Goal: Information Seeking & Learning: Learn about a topic

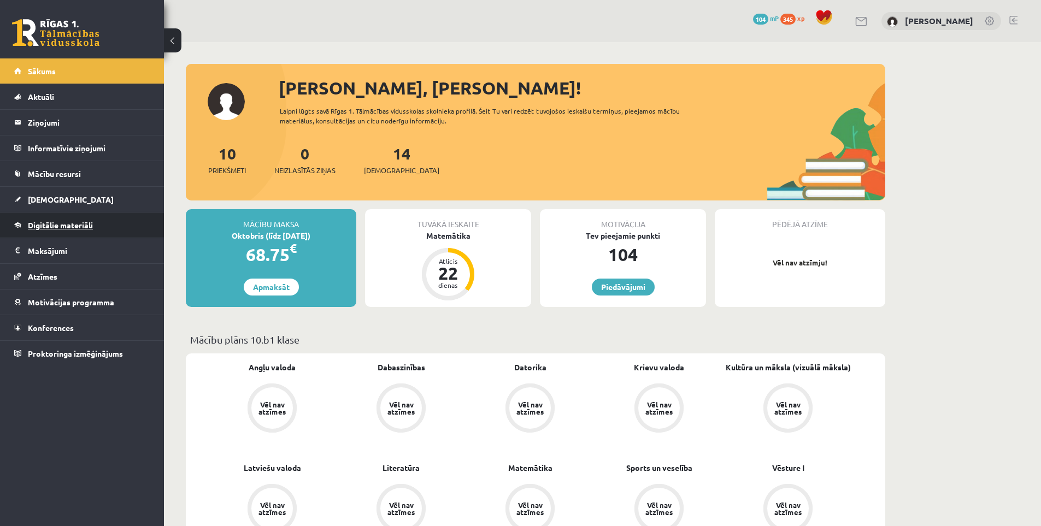
click at [49, 227] on span "Digitālie materiāli" at bounding box center [60, 225] width 65 height 10
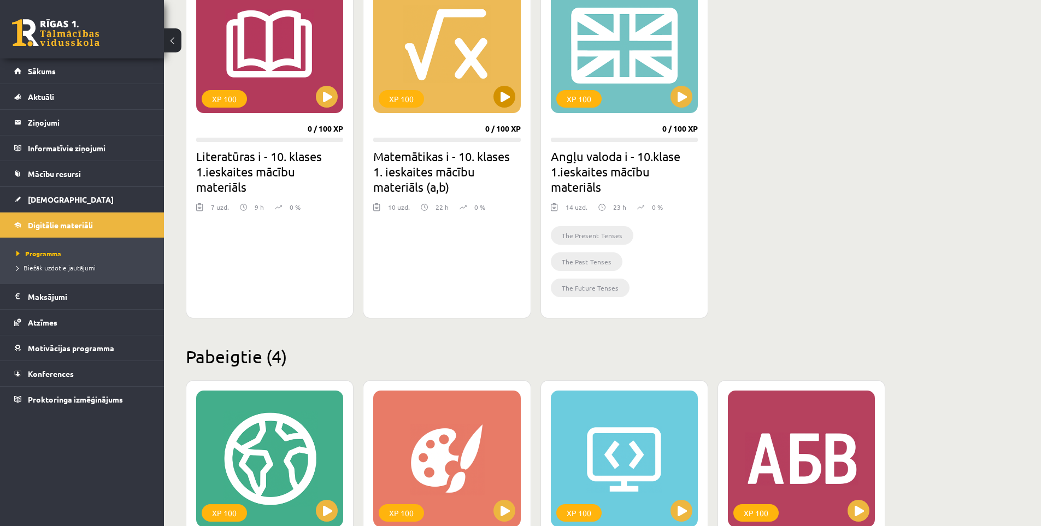
scroll to position [328, 0]
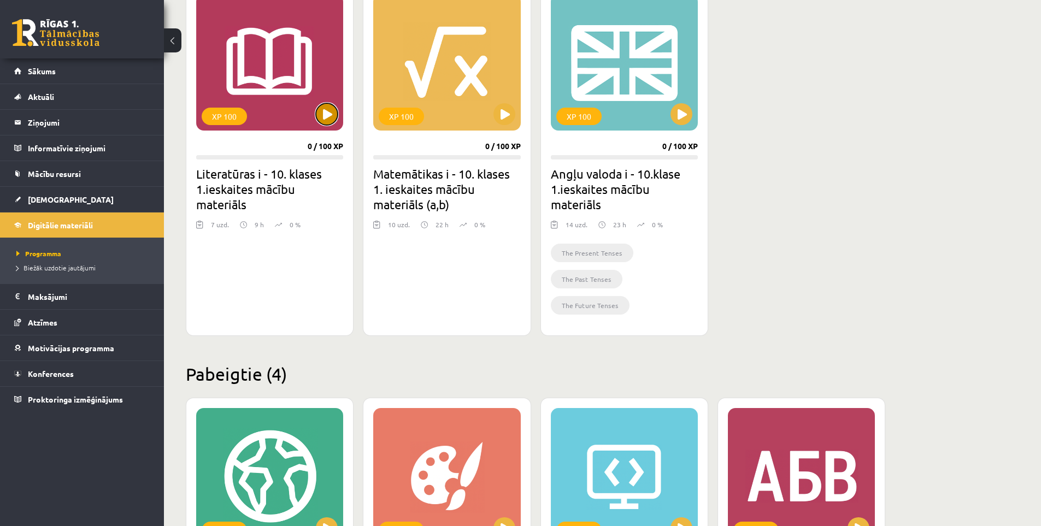
click at [328, 115] on button at bounding box center [327, 114] width 22 height 22
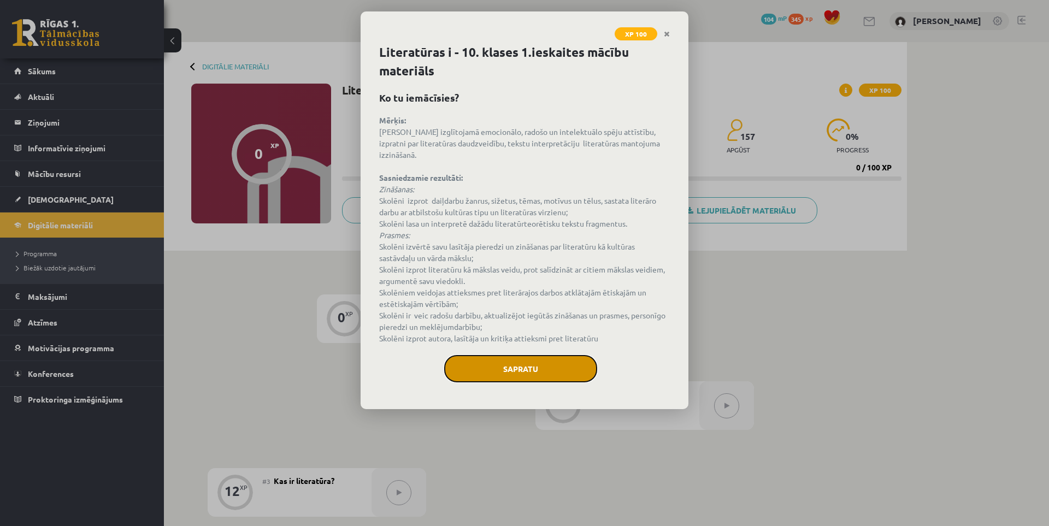
click at [490, 361] on button "Sapratu" at bounding box center [520, 368] width 153 height 27
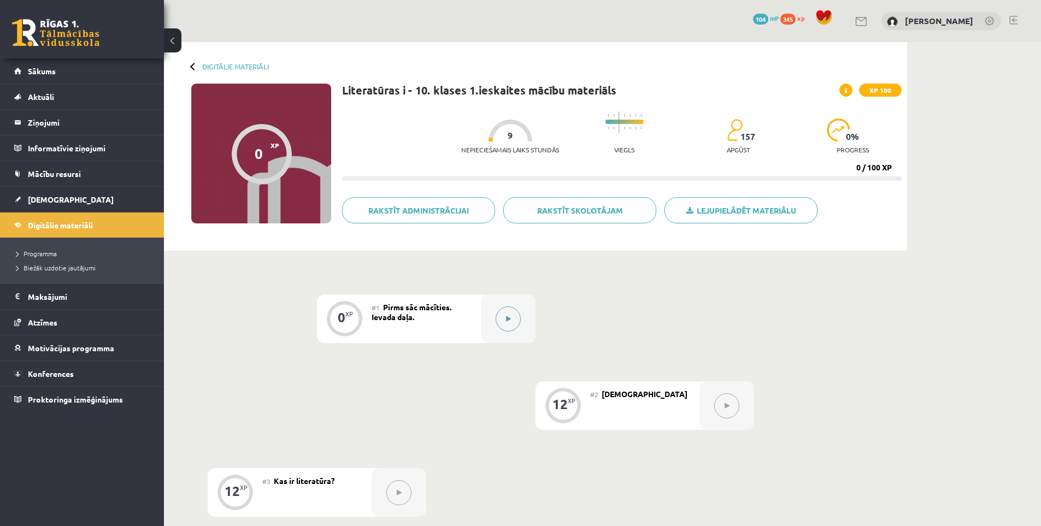
click at [512, 321] on button at bounding box center [508, 319] width 25 height 25
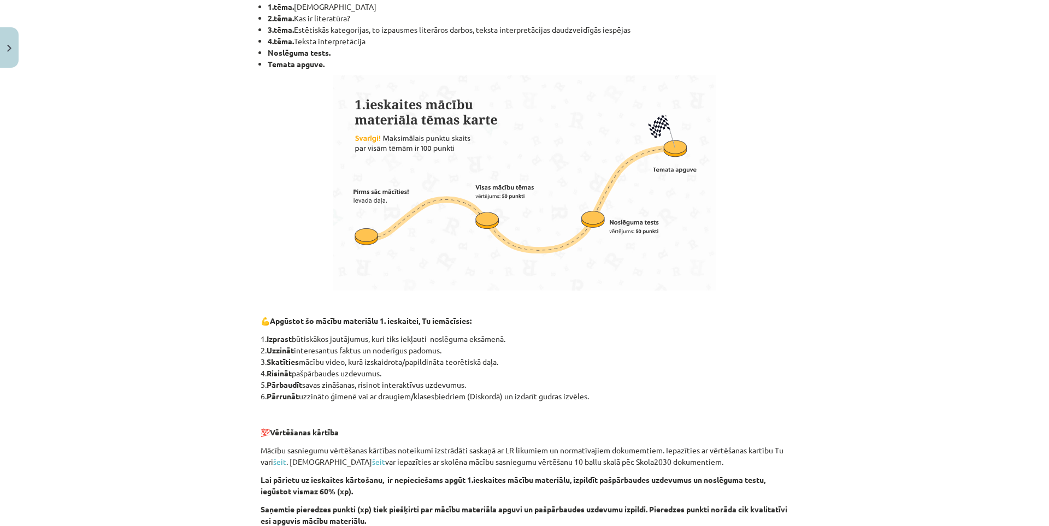
scroll to position [635, 0]
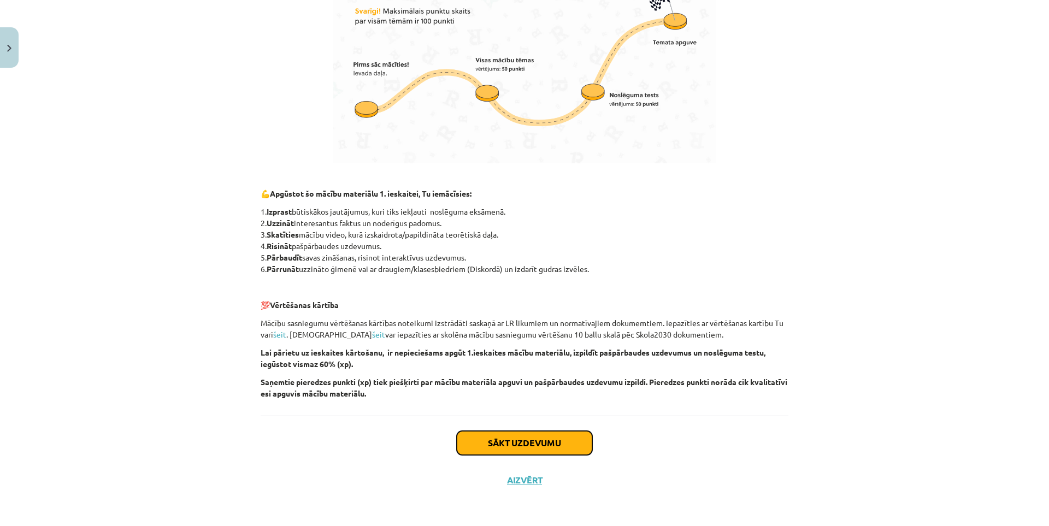
click at [531, 431] on button "Sākt uzdevumu" at bounding box center [525, 443] width 136 height 24
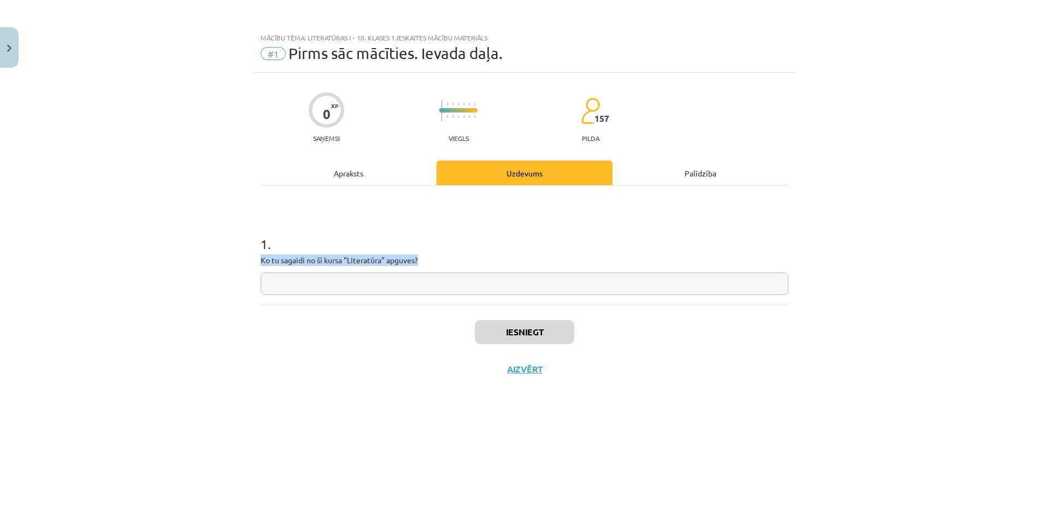
drag, startPoint x: 433, startPoint y: 263, endPoint x: 292, endPoint y: 265, distance: 141.0
click at [266, 260] on p "Ko tu sagaidi no šī kursa "Literatūra" apguves?" at bounding box center [525, 260] width 528 height 11
click at [307, 275] on input "text" at bounding box center [525, 284] width 528 height 22
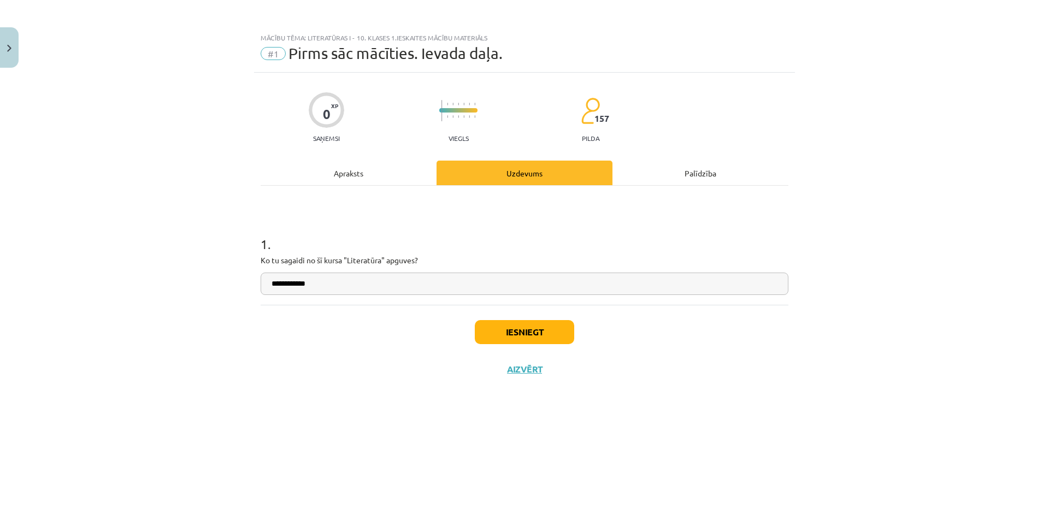
type input "**********"
click at [527, 332] on button "Iesniegt" at bounding box center [524, 332] width 99 height 24
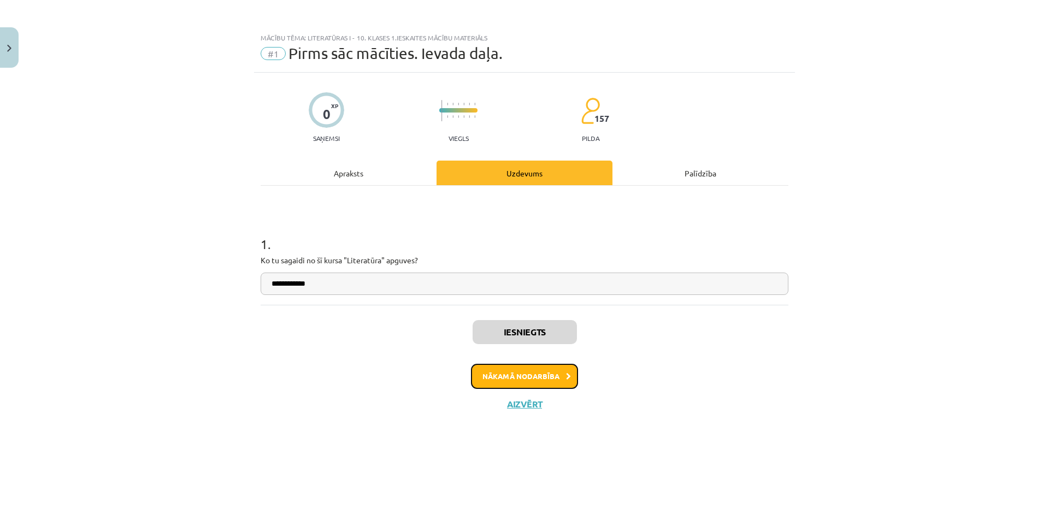
click at [535, 369] on button "Nākamā nodarbība" at bounding box center [524, 376] width 107 height 25
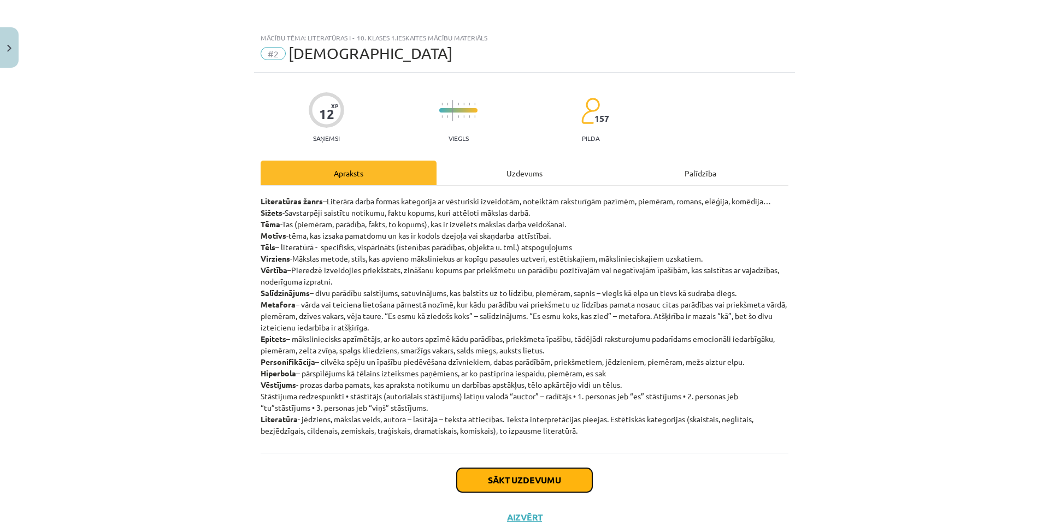
click at [484, 489] on button "Sākt uzdevumu" at bounding box center [525, 480] width 136 height 24
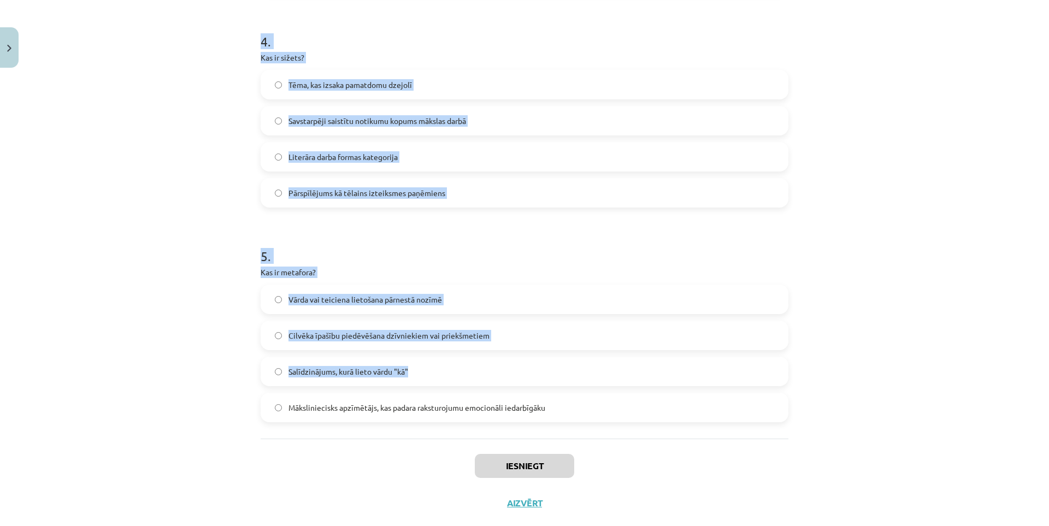
scroll to position [870, 0]
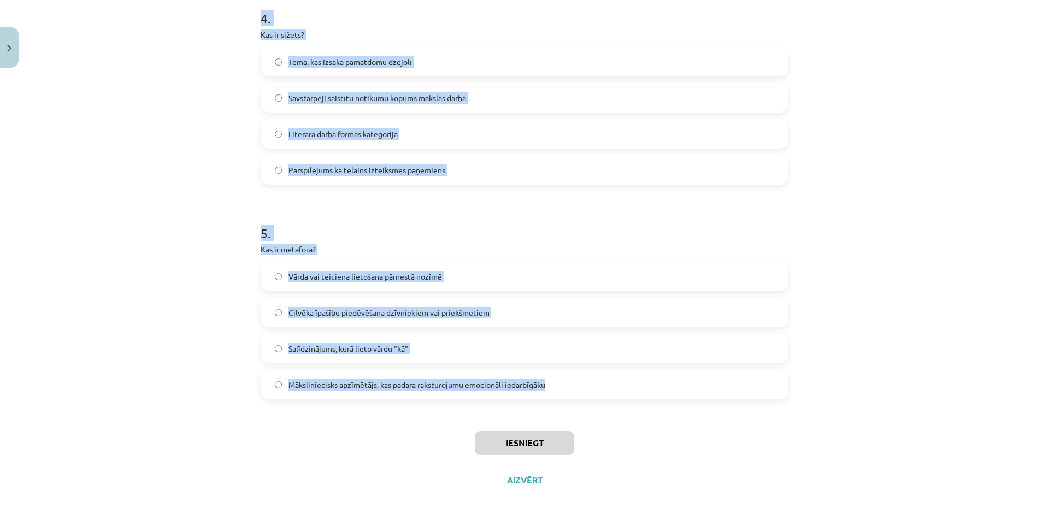
drag, startPoint x: 235, startPoint y: 234, endPoint x: 573, endPoint y: 396, distance: 375.3
click at [572, 396] on div "Mācību tēma: Literatūras i - 10. klases 1.ieskaites mācību materiāls #2 Jēdzien…" at bounding box center [524, 263] width 1049 height 526
copy form "Kāds ir personifikācijas piemērs? "Auksts lietus" "Es esmu koks, kas zied" "Dzī…"
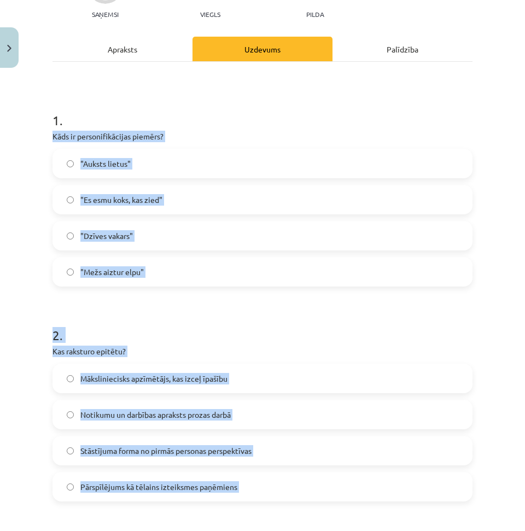
scroll to position [0, 0]
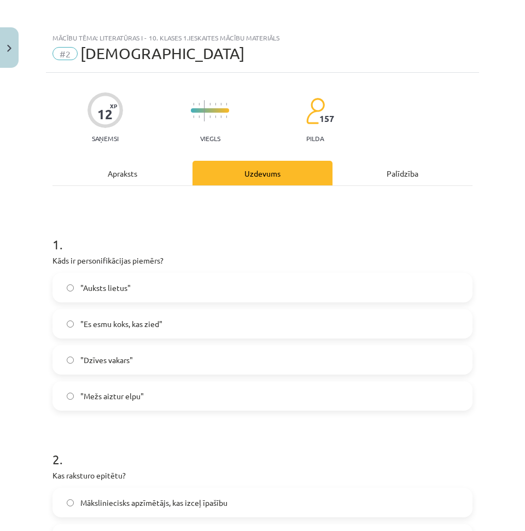
drag, startPoint x: 131, startPoint y: 412, endPoint x: 128, endPoint y: 407, distance: 6.1
click at [127, 399] on span ""Mežs aiztur elpu"" at bounding box center [111, 395] width 63 height 11
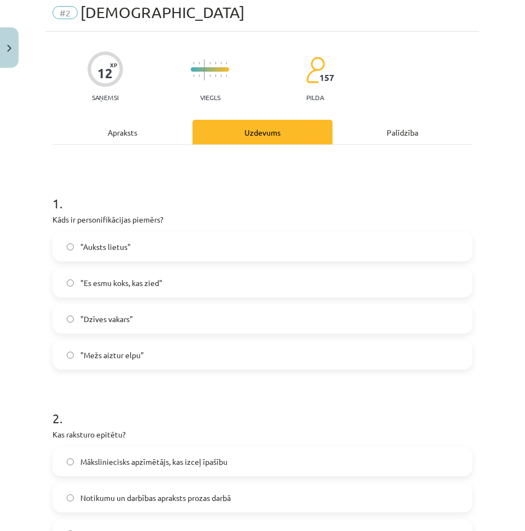
scroll to position [164, 0]
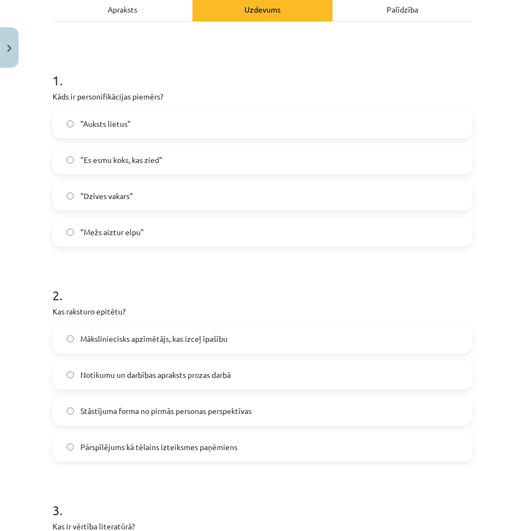
click at [143, 325] on label "Māksliniecisks apzīmētājs, kas izceļ īpašību" at bounding box center [263, 338] width 418 height 27
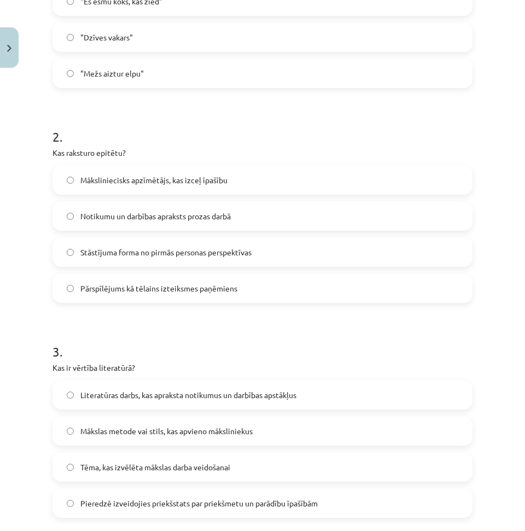
scroll to position [383, 0]
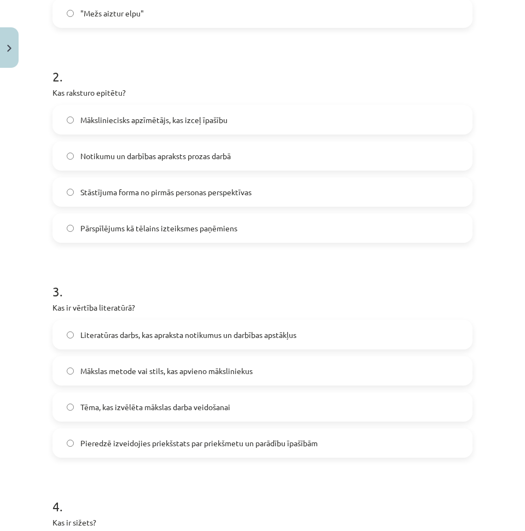
click at [180, 435] on label "Pieredzē izveidojies priekšstats par priekšmetu un parādību īpašībām" at bounding box center [263, 442] width 418 height 27
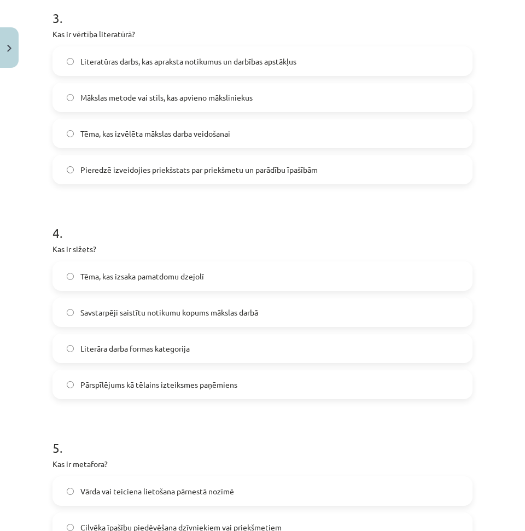
click at [171, 315] on span "Savstarpēji saistītu notikumu kopums mākslas darbā" at bounding box center [169, 312] width 178 height 11
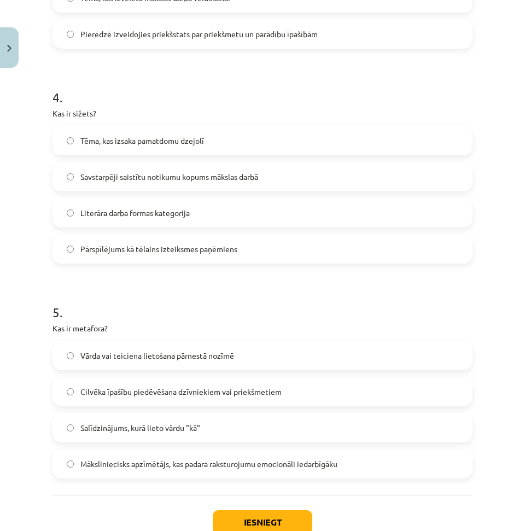
scroll to position [820, 0]
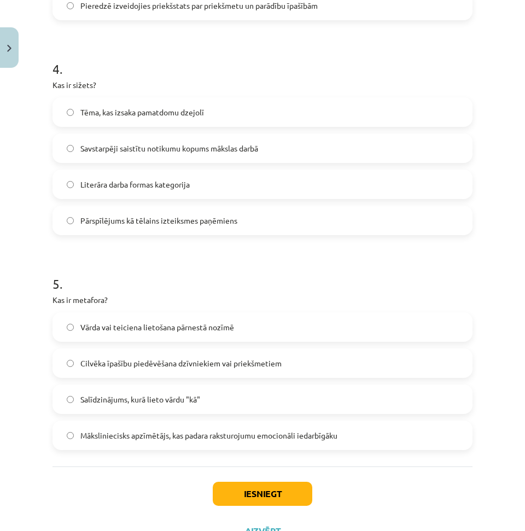
click at [169, 326] on span "Vārda vai teiciena lietošana pārnestā nozīmē" at bounding box center [157, 326] width 154 height 11
click at [275, 515] on div "Iesniegt Aizvērt" at bounding box center [262, 504] width 420 height 77
click at [271, 490] on button "Iesniegt" at bounding box center [262, 494] width 99 height 24
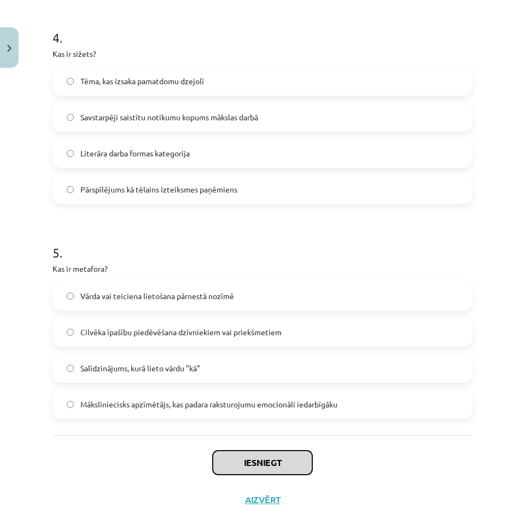
scroll to position [866, 0]
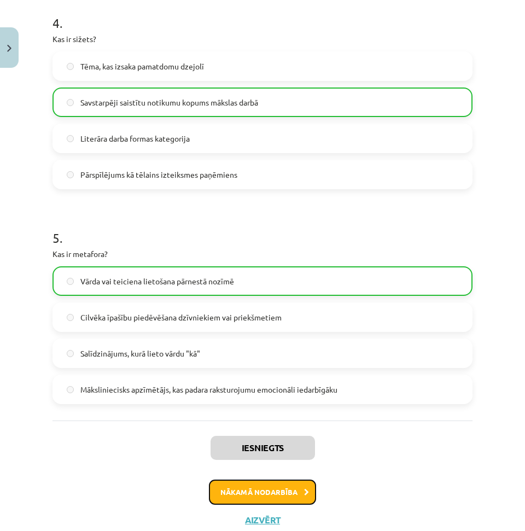
click at [298, 491] on button "Nākamā nodarbība" at bounding box center [262, 491] width 107 height 25
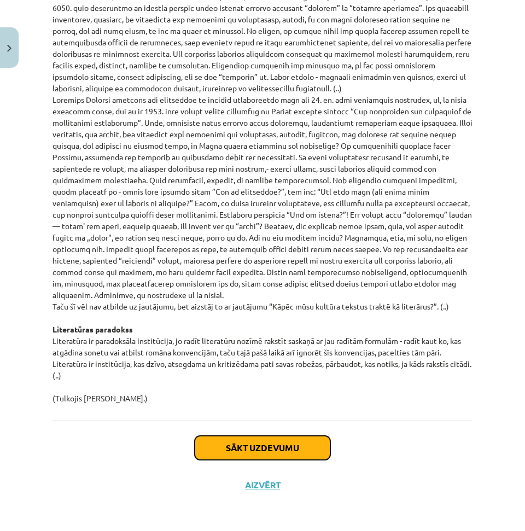
click at [267, 436] on button "Sākt uzdevumu" at bounding box center [263, 448] width 136 height 24
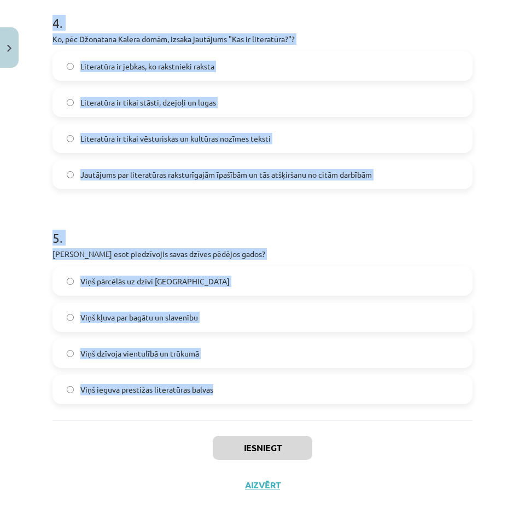
drag, startPoint x: 118, startPoint y: 272, endPoint x: 319, endPoint y: 371, distance: 224.9
click at [319, 371] on div "Mācību tēma: Literatūras i - 10. klases 1.ieskaites mācību materiāls #3 Kas ir …" at bounding box center [262, 265] width 525 height 531
copy form "Kāda ir Zentas Mauriņas nostāja pret cilvēkiem, kuri apgalvo, ka rakstītu grāma…"
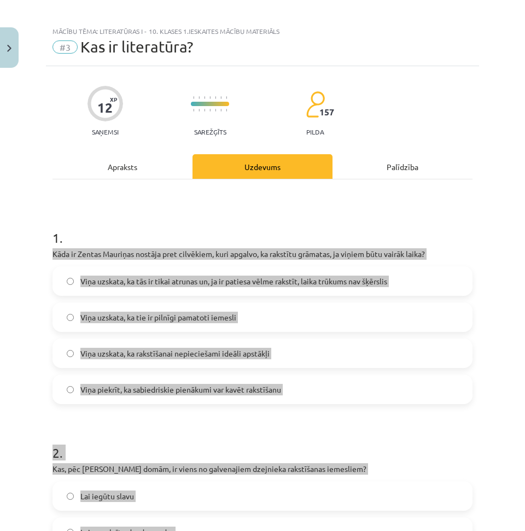
scroll to position [0, 0]
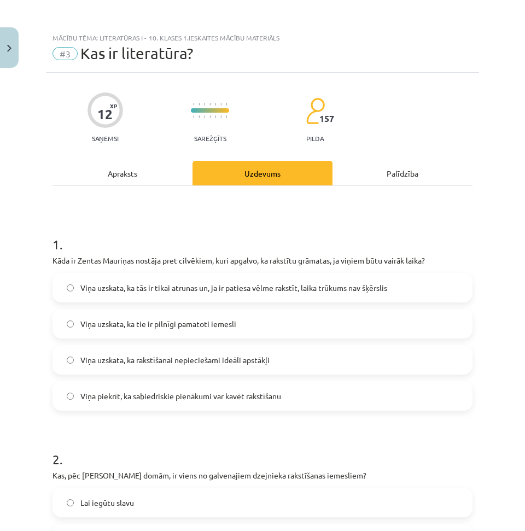
click at [250, 292] on span "Viņa uzskata, ka tās ir tikai atrunas un, ja ir patiesa vēlme rakstīt, laika tr…" at bounding box center [233, 287] width 307 height 11
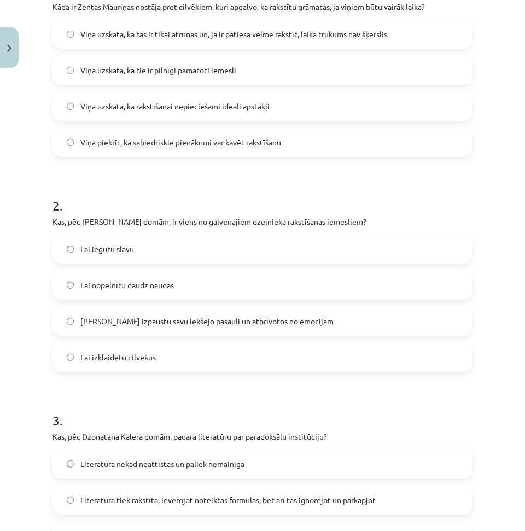
scroll to position [273, 0]
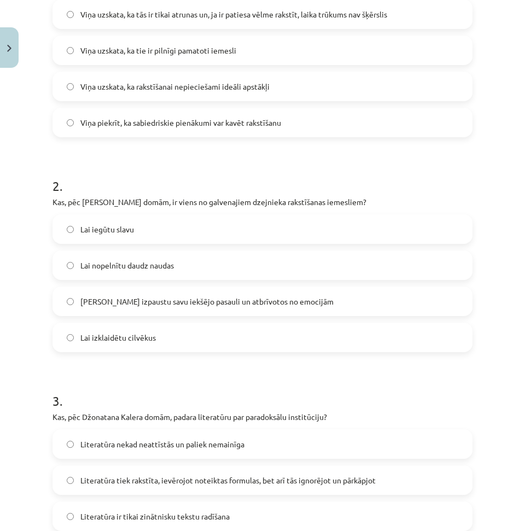
click at [146, 301] on span "Lai izpaustu savu iekšējo pasauli un atbrīvotos no emocijām" at bounding box center [206, 301] width 253 height 11
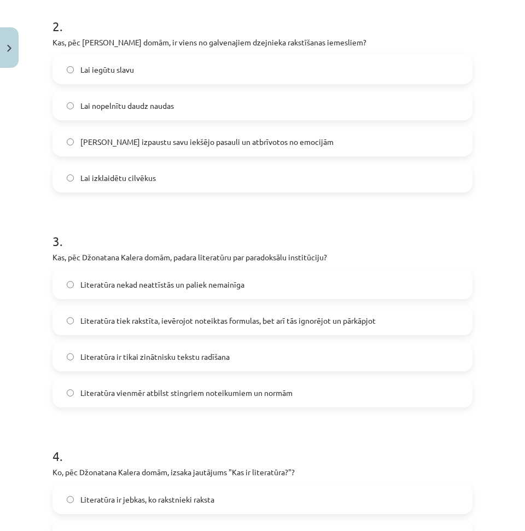
scroll to position [437, 0]
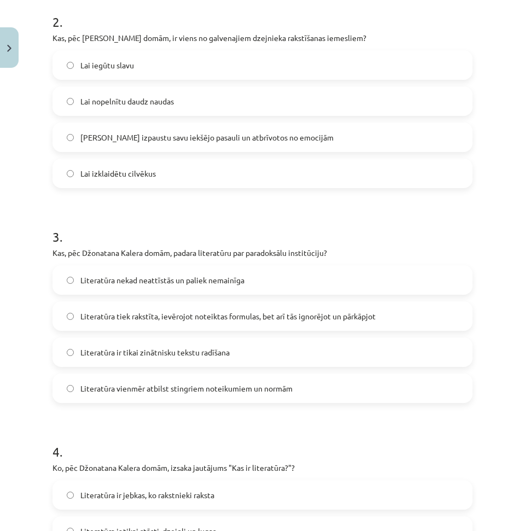
click at [189, 318] on span "Literatūra tiek rakstīta, ievērojot noteiktas formulas, bet arī tās ignorējot u…" at bounding box center [227, 315] width 295 height 11
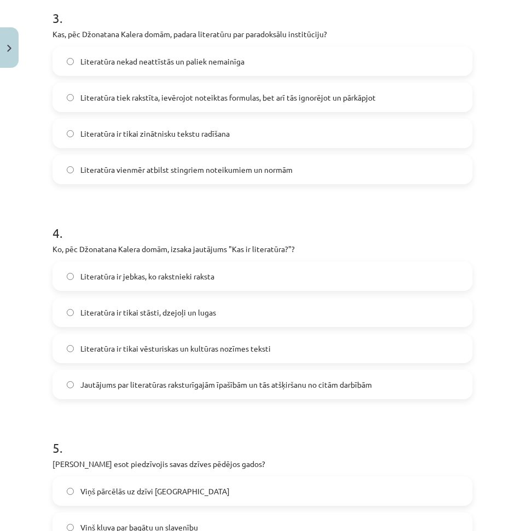
click at [170, 402] on form "1 . Kāda ir Zentas Mauriņas nostāja pret cilvēkiem, kuri apgalvo, ka rakstītu g…" at bounding box center [262, 88] width 420 height 1052
click at [170, 383] on span "Jautājums par literatūras raksturīgajām īpašībām un tās atšķiršanu no citām dar…" at bounding box center [225, 384] width 291 height 11
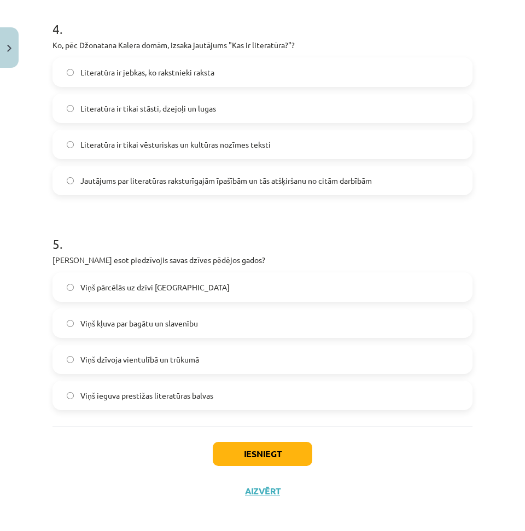
scroll to position [866, 0]
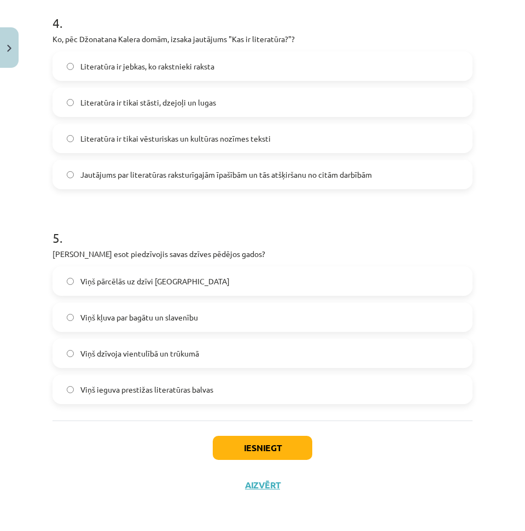
click at [169, 388] on span "Viņš ieguva prestižas literatūras balvas" at bounding box center [146, 389] width 133 height 11
click at [165, 341] on label "Viņš dzīvoja vientulībā un trūkumā" at bounding box center [263, 352] width 418 height 27
click at [234, 439] on button "Iesniegt" at bounding box center [262, 448] width 99 height 24
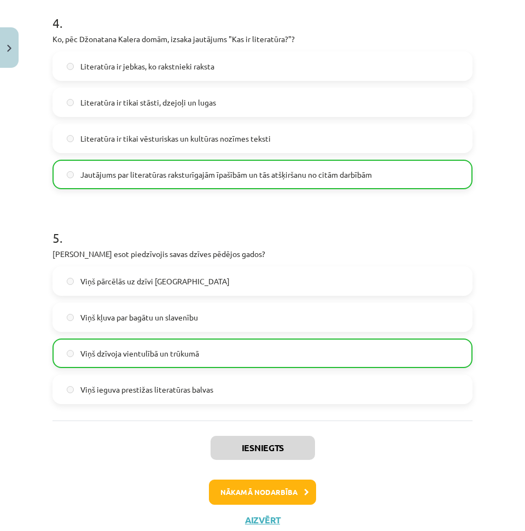
click at [263, 476] on div "Iesniegts Nākamā nodarbība Aizvērt" at bounding box center [262, 476] width 420 height 112
click at [263, 481] on button "Nākamā nodarbība" at bounding box center [262, 491] width 107 height 25
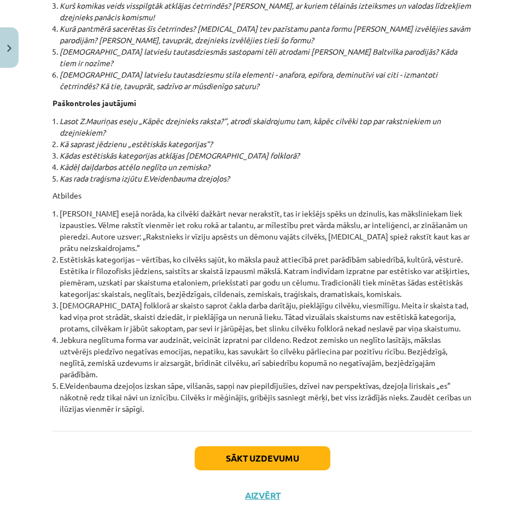
drag, startPoint x: 248, startPoint y: 298, endPoint x: 251, endPoint y: 477, distance: 178.8
click at [251, 449] on button "Sākt uzdevumu" at bounding box center [263, 458] width 136 height 24
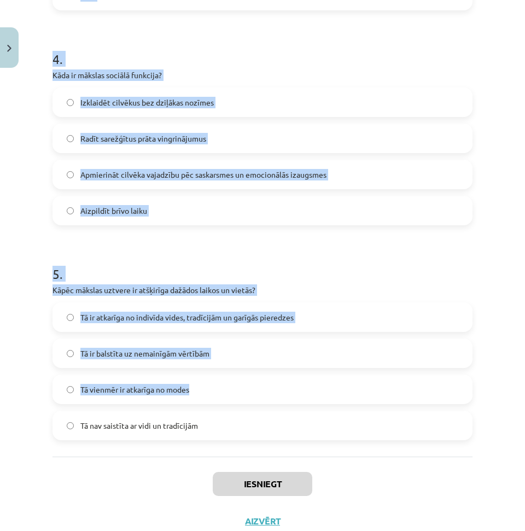
scroll to position [883, 0]
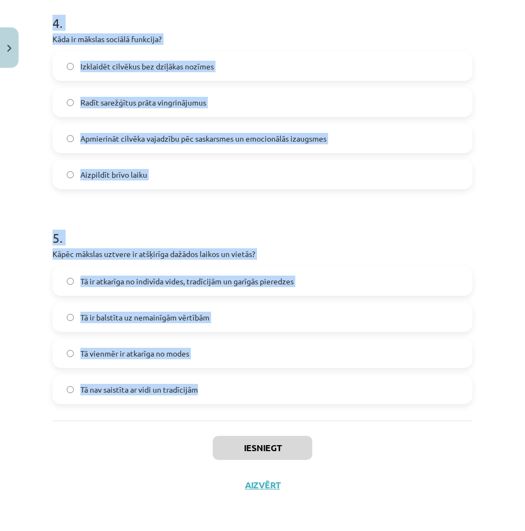
drag, startPoint x: 50, startPoint y: 255, endPoint x: 311, endPoint y: 398, distance: 297.5
copy form "Kāda bija senajiem grieķiem skaistuma ideāla būtiskākā īpašība? Gudrība un rado…"
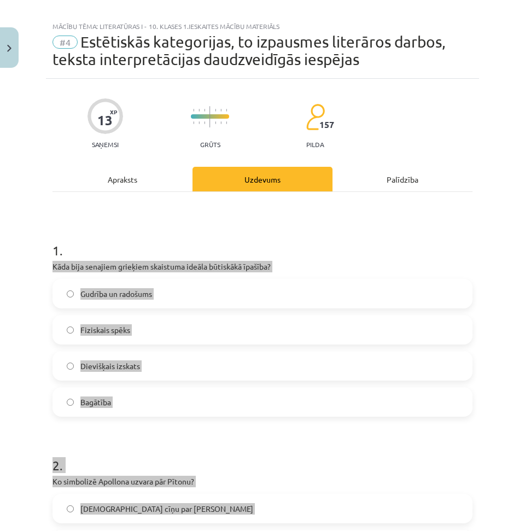
scroll to position [0, 0]
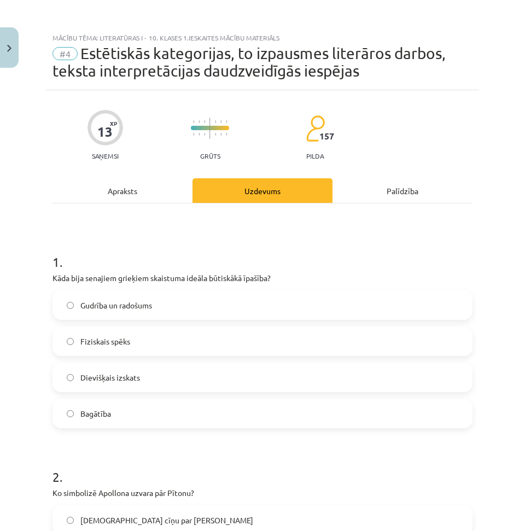
click at [217, 239] on h1 "1 ." at bounding box center [262, 252] width 420 height 34
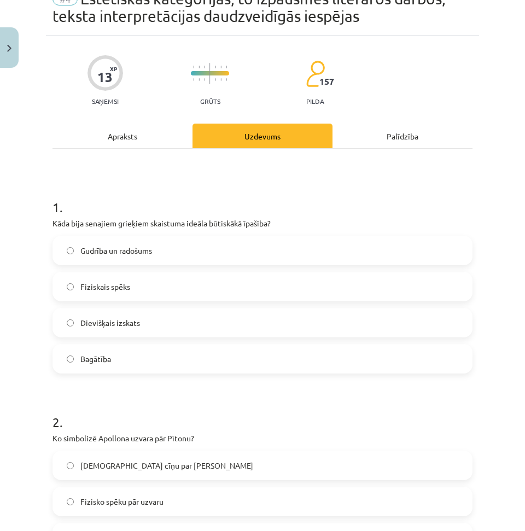
click at [126, 321] on span "Dievišķais izskats" at bounding box center [110, 322] width 60 height 11
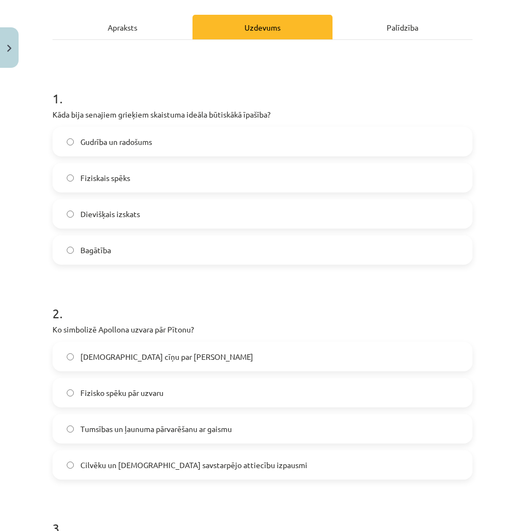
scroll to position [164, 0]
click at [127, 430] on span "Tumsības un ļaunuma pārvarēšanu ar gaismu" at bounding box center [155, 428] width 151 height 11
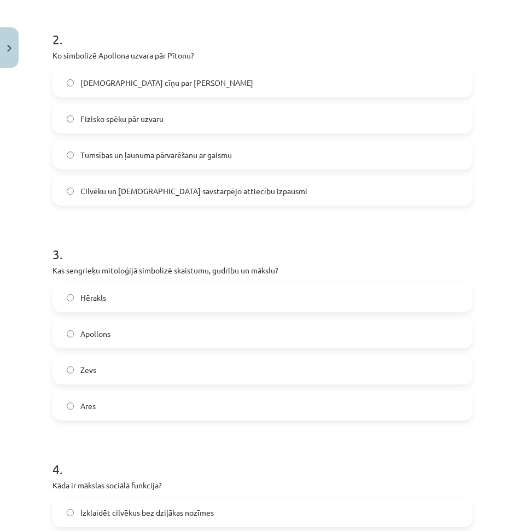
click at [113, 332] on label "Apollons" at bounding box center [263, 333] width 418 height 27
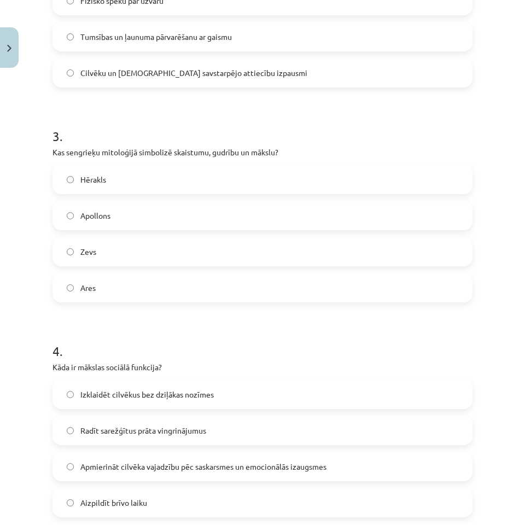
scroll to position [601, 0]
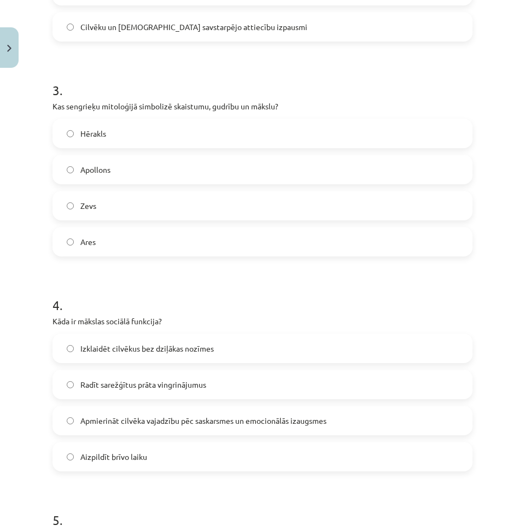
click at [128, 415] on span "Apmierināt cilvēka vajadzību pēc saskarsmes un emocionālās izaugsmes" at bounding box center [203, 420] width 246 height 11
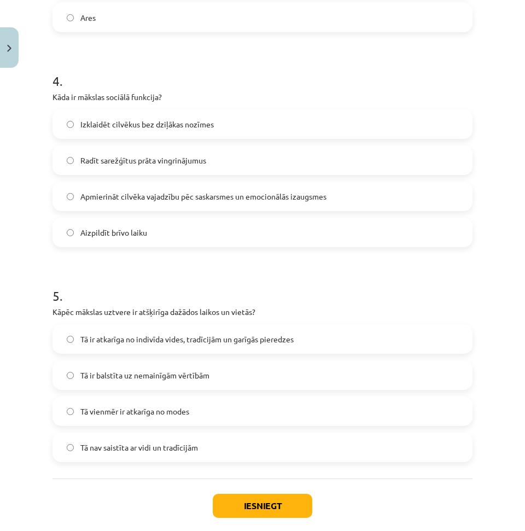
scroll to position [883, 0]
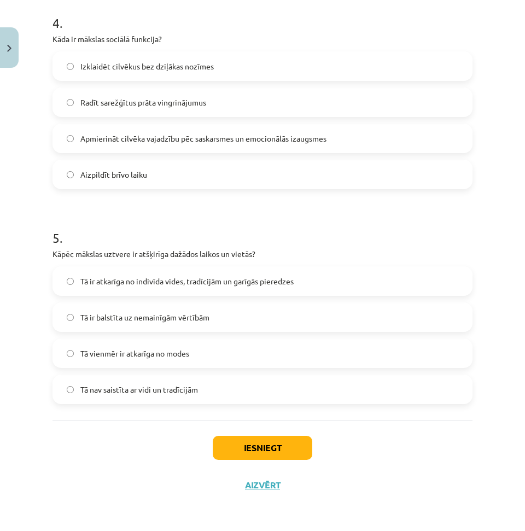
click at [122, 282] on span "Tā ir atkarīga no indivīda vides, tradīcijām un garīgās pieredzes" at bounding box center [186, 280] width 213 height 11
click at [260, 443] on button "Iesniegt" at bounding box center [262, 448] width 99 height 24
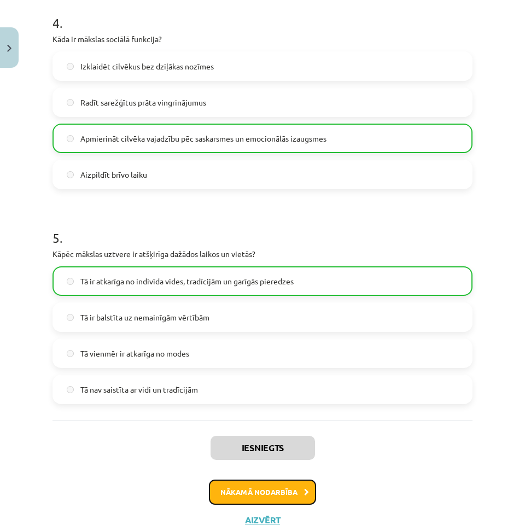
click at [260, 495] on button "Nākamā nodarbība" at bounding box center [262, 491] width 107 height 25
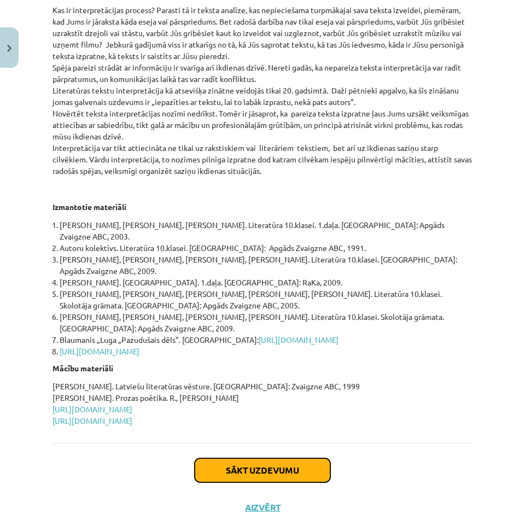
click at [265, 458] on button "Sākt uzdevumu" at bounding box center [263, 470] width 136 height 24
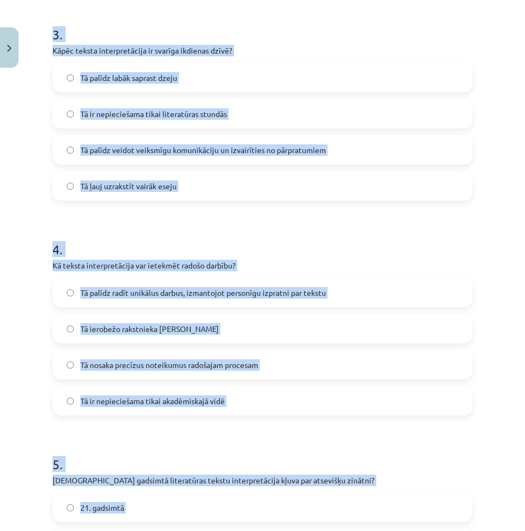
scroll to position [866, 0]
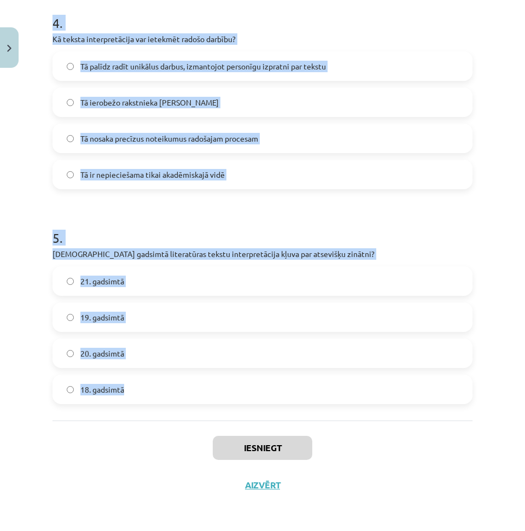
drag, startPoint x: 26, startPoint y: 234, endPoint x: 401, endPoint y: 450, distance: 432.2
click at [245, 379] on div "Mācību tēma: Literatūras i - 10. klases 1.ieskaites mācību materiāls #5 Teksta …" at bounding box center [262, 265] width 525 height 531
copy form "Kas ir interpretācijas process? Zinātniska pētījuma veikšana Rakstītāja radošā …"
click at [346, 253] on p "Kurā gadsimtā literatūras tekstu interpretācija kļuva par atsevišķu zinātni?" at bounding box center [262, 253] width 420 height 11
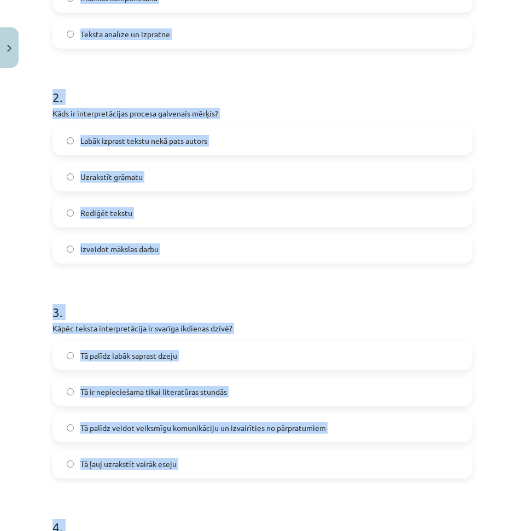
drag, startPoint x: 351, startPoint y: 259, endPoint x: 339, endPoint y: 172, distance: 87.1
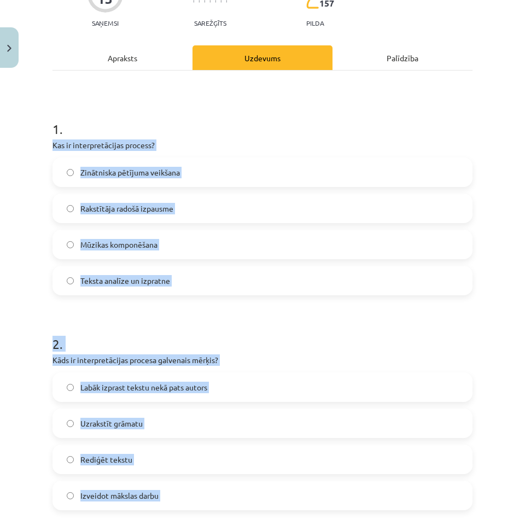
scroll to position [16, 0]
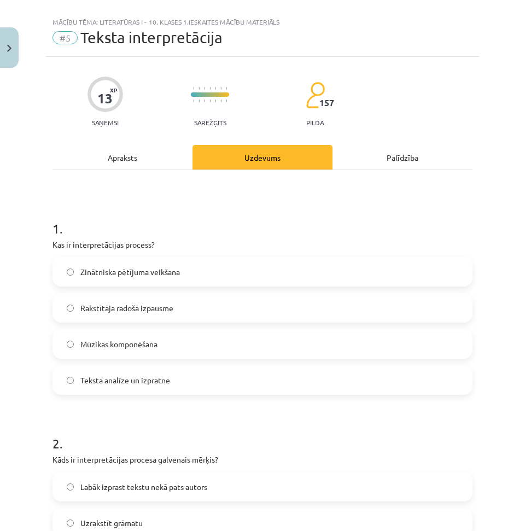
click at [146, 280] on label "Zinātniska pētījuma veikšana" at bounding box center [263, 271] width 418 height 27
click at [145, 377] on span "Teksta analīze un izpratne" at bounding box center [125, 379] width 90 height 11
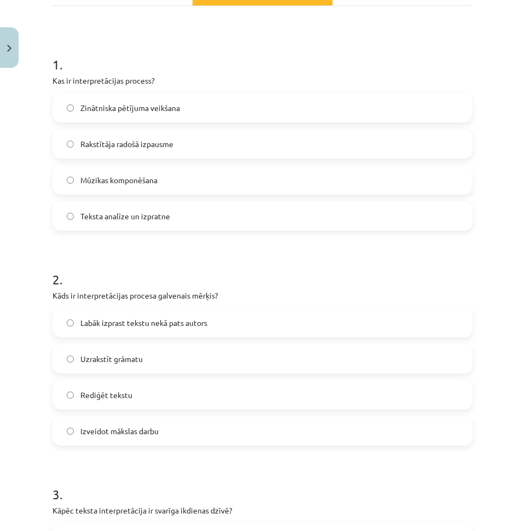
drag, startPoint x: 146, startPoint y: 323, endPoint x: 144, endPoint y: 331, distance: 8.6
click at [145, 323] on span "Labāk izprast tekstu nekā pats autors" at bounding box center [143, 322] width 127 height 11
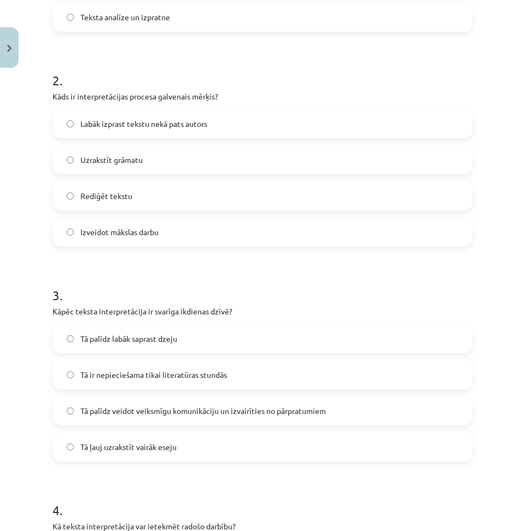
scroll to position [398, 0]
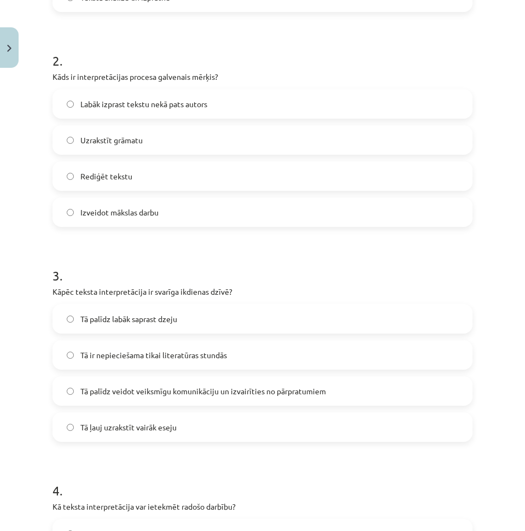
click at [146, 353] on span "Tā ir nepieciešama tikai literatūras stundās" at bounding box center [153, 354] width 146 height 11
click at [146, 397] on label "Tā palīdz veidot veiksmīgu komunikāciju un izvairīties no pārpratumiem" at bounding box center [263, 390] width 418 height 27
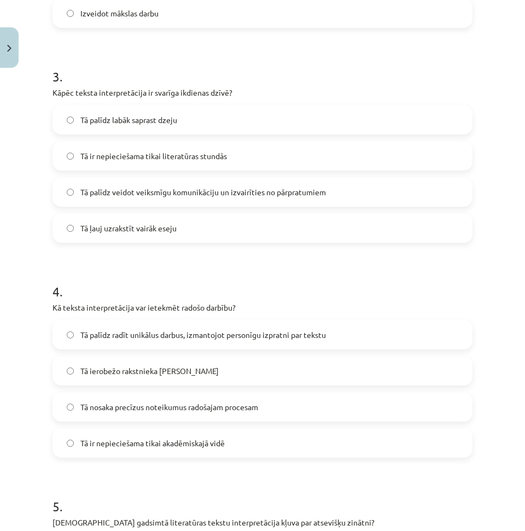
scroll to position [617, 0]
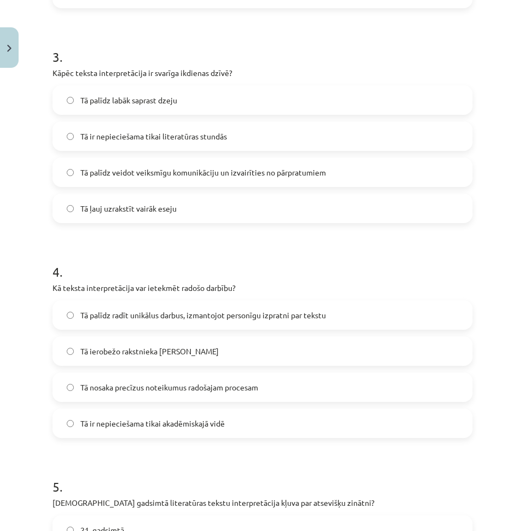
click at [145, 383] on span "Tā nosaka precīzus noteikumus radošajam procesam" at bounding box center [169, 387] width 178 height 11
click at [151, 329] on div "Tā palīdz radīt unikālus darbus, izmantojot personīgu izpratni par tekstu" at bounding box center [262, 315] width 420 height 30
click at [149, 307] on label "Tā palīdz radīt unikālus darbus, izmantojot personīgu izpratni par tekstu" at bounding box center [263, 314] width 418 height 27
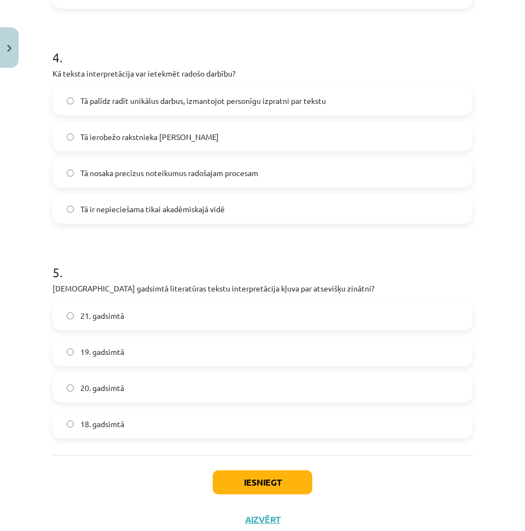
scroll to position [836, 0]
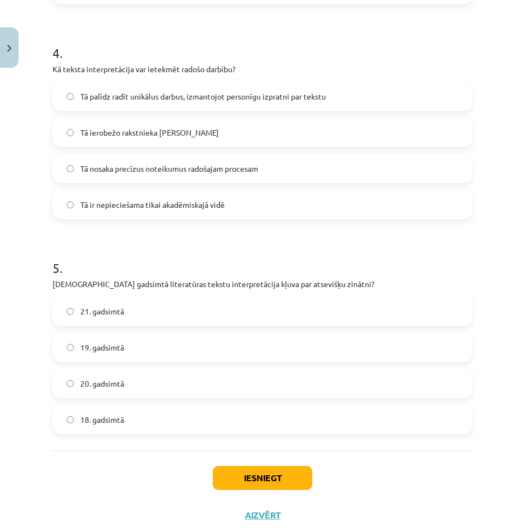
click at [127, 408] on label "18. gadsimtā" at bounding box center [263, 419] width 418 height 27
click at [130, 374] on label "20. gadsimtā" at bounding box center [263, 383] width 418 height 27
click at [234, 454] on div "Iesniegt Aizvērt" at bounding box center [262, 488] width 420 height 77
click at [234, 472] on button "Iesniegt" at bounding box center [262, 478] width 99 height 24
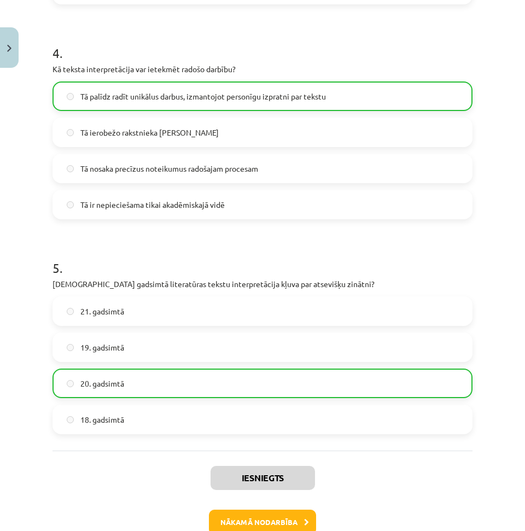
click at [245, 508] on div "Iesniegts Nākamā nodarbība Aizvērt" at bounding box center [262, 506] width 420 height 112
click at [243, 512] on button "Nākamā nodarbība" at bounding box center [262, 521] width 107 height 25
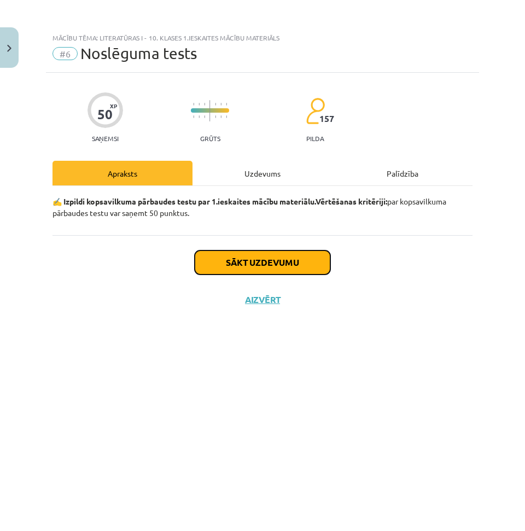
click at [254, 262] on button "Sākt uzdevumu" at bounding box center [263, 262] width 136 height 24
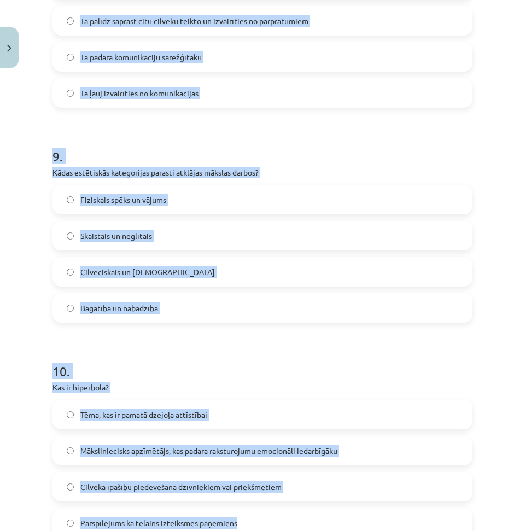
scroll to position [1940, 0]
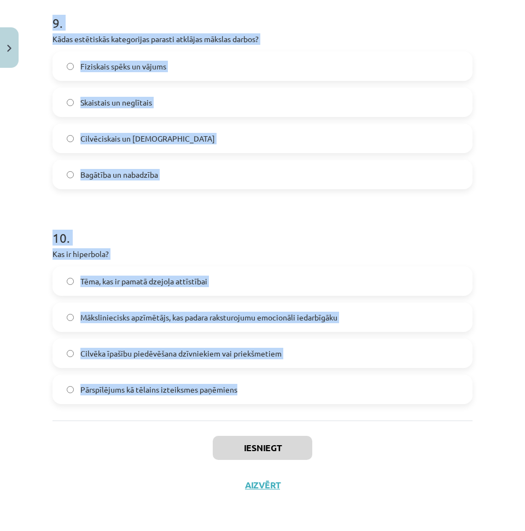
drag, startPoint x: 42, startPoint y: 258, endPoint x: 321, endPoint y: 396, distance: 311.2
click at [300, 395] on div "Mācību tēma: Literatūras i - 10. klases 1.ieskaites mācību materiāls #6 Noslēgu…" at bounding box center [262, 265] width 525 height 531
copy form "Ko simboliski var nozīmēt Nigērijas analfabētu vēlme iemācīties rakstīt, pēc Ze…"
click at [364, 250] on p "Kas ir hiperbola?" at bounding box center [262, 253] width 420 height 11
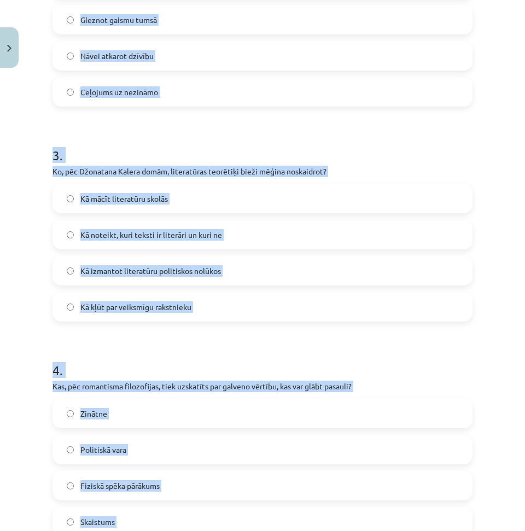
click at [364, 262] on label "Kā izmantot literatūru politiskos nolūkos" at bounding box center [263, 270] width 418 height 27
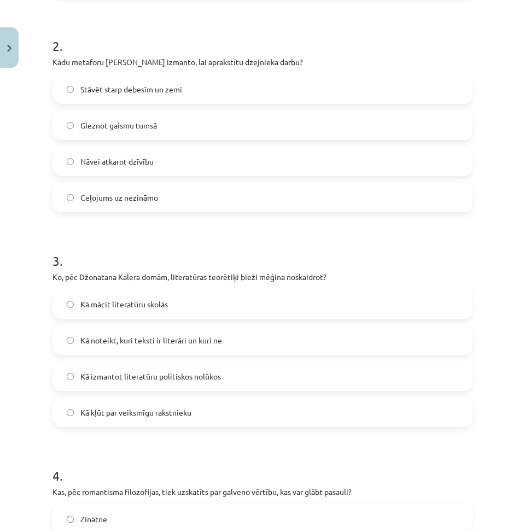
scroll to position [0, 0]
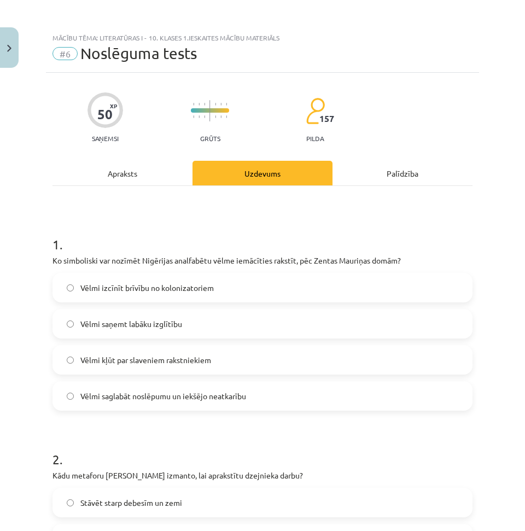
click at [194, 357] on span "Vēlmi kļūt par slaveniem rakstniekiem" at bounding box center [145, 359] width 131 height 11
click at [203, 399] on span "Vēlmi saglabāt noslēpumu un iekšējo neatkarību" at bounding box center [163, 395] width 166 height 11
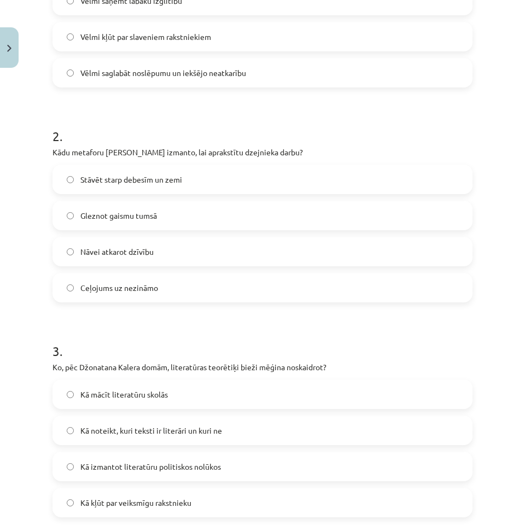
scroll to position [328, 0]
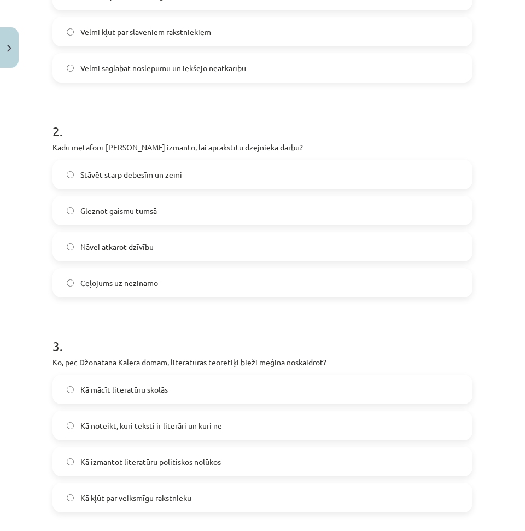
click at [164, 246] on label "Nāvei atkarot dzīvību" at bounding box center [263, 246] width 418 height 27
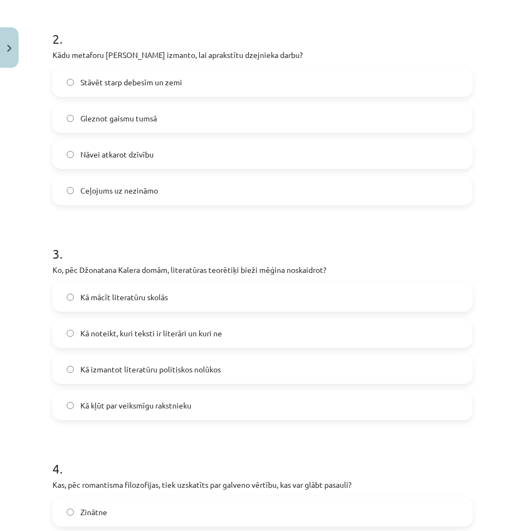
scroll to position [437, 0]
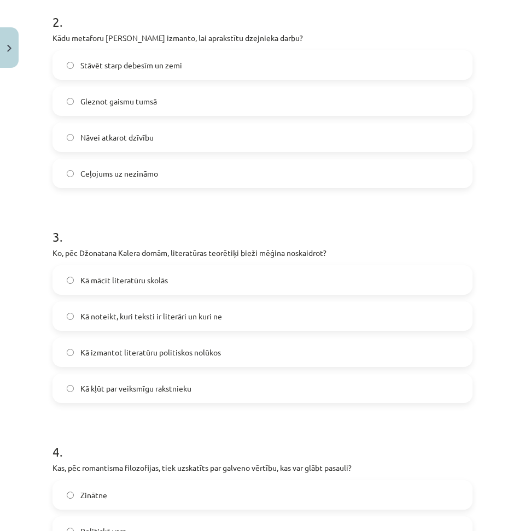
click at [171, 318] on span "Kā noteikt, kuri teksti ir literāri un kuri ne" at bounding box center [151, 315] width 142 height 11
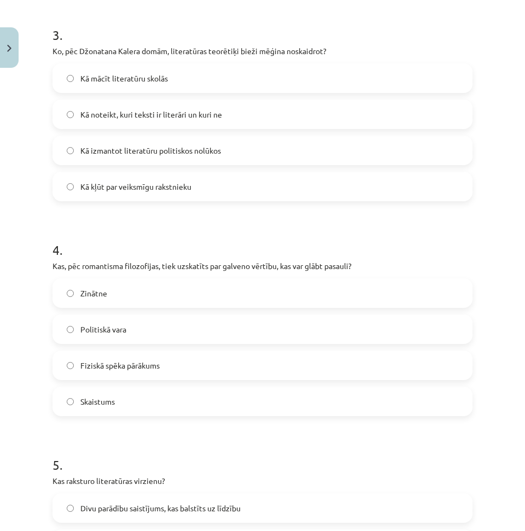
scroll to position [656, 0]
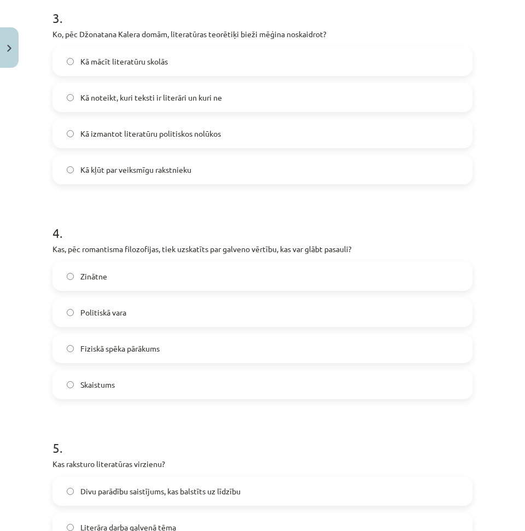
click at [149, 395] on label "Skaistums" at bounding box center [263, 384] width 418 height 27
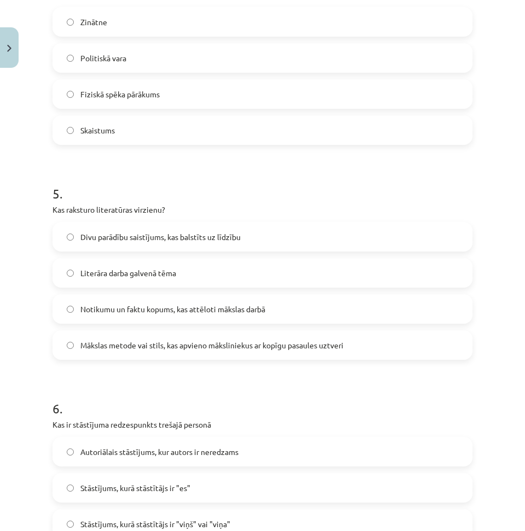
scroll to position [929, 0]
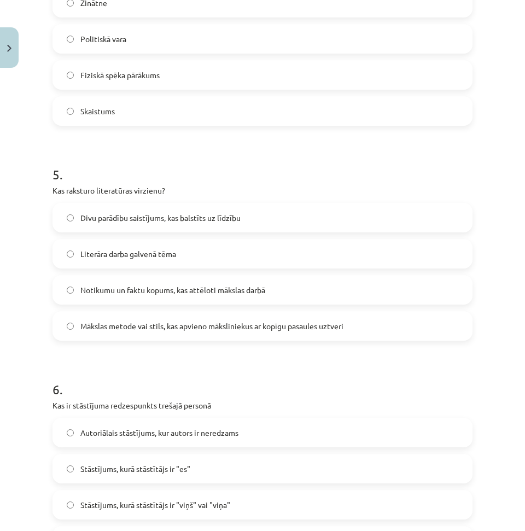
click at [136, 325] on span "Mākslas metode vai stils, kas apvieno māksliniekus ar kopīgu pasaules uztveri" at bounding box center [211, 325] width 263 height 11
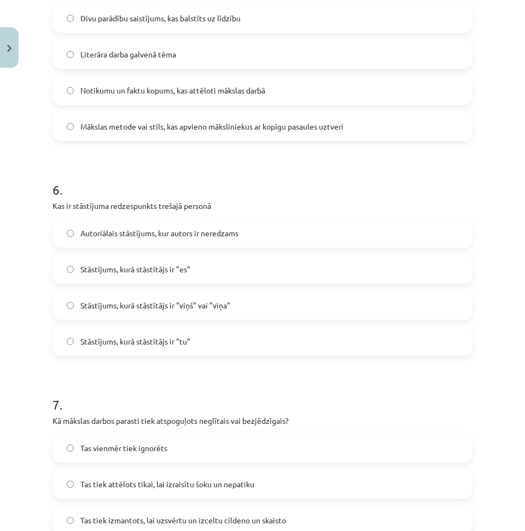
scroll to position [1148, 0]
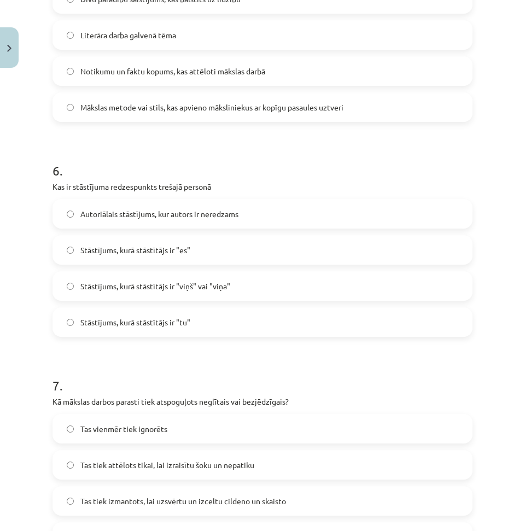
click at [146, 289] on span "Stāstījums, kurā stāstītājs ir "viņš" vai "viņa"" at bounding box center [155, 285] width 150 height 11
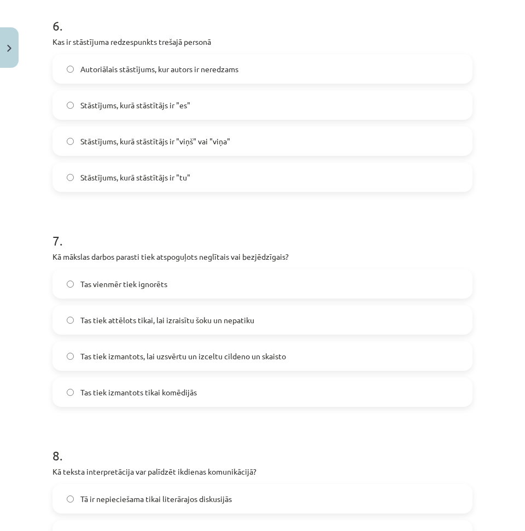
scroll to position [1312, 0]
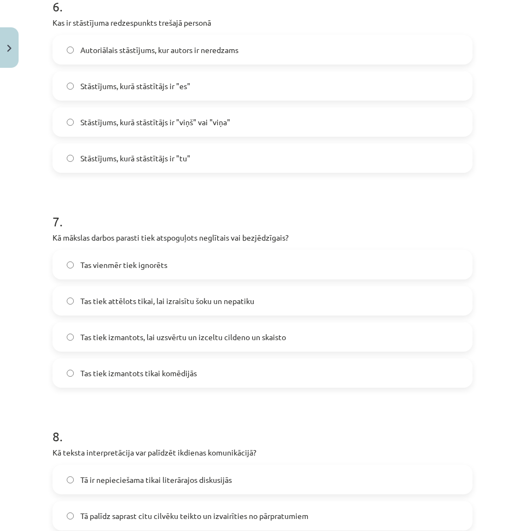
click at [130, 331] on span "Tas tiek izmantots, lai uzsvērtu un izceltu cildeno un skaisto" at bounding box center [183, 336] width 206 height 11
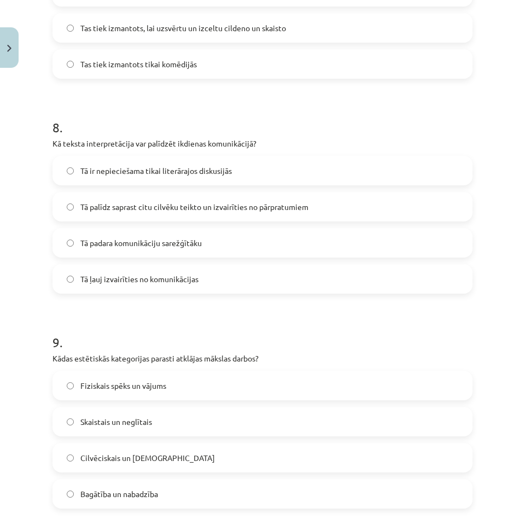
scroll to position [1640, 0]
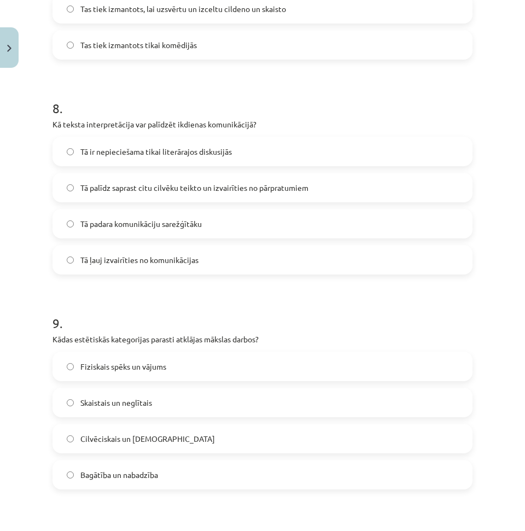
click at [130, 210] on label "Tā padara komunikāciju sarežģītāku" at bounding box center [263, 223] width 418 height 27
click at [143, 187] on span "Tā palīdz saprast citu cilvēku teikto un izvairīties no pārpratumiem" at bounding box center [194, 187] width 228 height 11
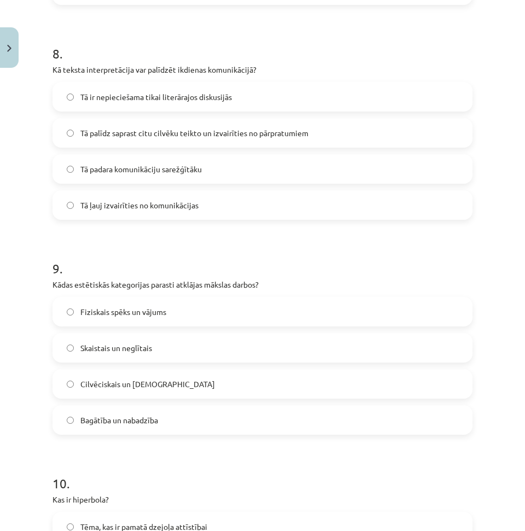
click at [121, 138] on span "Tā palīdz saprast citu cilvēku teikto un izvairīties no pārpratumiem" at bounding box center [194, 132] width 228 height 11
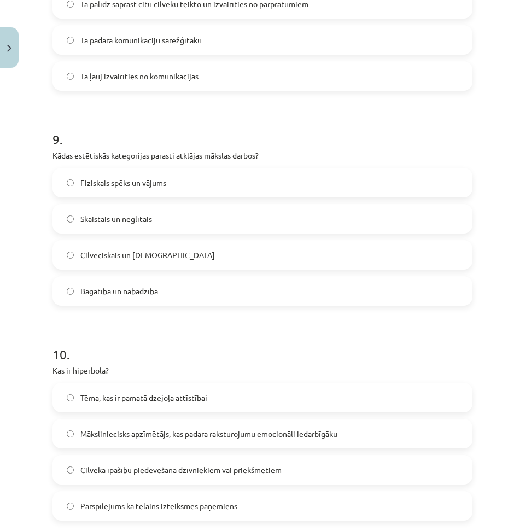
scroll to position [1858, 0]
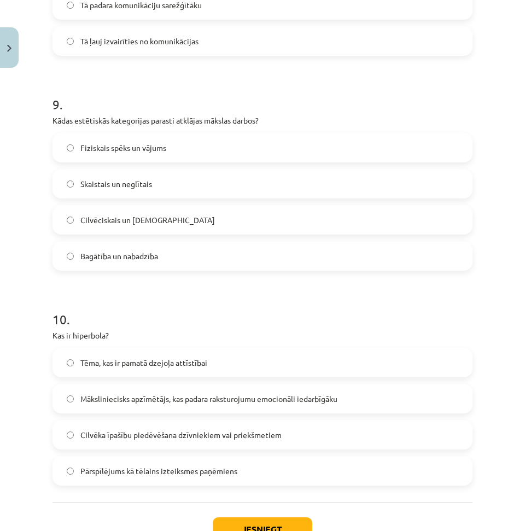
click at [133, 189] on span "Skaistais un neglītais" at bounding box center [116, 183] width 72 height 11
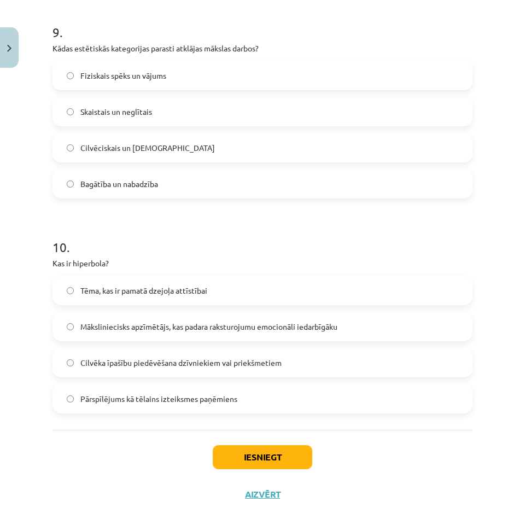
scroll to position [1940, 0]
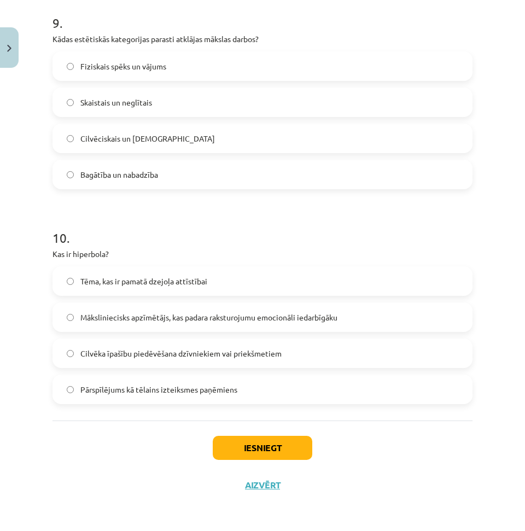
click at [141, 312] on span "Māksliniecisks apzīmētājs, kas padara raksturojumu emocionāli iedarbīgāku" at bounding box center [208, 317] width 257 height 11
click at [143, 282] on span "Tēma, kas ir pamatā dzejoļa attīstībai" at bounding box center [143, 280] width 127 height 11
click at [161, 377] on label "Pārspīlējums kā tēlains izteiksmes paņēmiens" at bounding box center [263, 389] width 418 height 27
click at [217, 437] on button "Iesniegt" at bounding box center [262, 448] width 99 height 24
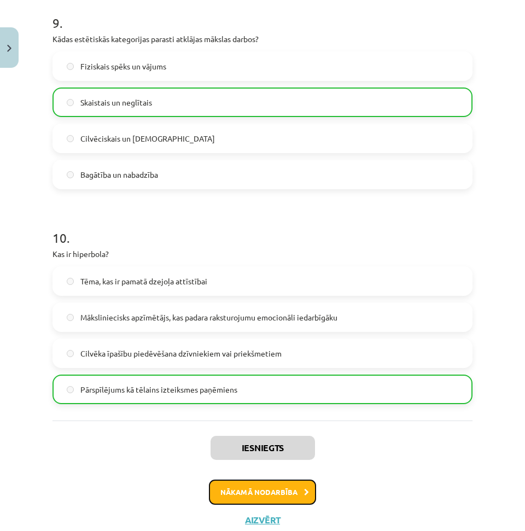
click at [232, 503] on button "Nākamā nodarbība" at bounding box center [262, 491] width 107 height 25
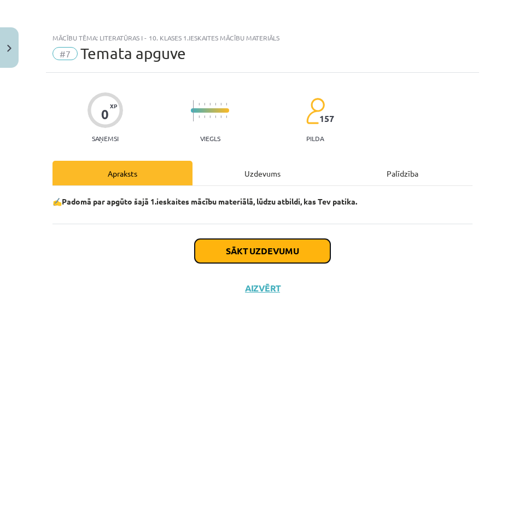
click at [265, 248] on button "Sākt uzdevumu" at bounding box center [263, 251] width 136 height 24
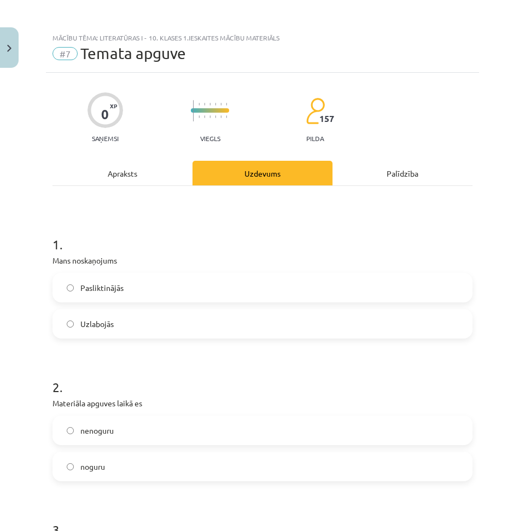
click at [133, 296] on label "Pasliktinājās" at bounding box center [263, 287] width 418 height 27
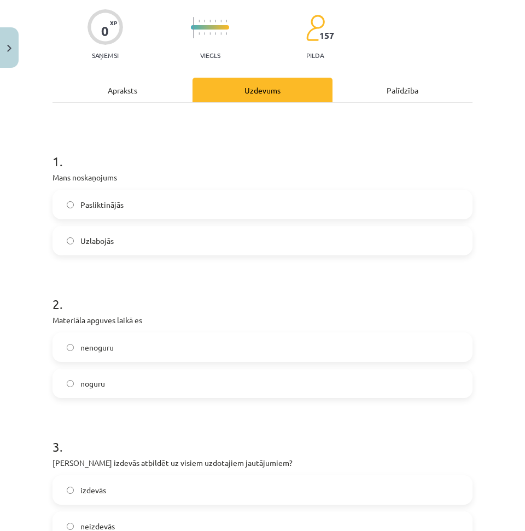
scroll to position [219, 0]
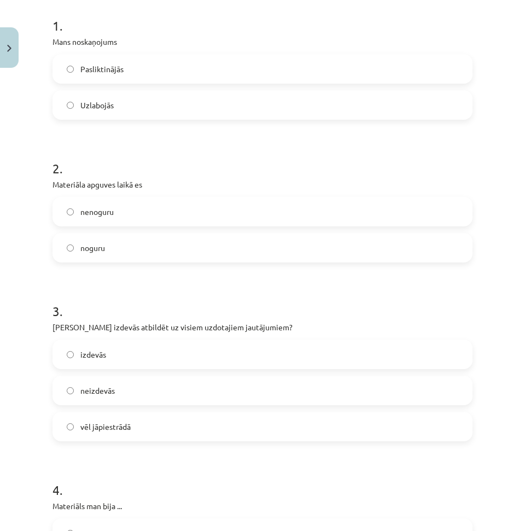
click at [143, 86] on div "Pasliktinājās Uzlabojās" at bounding box center [262, 87] width 420 height 66
click at [136, 102] on label "Uzlabojās" at bounding box center [263, 104] width 418 height 27
click at [138, 216] on label "nenoguru" at bounding box center [263, 211] width 418 height 27
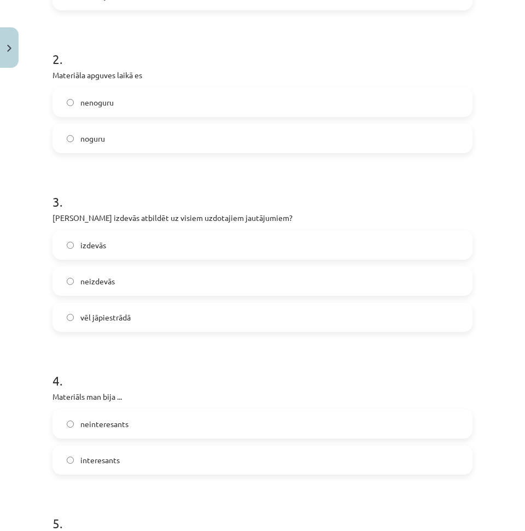
click at [120, 242] on label "izdevās" at bounding box center [263, 244] width 418 height 27
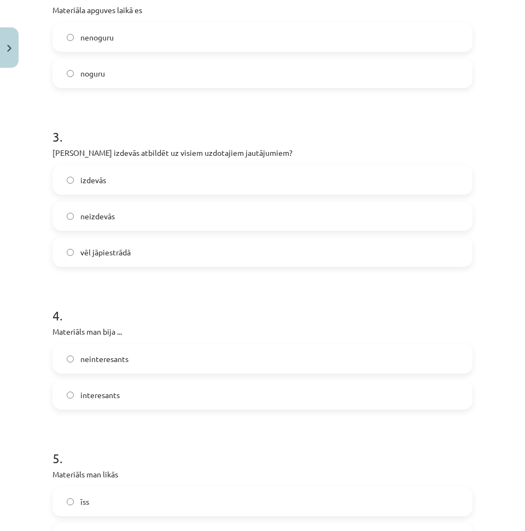
scroll to position [492, 0]
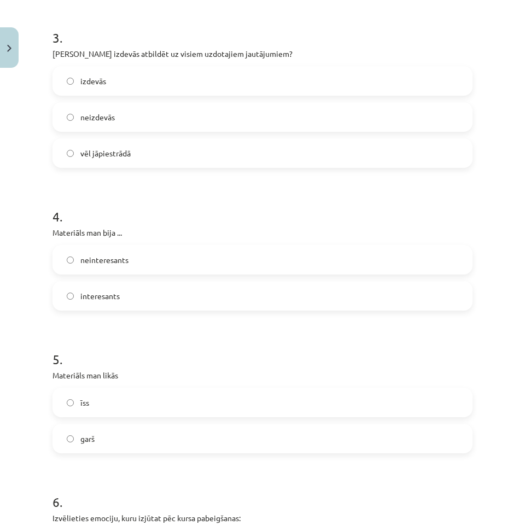
click at [125, 290] on label "interesants" at bounding box center [263, 295] width 418 height 27
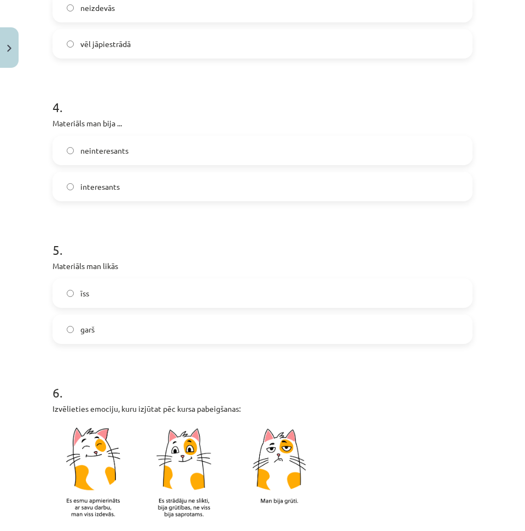
click at [125, 291] on label "īss" at bounding box center [263, 292] width 418 height 27
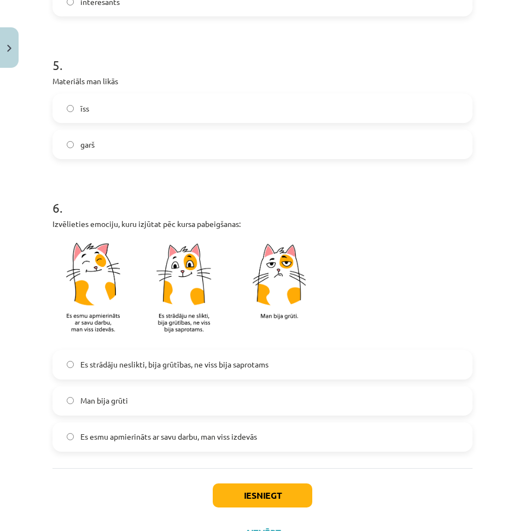
scroll to position [834, 0]
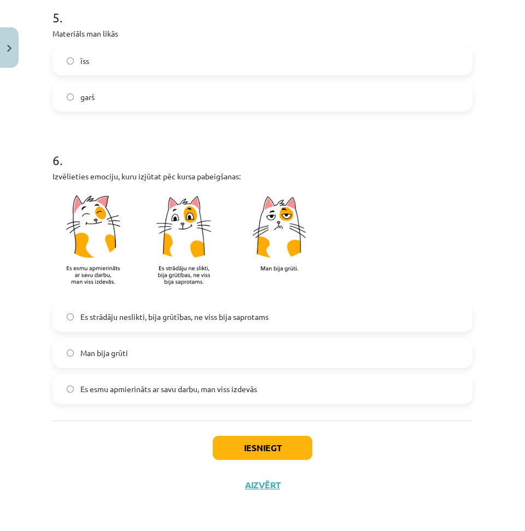
click at [172, 350] on label "Man bija grūti" at bounding box center [263, 352] width 418 height 27
click at [183, 327] on label "Es strādāju neslikti, bija grūtības, ne viss bija saprotams" at bounding box center [263, 316] width 418 height 27
click at [257, 441] on button "Iesniegt" at bounding box center [262, 448] width 99 height 24
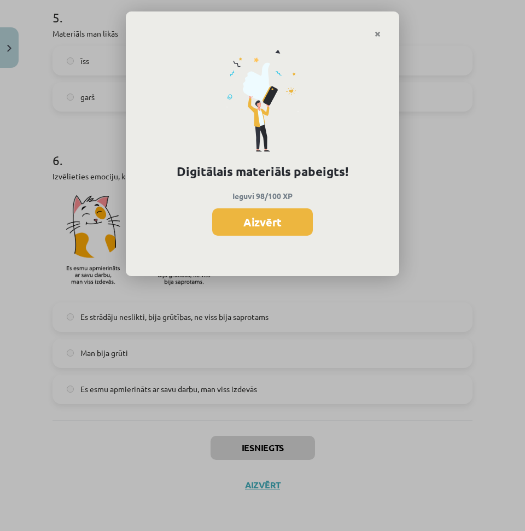
drag, startPoint x: 246, startPoint y: 426, endPoint x: 238, endPoint y: 440, distance: 16.4
click at [238, 440] on div "Digitālais materiāls pabeigts! Ieguvi 98/100 XP Aizvērt" at bounding box center [262, 265] width 525 height 531
click at [272, 224] on button "Aizvērt" at bounding box center [262, 221] width 101 height 27
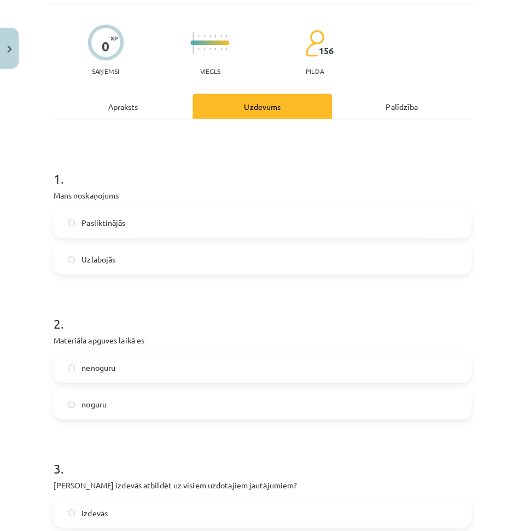
scroll to position [0, 0]
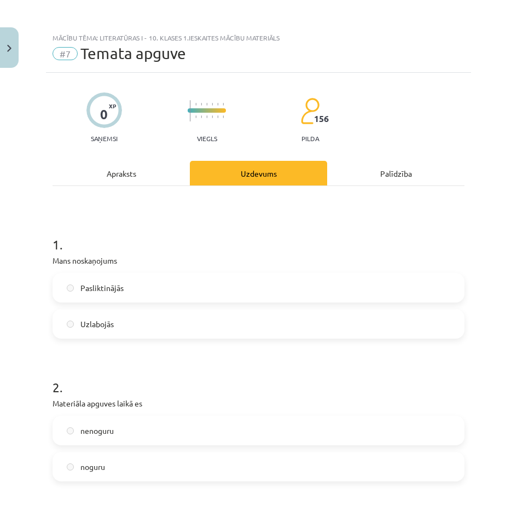
drag, startPoint x: 206, startPoint y: 190, endPoint x: 193, endPoint y: 131, distance: 59.8
click at [125, 175] on div "Apraksts" at bounding box center [120, 173] width 137 height 25
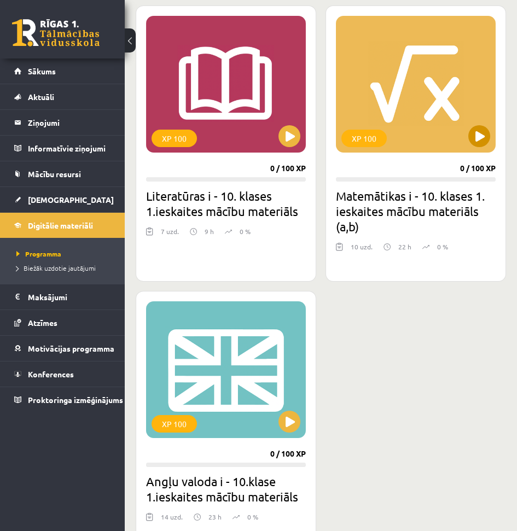
scroll to position [328, 0]
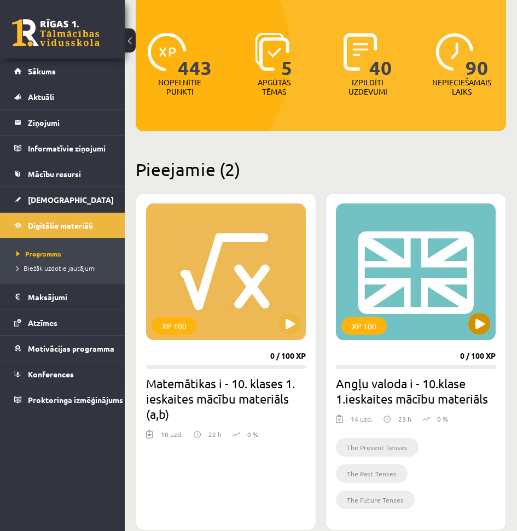
scroll to position [109, 0]
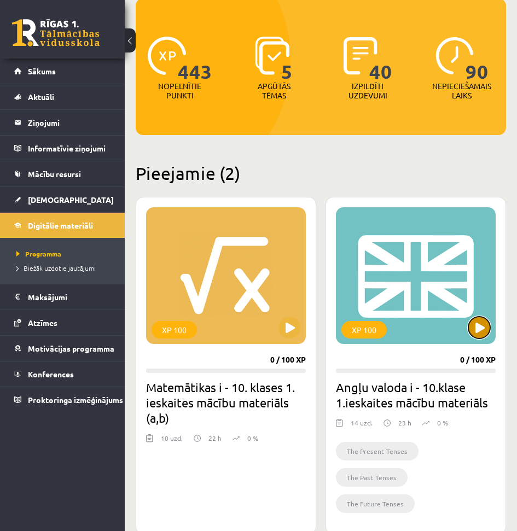
click at [474, 332] on button at bounding box center [479, 327] width 22 height 22
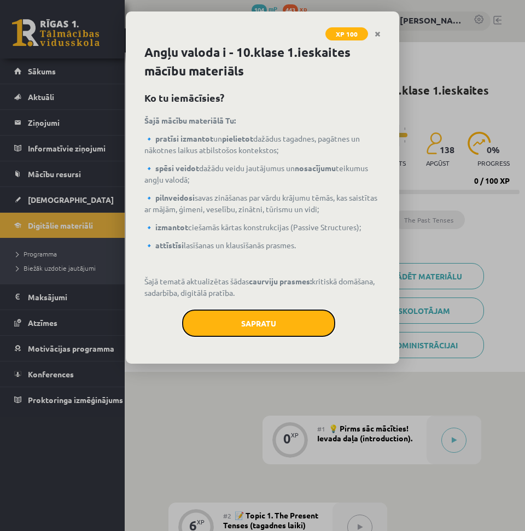
click at [260, 332] on button "Sapratu" at bounding box center [258, 322] width 153 height 27
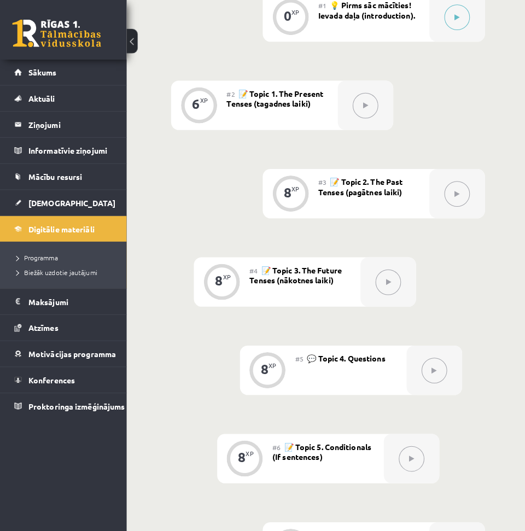
scroll to position [109, 0]
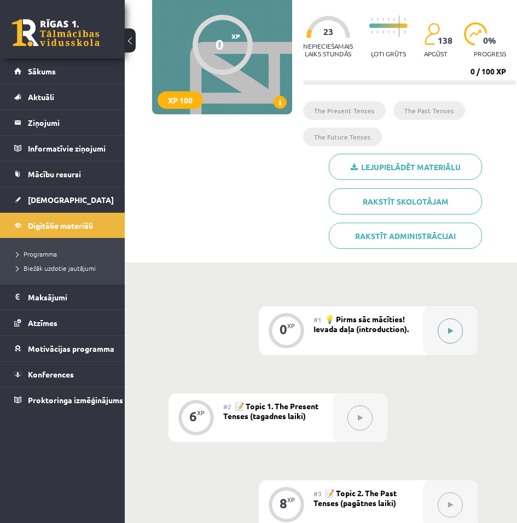
click at [470, 335] on div at bounding box center [450, 330] width 55 height 49
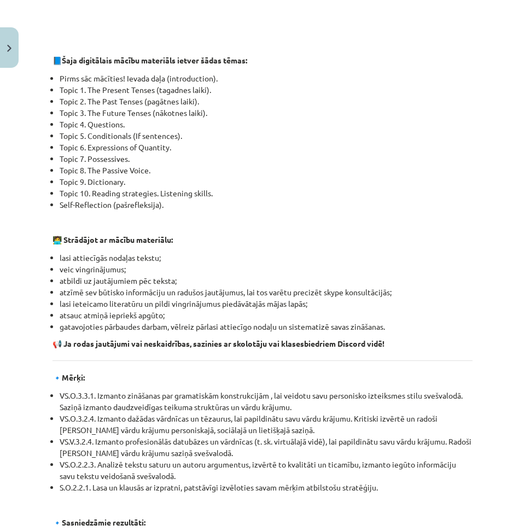
scroll to position [1171, 0]
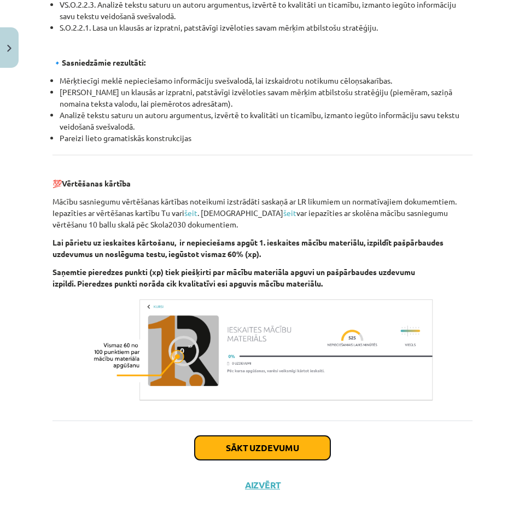
click at [281, 458] on button "Sākt uzdevumu" at bounding box center [263, 448] width 136 height 24
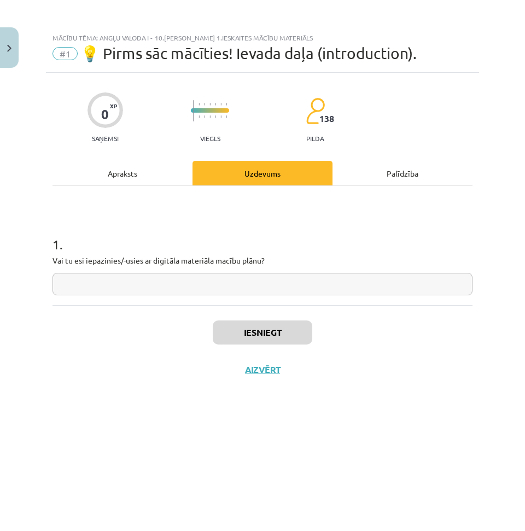
click at [263, 276] on input "text" at bounding box center [262, 284] width 420 height 22
type input "**"
click at [235, 338] on button "Iesniegt" at bounding box center [262, 332] width 99 height 24
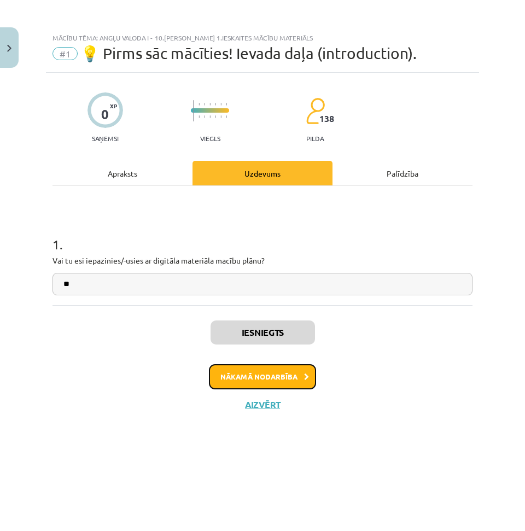
click at [225, 367] on button "Nākamā nodarbība" at bounding box center [262, 376] width 107 height 25
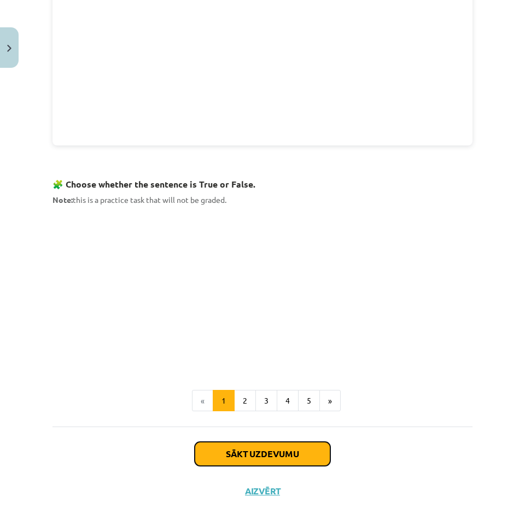
click at [236, 442] on button "Sākt uzdevumu" at bounding box center [263, 454] width 136 height 24
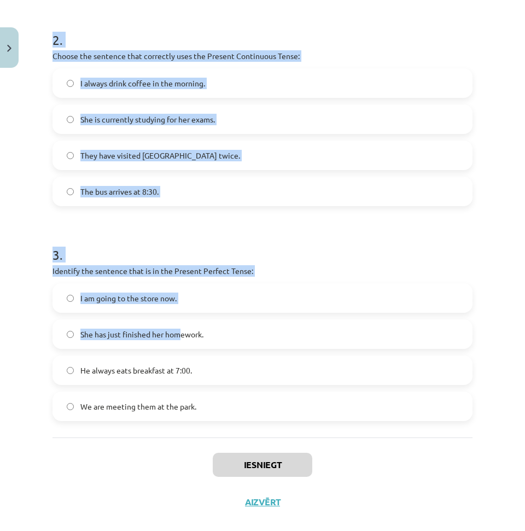
scroll to position [436, 0]
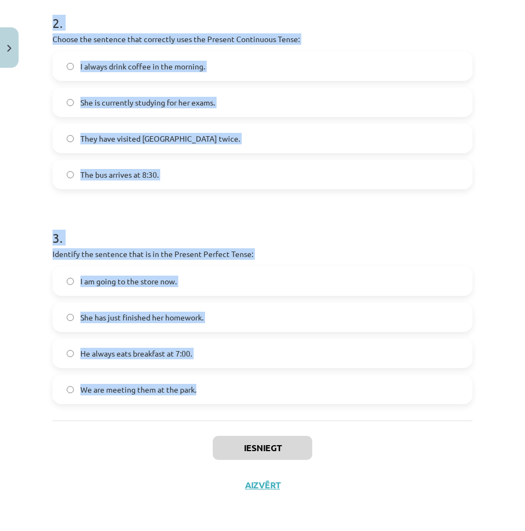
drag, startPoint x: 70, startPoint y: 244, endPoint x: 233, endPoint y: 390, distance: 218.8
click at [233, 390] on div "Mācību tēma: Angļu valoda i - 10.[PERSON_NAME] 1.ieskaites mācību materiāls #2 …" at bounding box center [262, 265] width 525 height 531
copy form "Which sentence is in the Simple Present Tense? She is watching TV right now. He…"
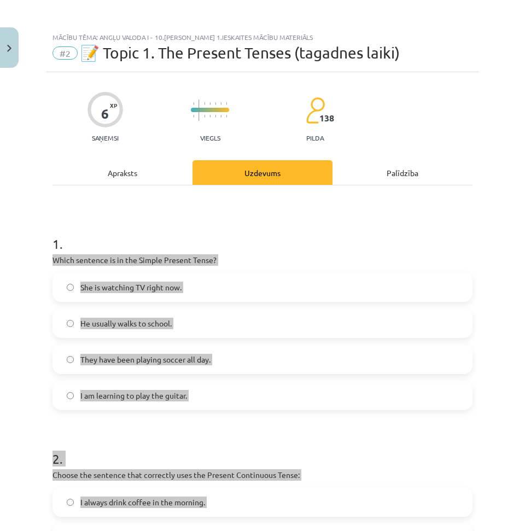
scroll to position [0, 0]
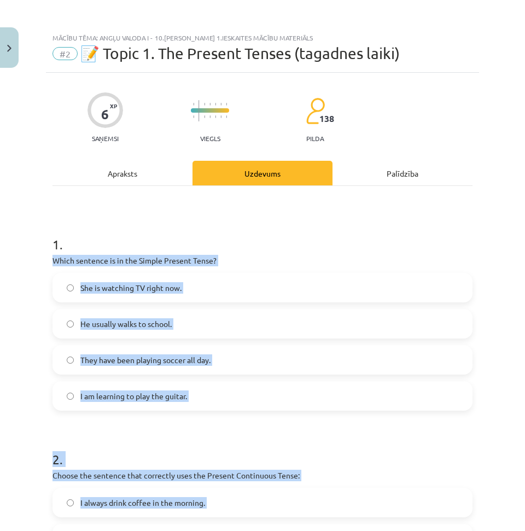
click at [168, 287] on span "She is watching TV right now." at bounding box center [130, 287] width 101 height 11
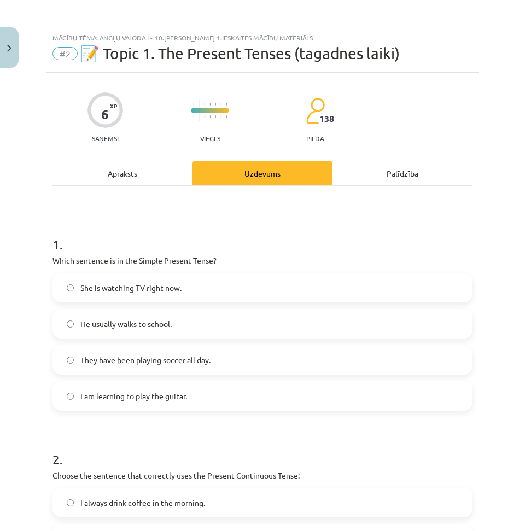
click at [169, 320] on span "He usually walks to school." at bounding box center [125, 323] width 91 height 11
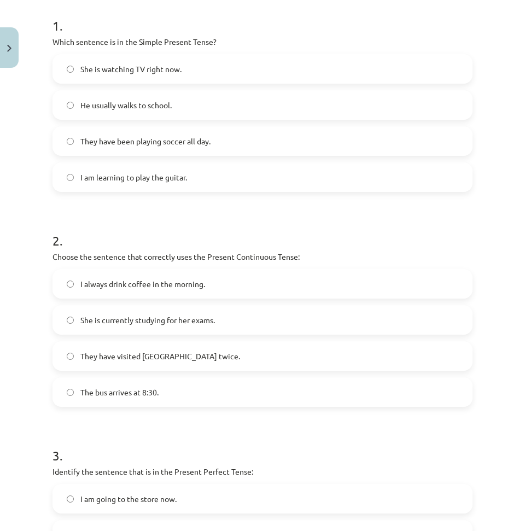
click at [129, 321] on span "She is currently studying for her exams." at bounding box center [147, 319] width 134 height 11
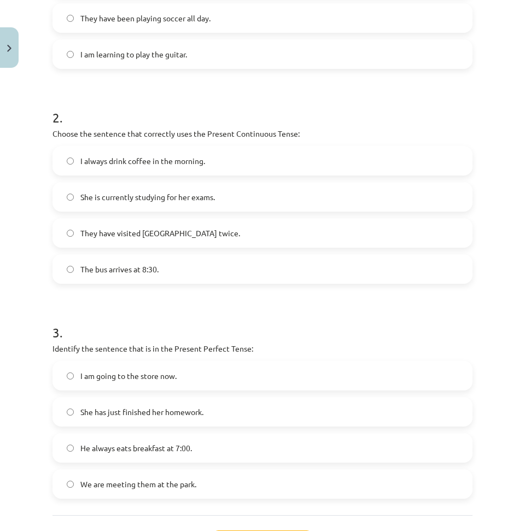
scroll to position [383, 0]
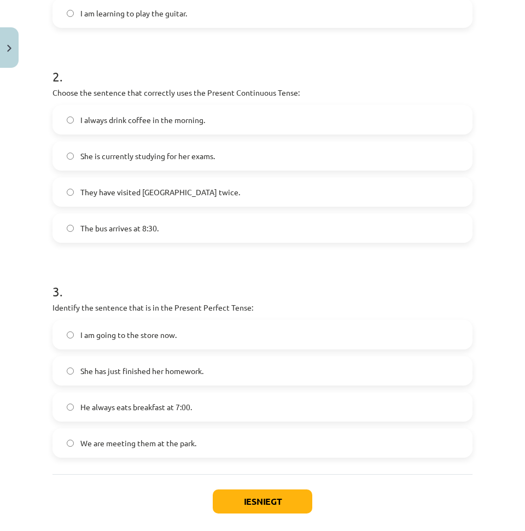
click at [142, 369] on span "She has just finished her homework." at bounding box center [141, 370] width 123 height 11
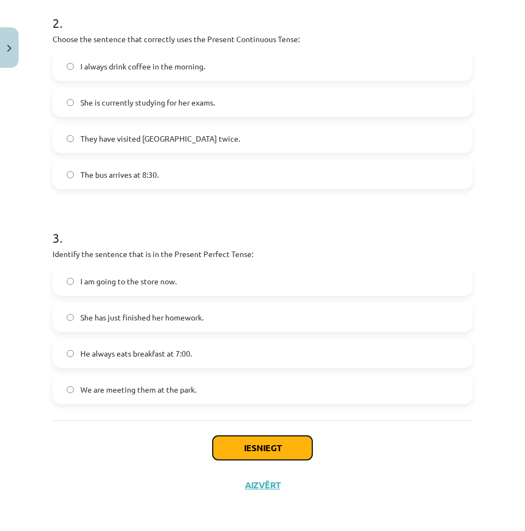
click at [236, 452] on button "Iesniegt" at bounding box center [262, 448] width 99 height 24
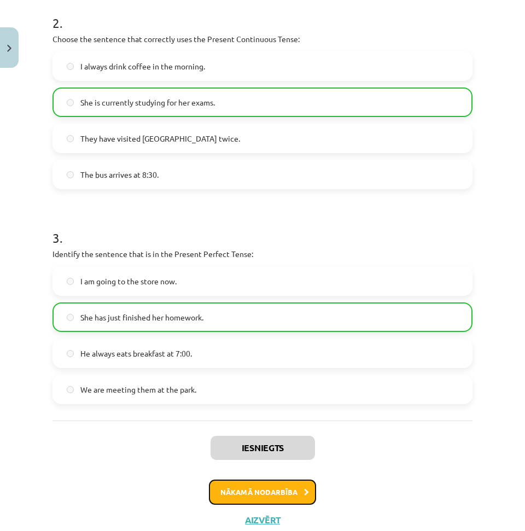
click at [243, 497] on button "Nākamā nodarbība" at bounding box center [262, 491] width 107 height 25
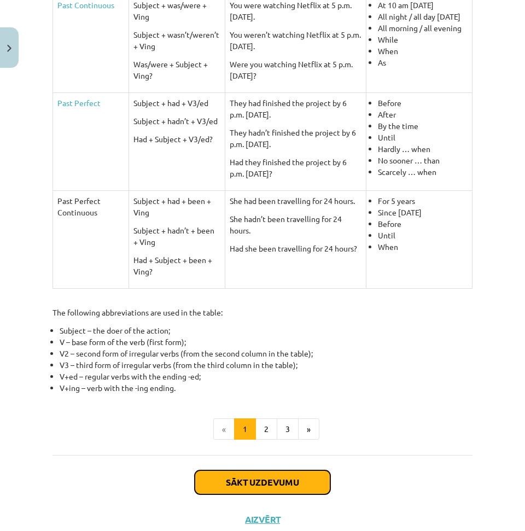
click at [236, 470] on button "Sākt uzdevumu" at bounding box center [263, 482] width 136 height 24
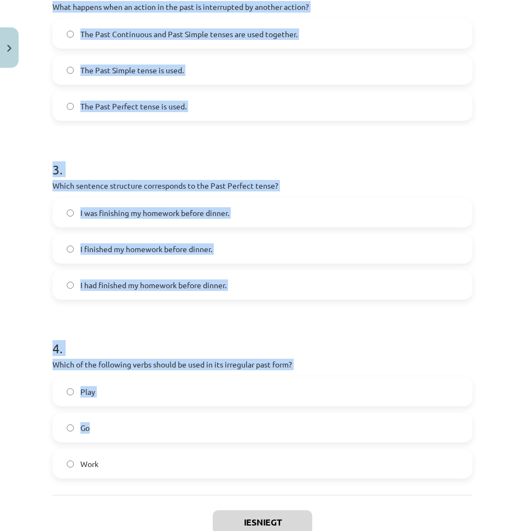
scroll to position [507, 0]
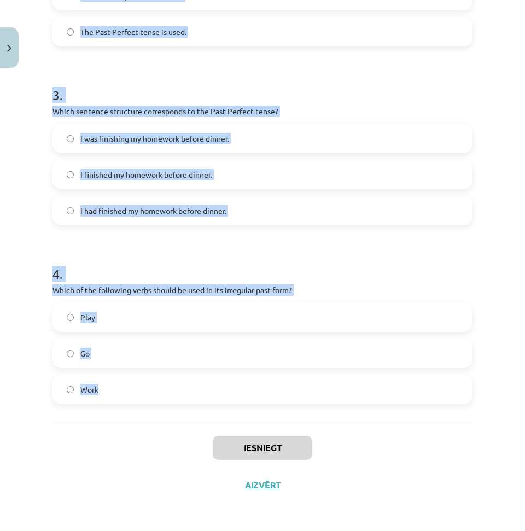
drag, startPoint x: 51, startPoint y: 235, endPoint x: 334, endPoint y: 388, distance: 321.9
click at [334, 388] on div "8 XP Saņemsi Viegls 138 pilda Apraksts Uzdevums Palīdzība 1 . Which of the foll…" at bounding box center [262, 34] width 433 height 937
copy form "Which of the following sentences is correct in the Past Simple tense? He was go…"
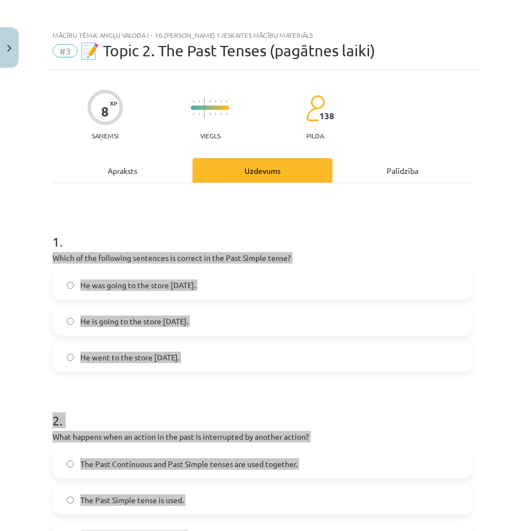
scroll to position [0, 0]
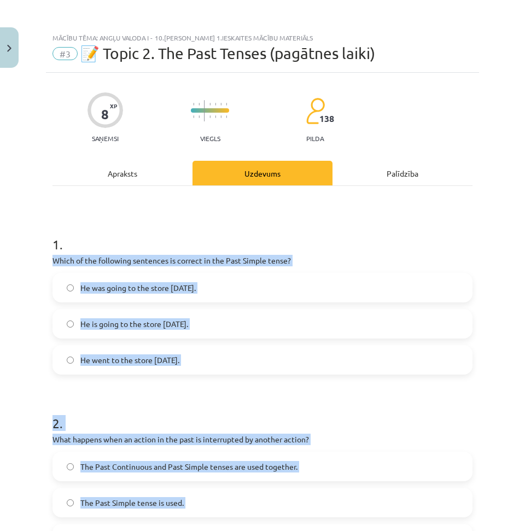
click at [447, 327] on label "He is going to the store [DATE]." at bounding box center [263, 323] width 418 height 27
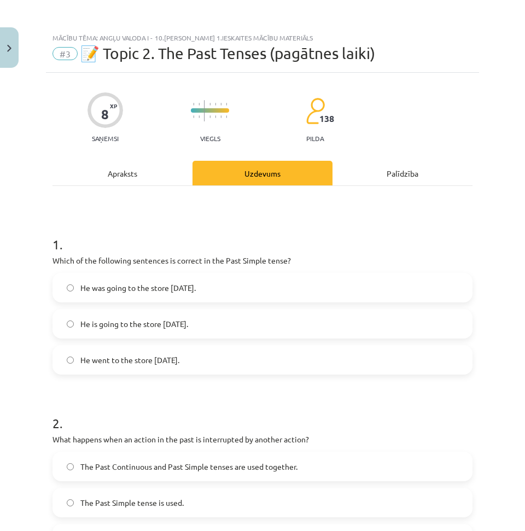
click at [202, 296] on label "He was going to the store [DATE]." at bounding box center [263, 287] width 418 height 27
click at [207, 365] on label "He went to the store [DATE]." at bounding box center [263, 359] width 418 height 27
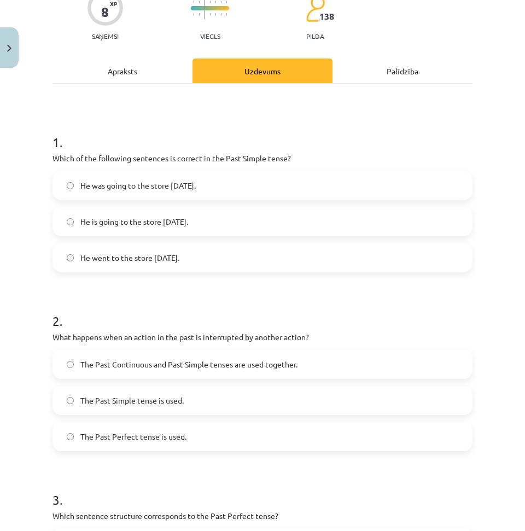
scroll to position [109, 0]
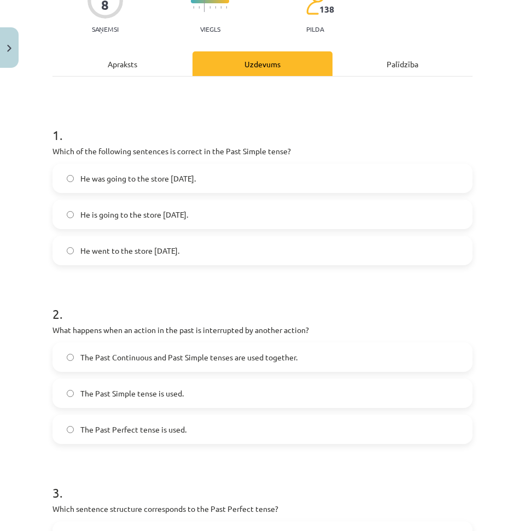
click at [187, 359] on span "The Past Continuous and Past Simple tenses are used together." at bounding box center [188, 356] width 217 height 11
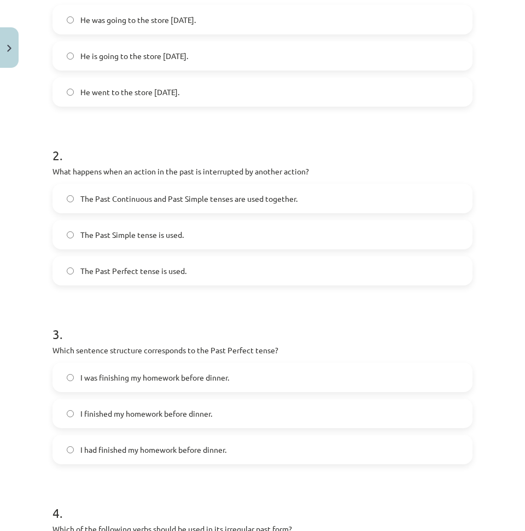
scroll to position [328, 0]
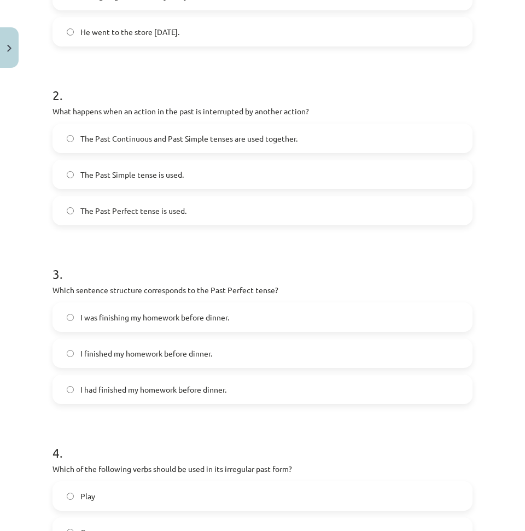
click at [221, 323] on label "I was finishing my homework before dinner." at bounding box center [263, 316] width 418 height 27
click at [215, 400] on label "I had finished my homework before dinner." at bounding box center [263, 389] width 418 height 27
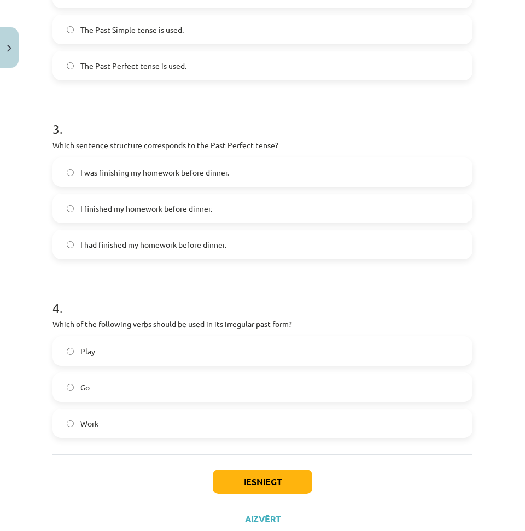
scroll to position [492, 0]
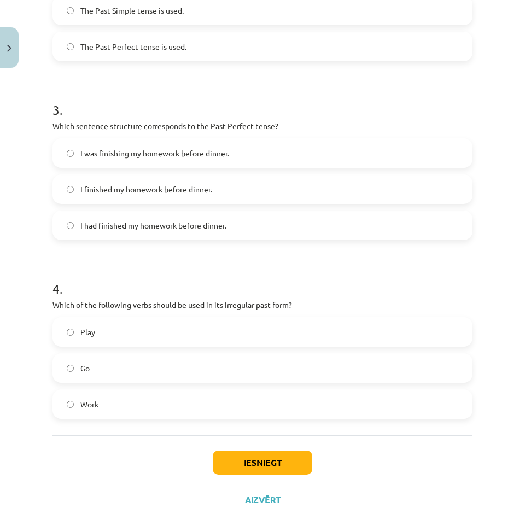
click at [157, 366] on label "Go" at bounding box center [263, 367] width 418 height 27
click at [269, 460] on button "Iesniegt" at bounding box center [262, 462] width 99 height 24
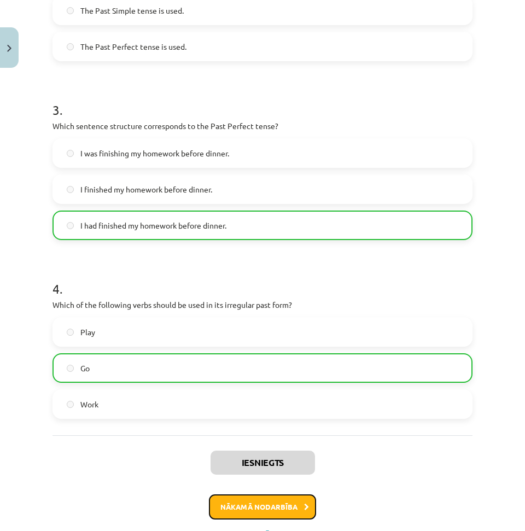
click at [290, 503] on button "Nākamā nodarbība" at bounding box center [262, 506] width 107 height 25
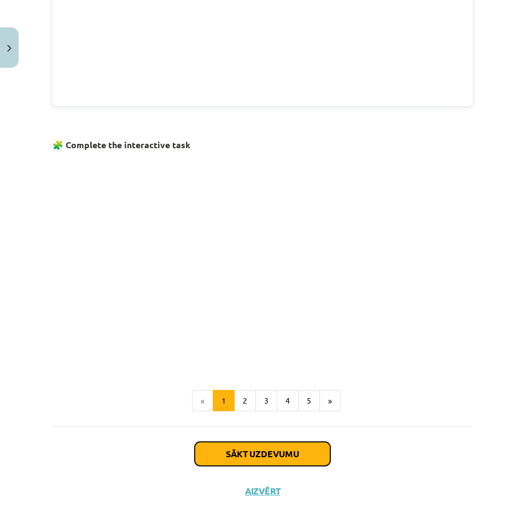
click at [259, 452] on button "Sākt uzdevumu" at bounding box center [263, 454] width 136 height 24
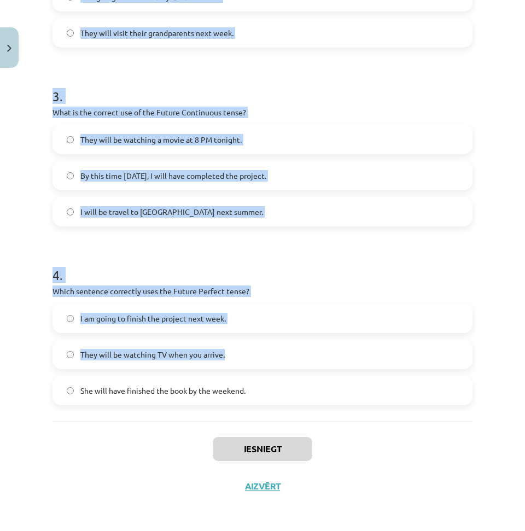
scroll to position [507, 0]
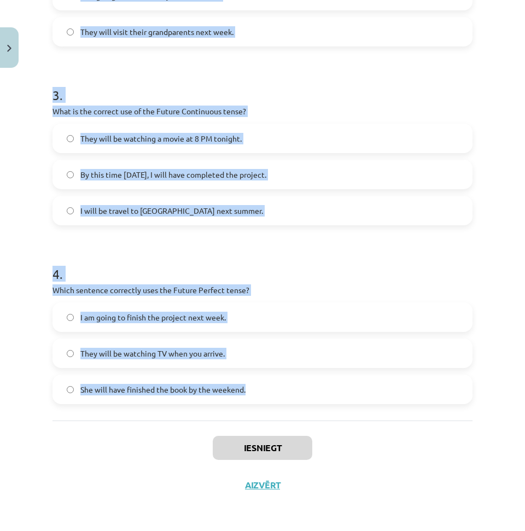
drag, startPoint x: 62, startPoint y: 244, endPoint x: 286, endPoint y: 396, distance: 271.2
click at [261, 389] on div "Mācību tēma: Angļu valoda i - 10.[PERSON_NAME] 1.ieskaites mācību materiāls #4 …" at bounding box center [262, 265] width 525 height 531
copy form "Which sentence correctly uses "will" to make a prediction? I think it will rain…"
click at [285, 83] on h1 "3 ." at bounding box center [262, 85] width 420 height 34
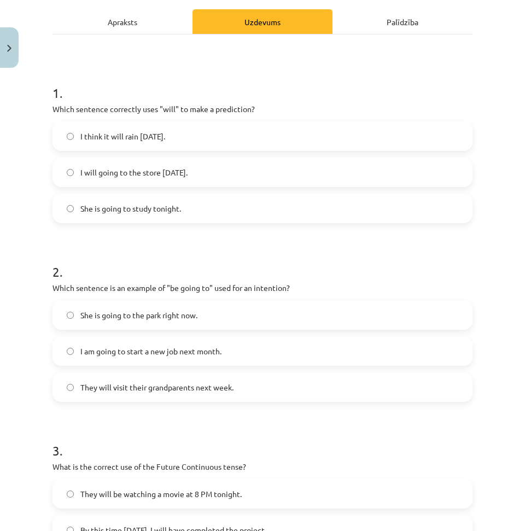
scroll to position [164, 0]
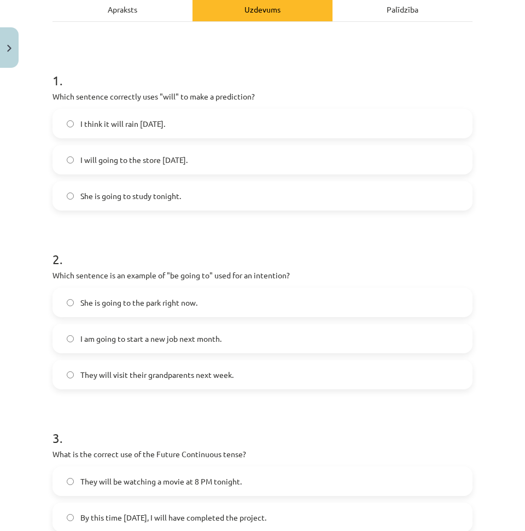
click at [151, 142] on div "I think it will rain [DATE]. I will going to the store [DATE]. She is going to …" at bounding box center [262, 160] width 420 height 102
click at [151, 129] on span "I think it will rain [DATE]." at bounding box center [122, 123] width 85 height 11
click at [168, 338] on span "I am going to start a new job next month." at bounding box center [150, 338] width 141 height 11
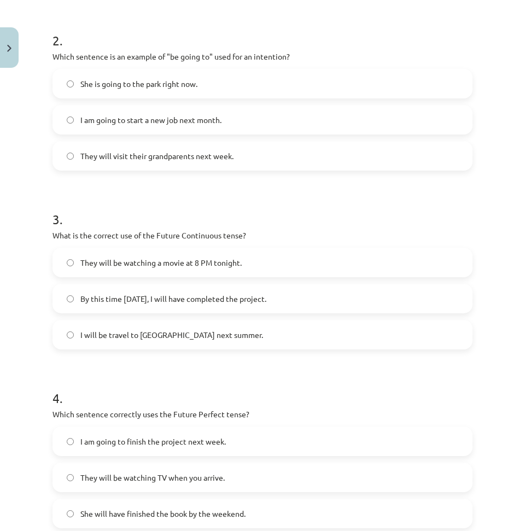
click at [167, 267] on span "They will be watching a movie at 8 PM tonight." at bounding box center [160, 262] width 161 height 11
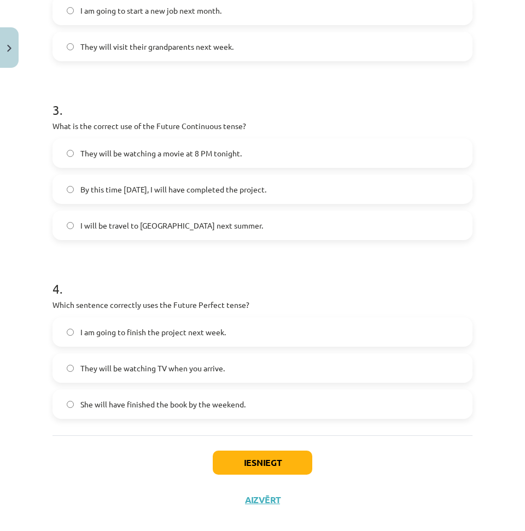
scroll to position [507, 0]
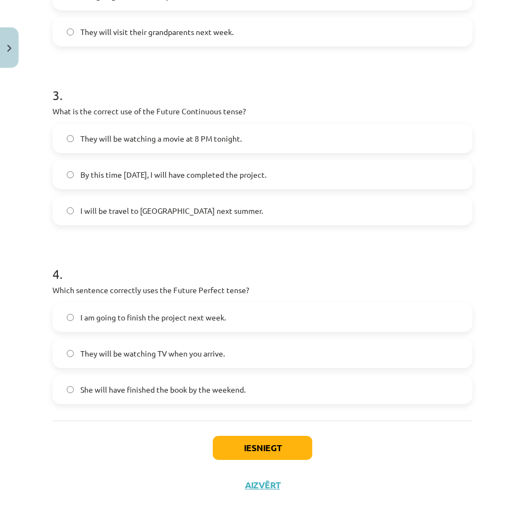
click at [177, 388] on span "She will have finished the book by the weekend." at bounding box center [162, 389] width 165 height 11
click at [264, 444] on button "Iesniegt" at bounding box center [262, 448] width 99 height 24
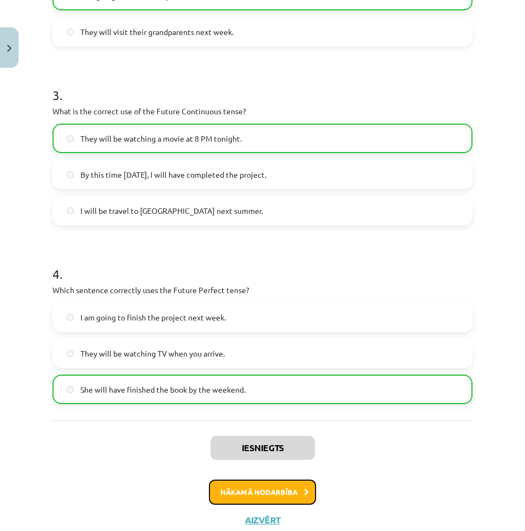
click at [274, 486] on button "Nākamā nodarbība" at bounding box center [262, 491] width 107 height 25
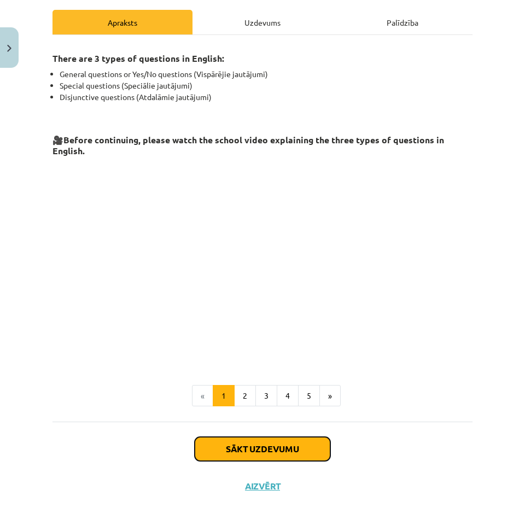
click at [253, 449] on button "Sākt uzdevumu" at bounding box center [263, 449] width 136 height 24
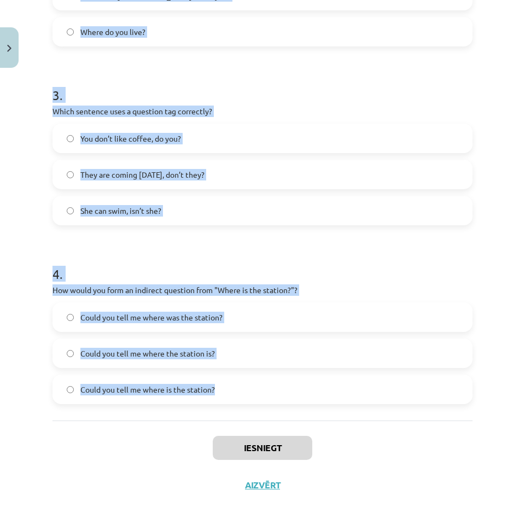
drag, startPoint x: 75, startPoint y: 246, endPoint x: 283, endPoint y: 394, distance: 254.4
click at [283, 394] on div "Mācību tēma: Angļu valoda i - 10.[PERSON_NAME] 1.ieskaites mācību materiāls #5 …" at bounding box center [262, 265] width 525 height 531
copy form "What is the correct word order for a question in the Present Simple tense? Obje…"
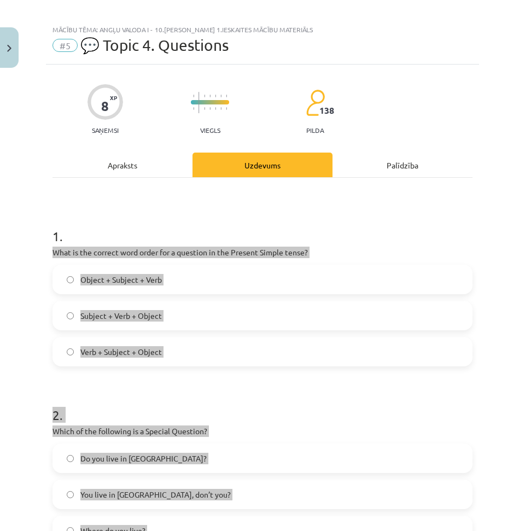
scroll to position [0, 0]
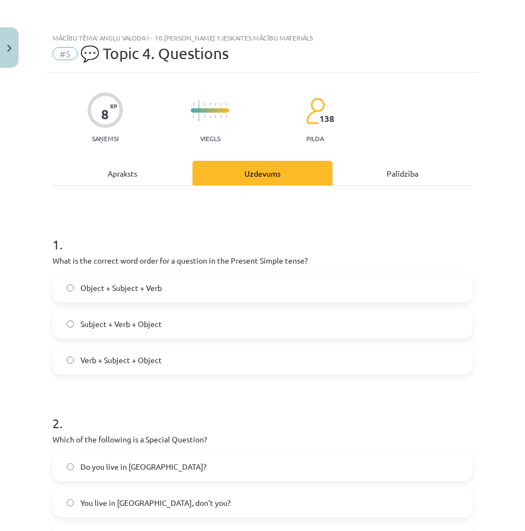
click at [385, 241] on h1 "1 ." at bounding box center [262, 235] width 420 height 34
click at [154, 361] on span "Verb + Subject + Object" at bounding box center [120, 359] width 81 height 11
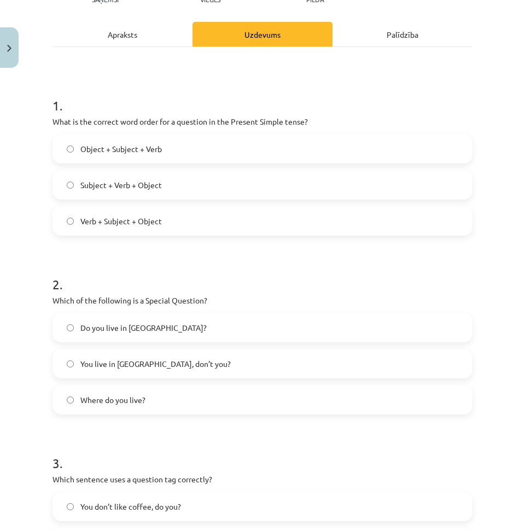
scroll to position [164, 0]
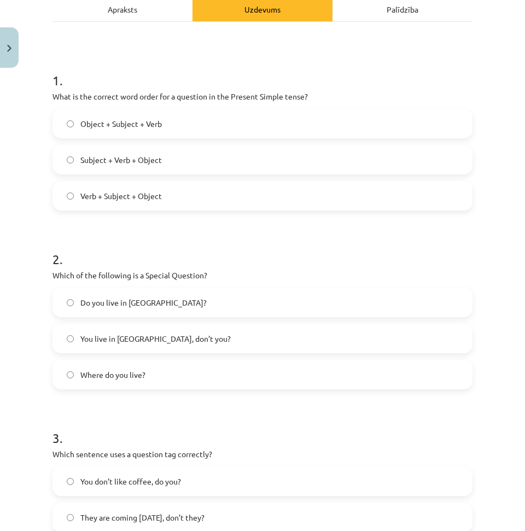
click at [142, 301] on span "Do you live in [GEOGRAPHIC_DATA]?" at bounding box center [143, 302] width 126 height 11
click at [151, 367] on label "Where do you live?" at bounding box center [263, 374] width 418 height 27
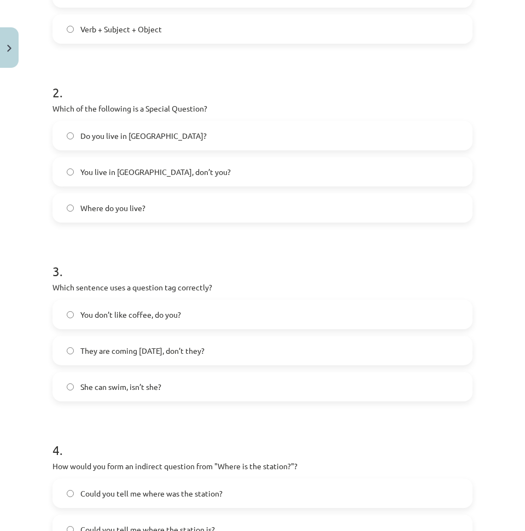
scroll to position [273, 0]
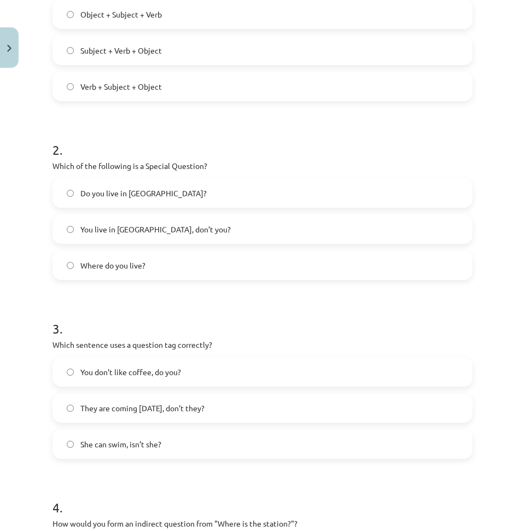
click at [171, 378] on label "You don’t like coffee, do you?" at bounding box center [263, 371] width 418 height 27
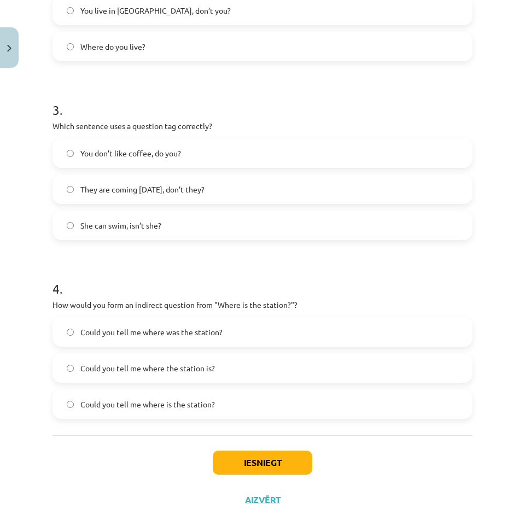
scroll to position [507, 0]
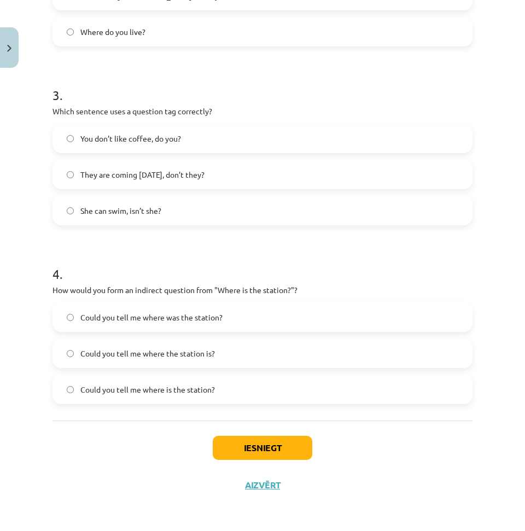
click at [167, 359] on label "Could you tell me where the station is?" at bounding box center [263, 352] width 418 height 27
click at [221, 316] on span "Could you tell me where was the station?" at bounding box center [151, 317] width 142 height 11
click at [214, 398] on label "Could you tell me where is the station?" at bounding box center [263, 389] width 418 height 27
click at [233, 361] on label "Could you tell me where the station is?" at bounding box center [263, 352] width 418 height 27
click at [249, 443] on button "Iesniegt" at bounding box center [262, 448] width 99 height 24
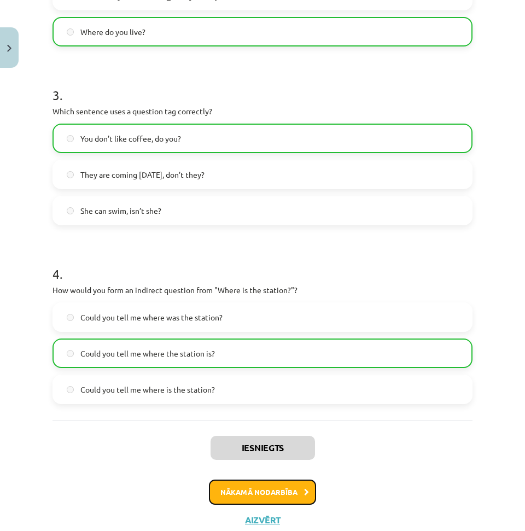
click at [285, 500] on button "Nākamā nodarbība" at bounding box center [262, 491] width 107 height 25
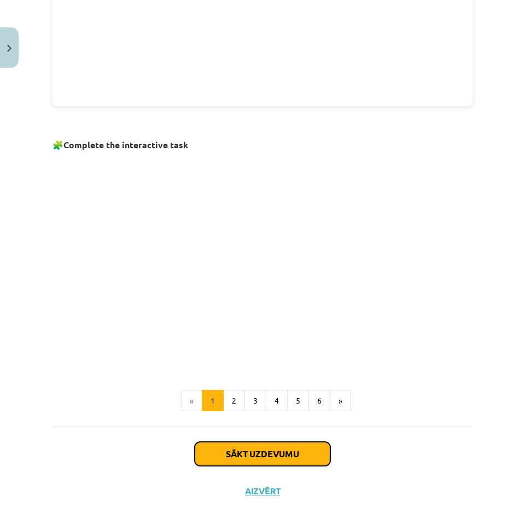
click at [268, 442] on button "Sākt uzdevumu" at bounding box center [263, 454] width 136 height 24
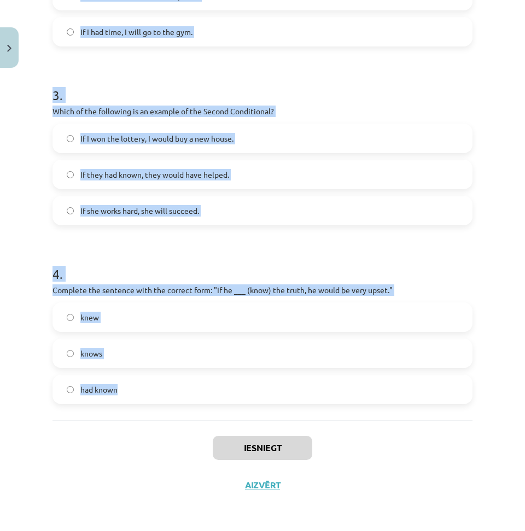
drag, startPoint x: 105, startPoint y: 249, endPoint x: 221, endPoint y: 397, distance: 187.7
click at [221, 397] on div "Mācību tēma: Angļu valoda i - 10.[PERSON_NAME] 1.ieskaites mācību materiāls #6 …" at bounding box center [262, 265] width 525 height 531
copy form "Which conditional is used to express a general truth? First Conditional Second …"
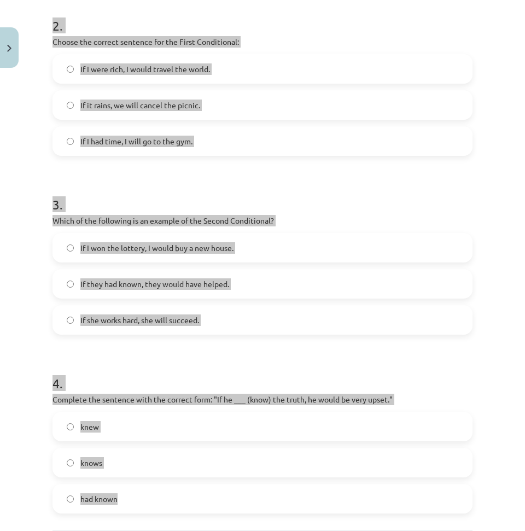
scroll to position [0, 0]
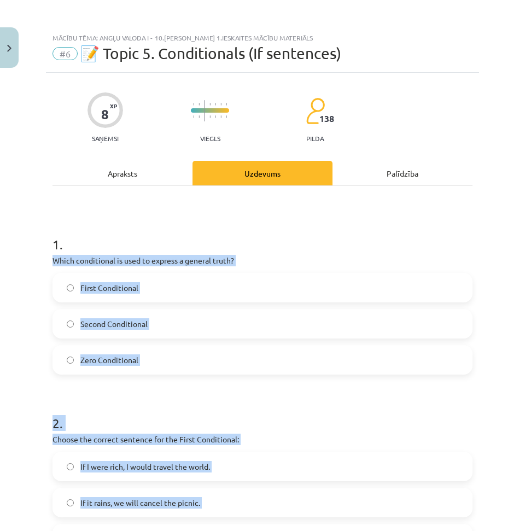
click at [290, 254] on div "1 . Which conditional is used to express a general truth? First Conditional Sec…" at bounding box center [262, 296] width 420 height 157
click at [283, 254] on div "1 . Which conditional is used to express a general truth? First Conditional Sec…" at bounding box center [262, 296] width 420 height 157
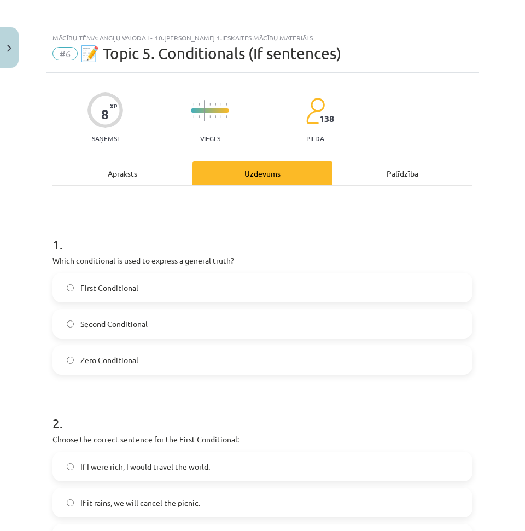
click at [150, 360] on label "Zero Conditional" at bounding box center [263, 359] width 418 height 27
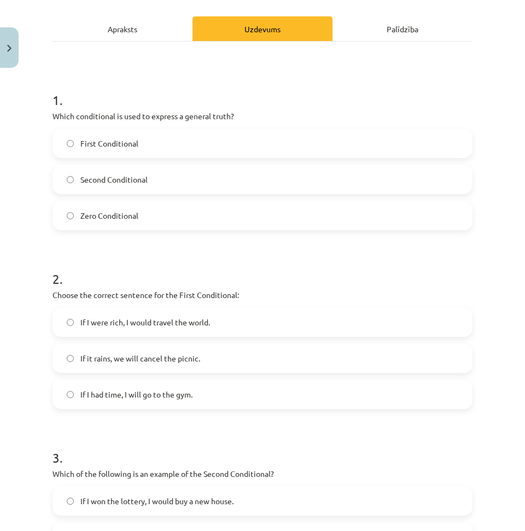
scroll to position [164, 0]
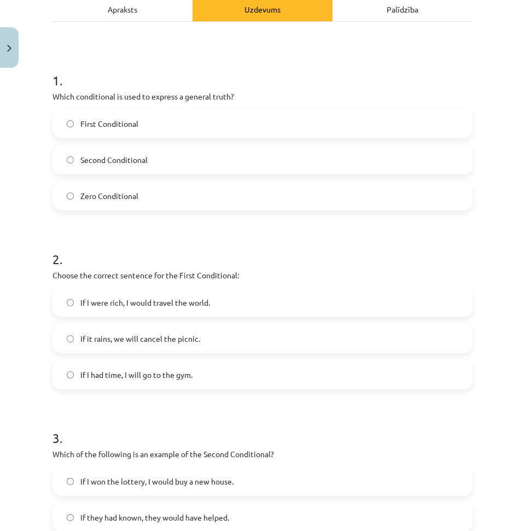
click at [161, 336] on span "If it rains, we will cancel the picnic." at bounding box center [140, 338] width 120 height 11
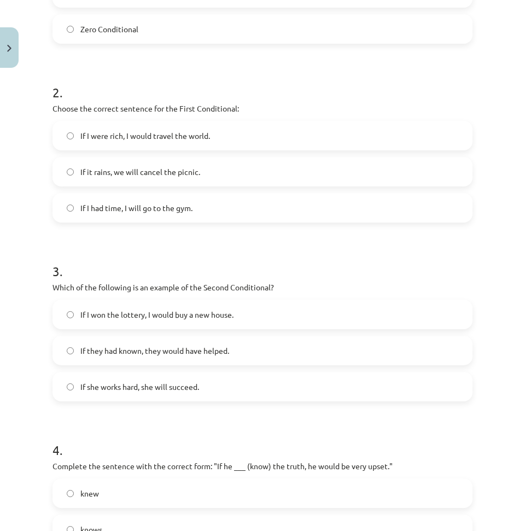
scroll to position [383, 0]
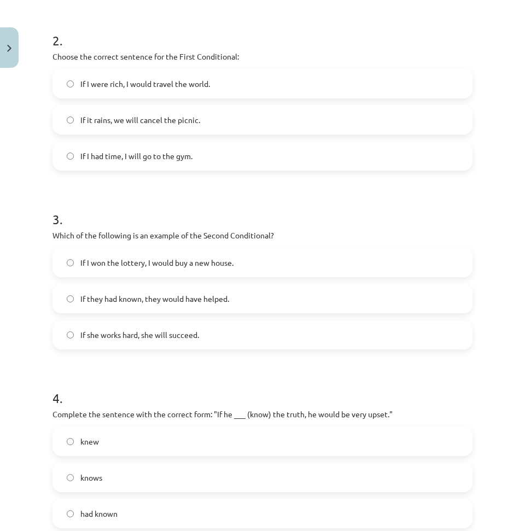
click at [177, 269] on label "If I won the lottery, I would buy a new house." at bounding box center [263, 262] width 418 height 27
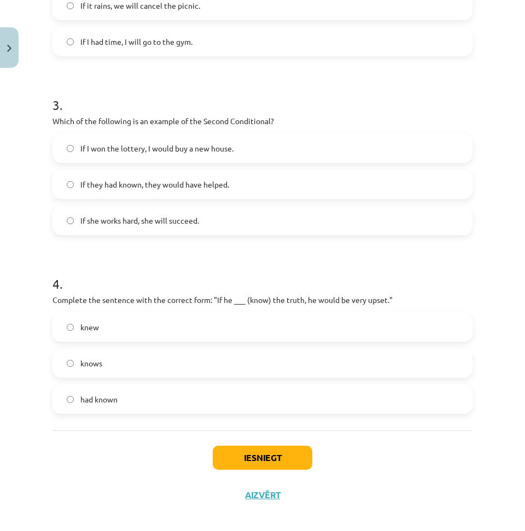
scroll to position [507, 0]
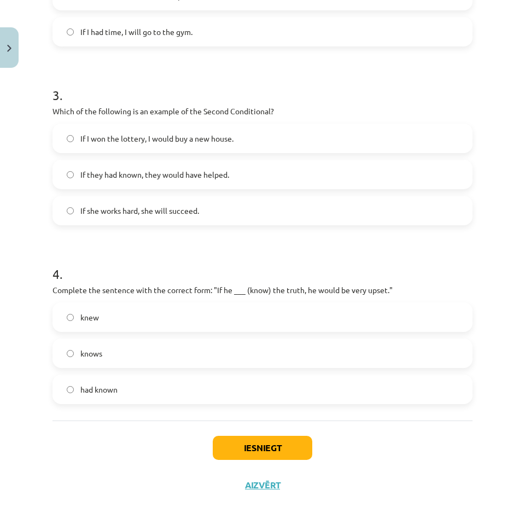
click at [144, 320] on label "knew" at bounding box center [263, 316] width 418 height 27
click at [293, 433] on div "Iesniegt Aizvērt" at bounding box center [262, 458] width 420 height 77
click at [284, 441] on button "Iesniegt" at bounding box center [262, 448] width 99 height 24
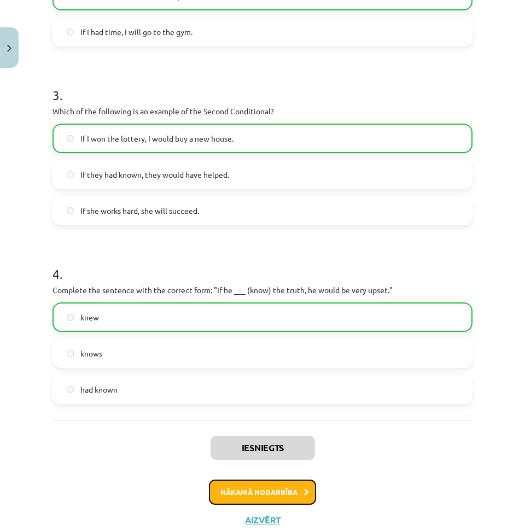
click at [292, 487] on button "Nākamā nodarbība" at bounding box center [262, 491] width 107 height 25
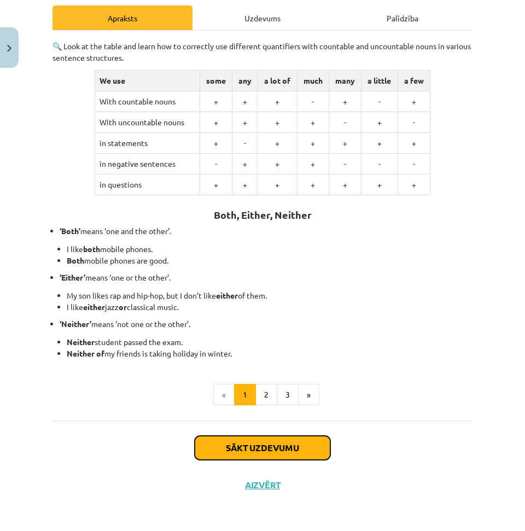
click at [277, 449] on button "Sākt uzdevumu" at bounding box center [263, 448] width 136 height 24
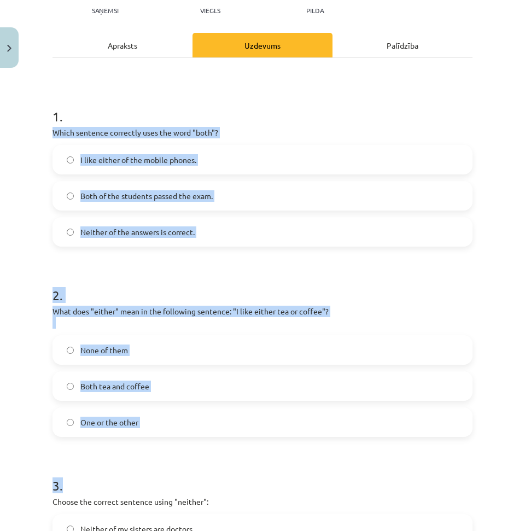
scroll to position [339, 0]
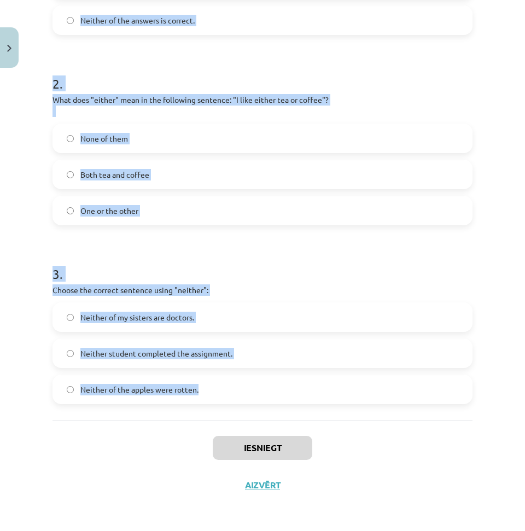
drag, startPoint x: 49, startPoint y: 237, endPoint x: 279, endPoint y: 382, distance: 272.4
click at [279, 382] on div "6 XP Saņemsi Viegls 138 pilda Apraksts Uzdevums Palīdzība 1 . Which sentence co…" at bounding box center [262, 118] width 433 height 770
copy form "Which sentence correctly uses the word "both"? I like either of the mobile phon…"
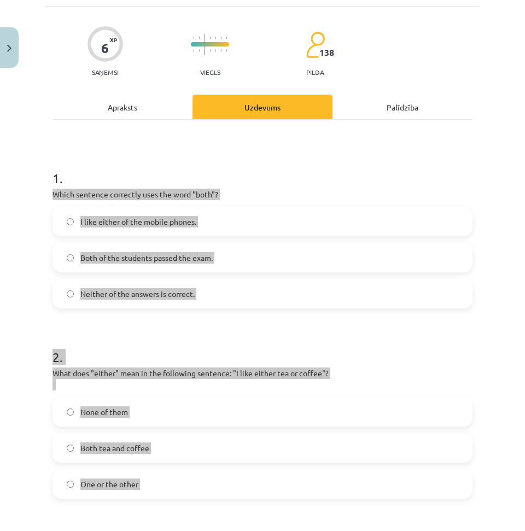
scroll to position [0, 0]
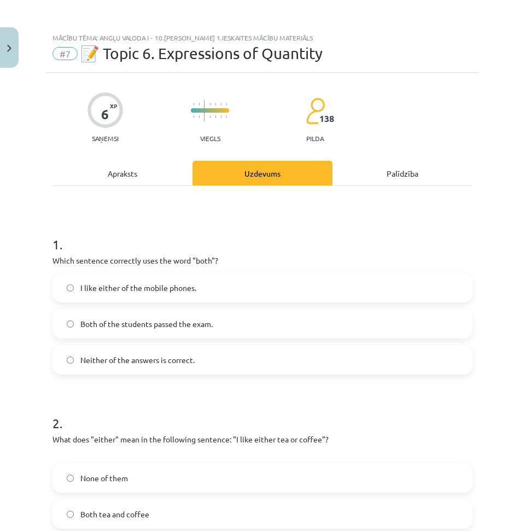
click at [353, 247] on h1 "1 ." at bounding box center [262, 235] width 420 height 34
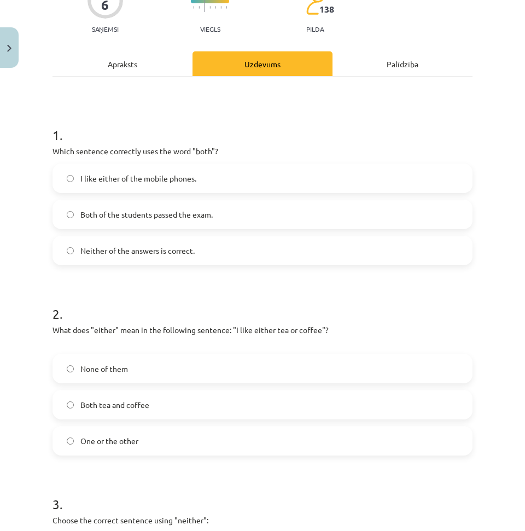
click at [168, 219] on span "Both of the students passed the exam." at bounding box center [146, 214] width 132 height 11
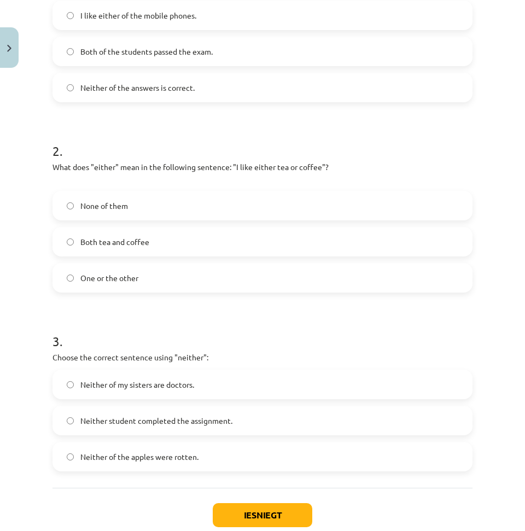
scroll to position [273, 0]
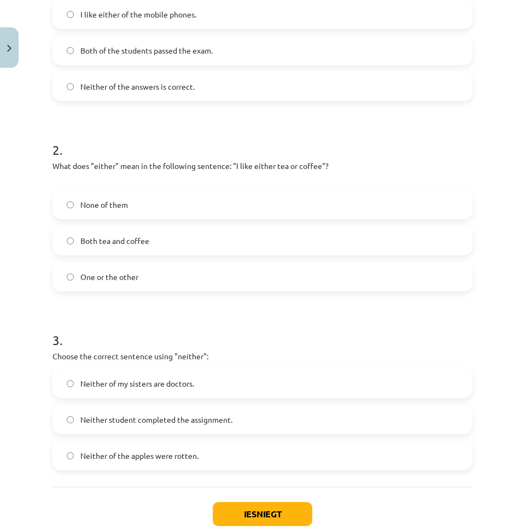
click at [140, 278] on label "One or the other" at bounding box center [263, 276] width 418 height 27
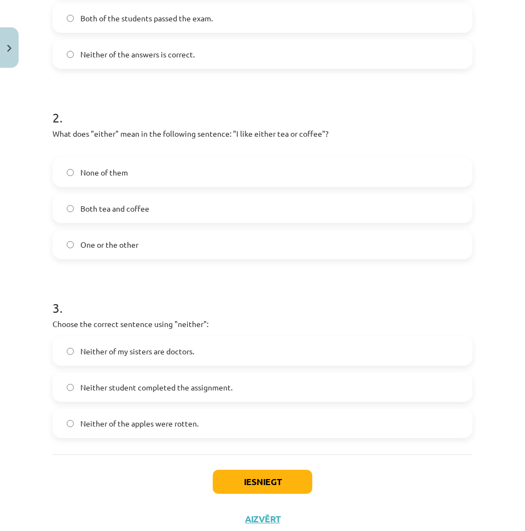
scroll to position [339, 0]
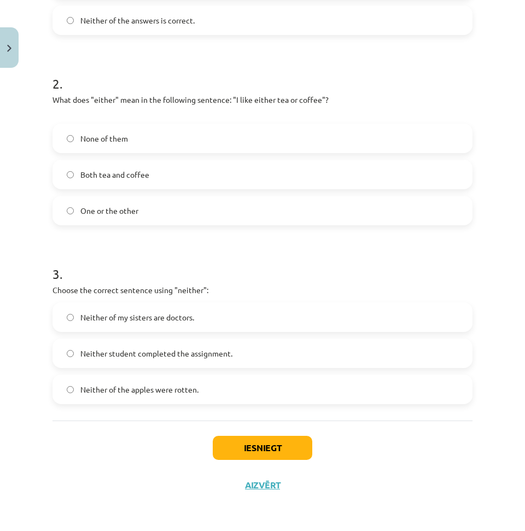
click at [187, 361] on label "Neither student completed the assignment." at bounding box center [263, 352] width 418 height 27
click at [256, 441] on button "Iesniegt" at bounding box center [262, 448] width 99 height 24
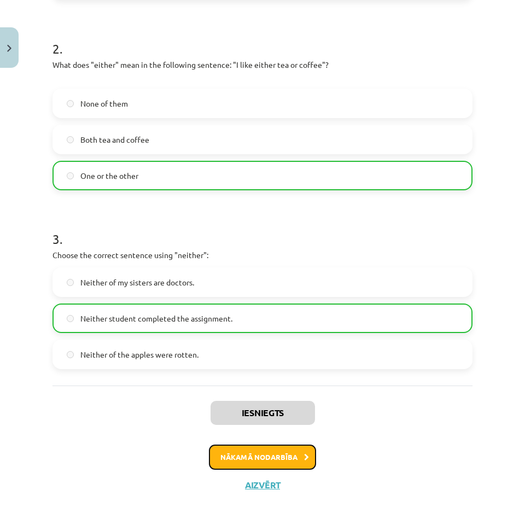
click at [253, 455] on button "Nākamā nodarbība" at bounding box center [262, 456] width 107 height 25
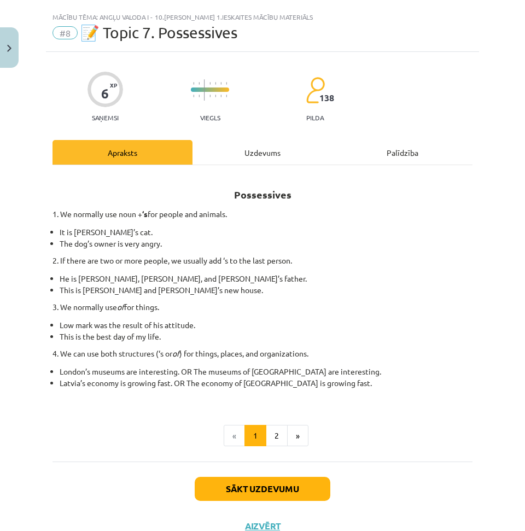
scroll to position [0, 0]
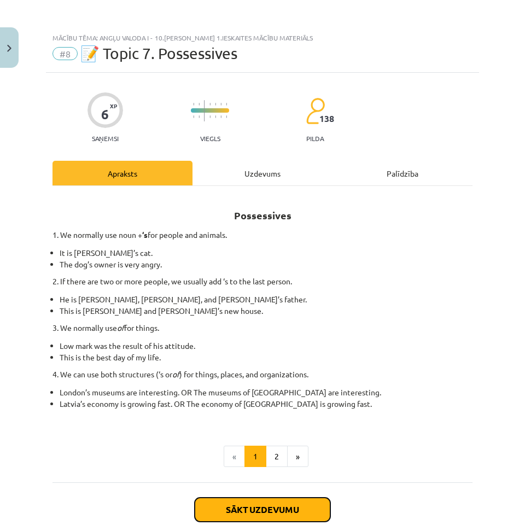
click at [262, 506] on button "Sākt uzdevumu" at bounding box center [263, 509] width 136 height 24
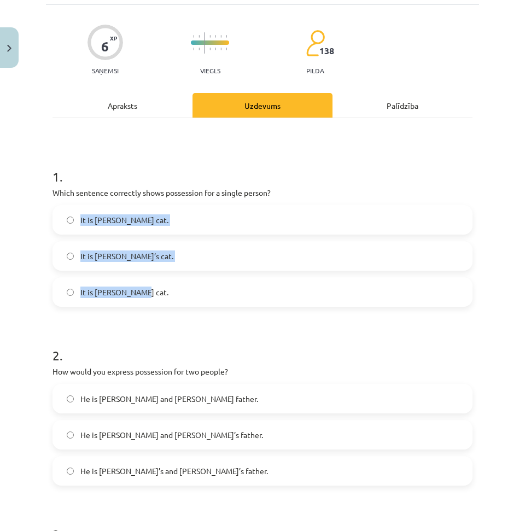
scroll to position [246, 0]
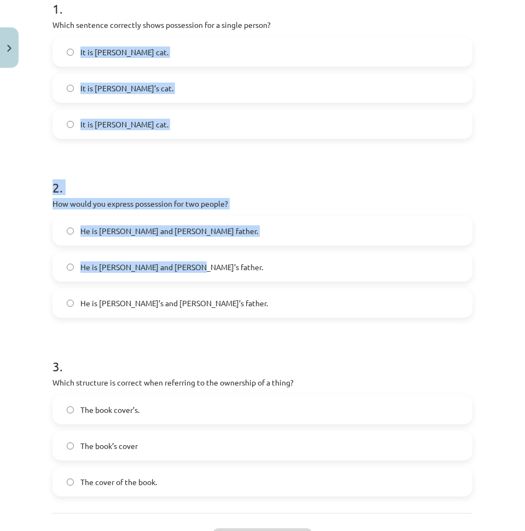
drag, startPoint x: 55, startPoint y: 242, endPoint x: 197, endPoint y: 250, distance: 142.3
click at [222, 267] on form "1 . Which sentence correctly shows possession for a single person? It is [PERSO…" at bounding box center [262, 239] width 420 height 514
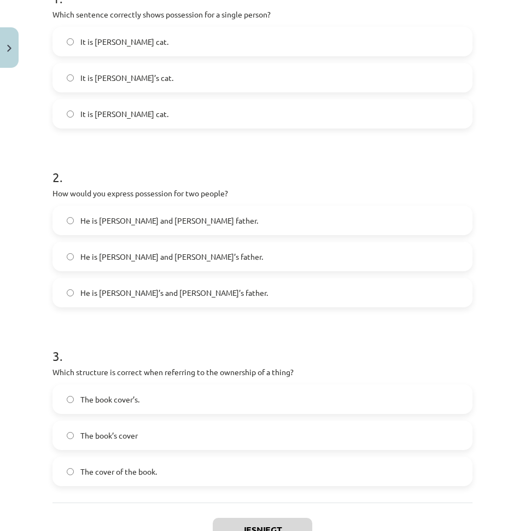
click at [51, 9] on div "6 XP Saņemsi Viegls 138 pilda Apraksts Uzdevums Palīdzība 1 . Which sentence co…" at bounding box center [262, 206] width 433 height 759
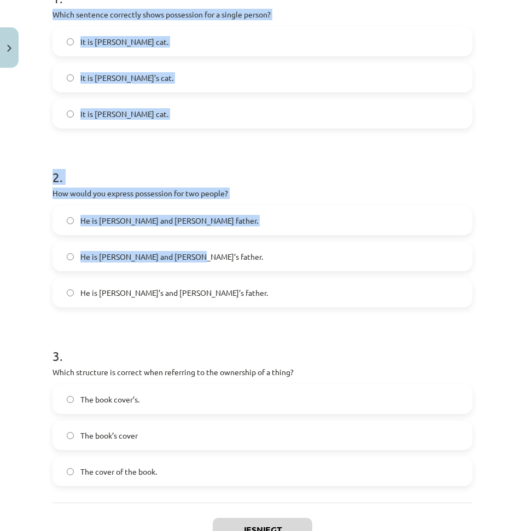
drag, startPoint x: 51, startPoint y: 14, endPoint x: 245, endPoint y: 241, distance: 298.9
click at [248, 236] on div "6 XP Saņemsi Viegls 138 pilda Apraksts Uzdevums Palīdzība 1 . Which sentence co…" at bounding box center [262, 206] width 433 height 759
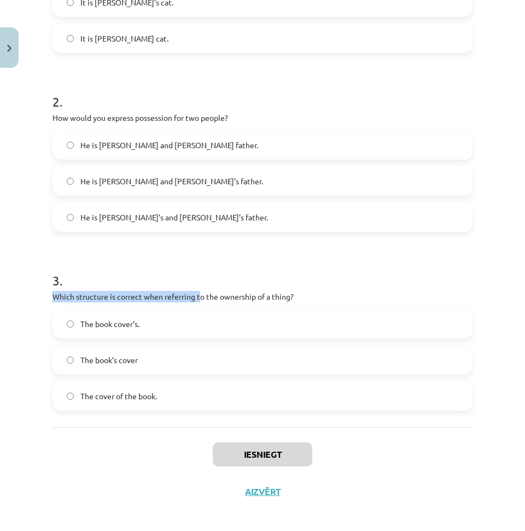
scroll to position [328, 0]
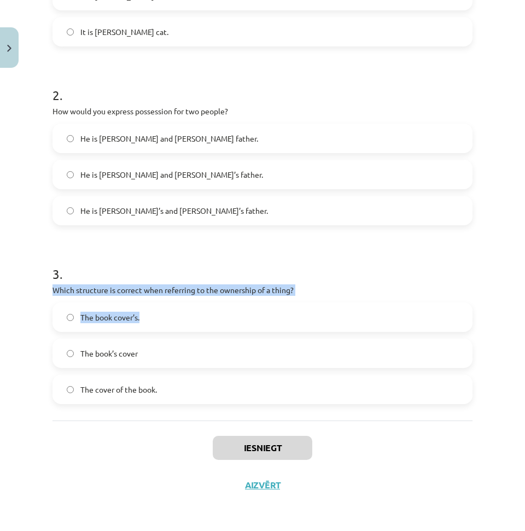
drag, startPoint x: 198, startPoint y: 294, endPoint x: 206, endPoint y: 289, distance: 9.1
click at [203, 307] on div "3 . Which structure is correct when referring to the ownership of a thing? The …" at bounding box center [262, 325] width 420 height 157
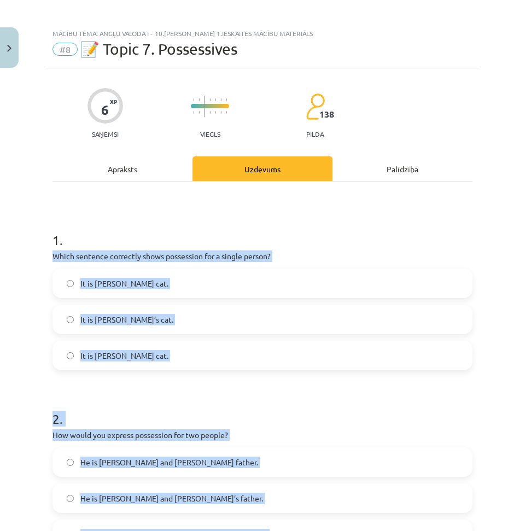
scroll to position [0, 0]
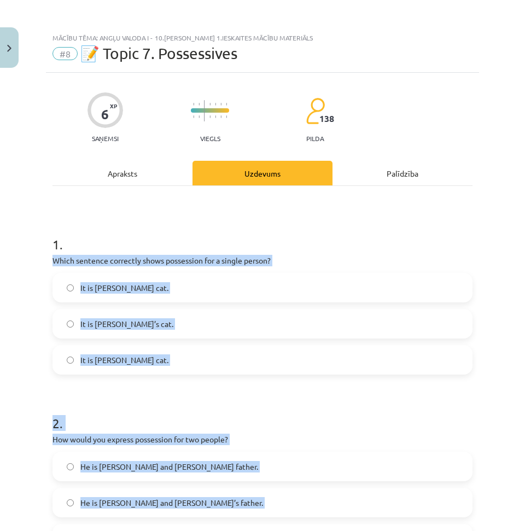
drag, startPoint x: 198, startPoint y: 385, endPoint x: 47, endPoint y: 260, distance: 196.0
click at [47, 260] on div "6 XP Saņemsi Viegls 138 pilda Apraksts Uzdevums Palīdzība 1 . Which sentence co…" at bounding box center [262, 452] width 433 height 759
copy form "Which sentence correctly shows possession for a single person? It is [PERSON_NA…"
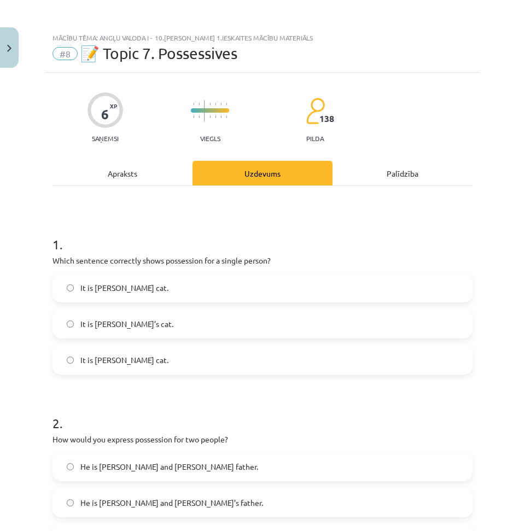
drag, startPoint x: 294, startPoint y: 243, endPoint x: 285, endPoint y: 247, distance: 9.5
click at [291, 244] on h1 "1 ." at bounding box center [262, 235] width 420 height 34
click at [127, 380] on form "1 . Which sentence correctly shows possession for a single person? It is [PERSO…" at bounding box center [262, 475] width 420 height 514
click at [140, 359] on label "It is [PERSON_NAME] cat." at bounding box center [263, 359] width 418 height 27
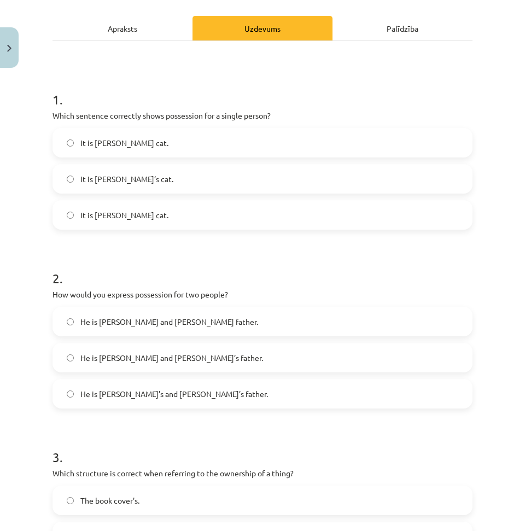
scroll to position [164, 0]
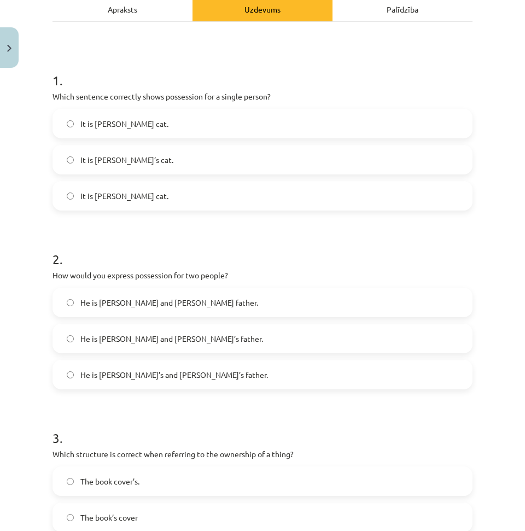
click at [186, 354] on div "He is [PERSON_NAME] and [PERSON_NAME] father. He is [PERSON_NAME] and [PERSON_N…" at bounding box center [262, 339] width 420 height 102
click at [193, 343] on label "He is [PERSON_NAME] and [PERSON_NAME]’s father." at bounding box center [263, 338] width 418 height 27
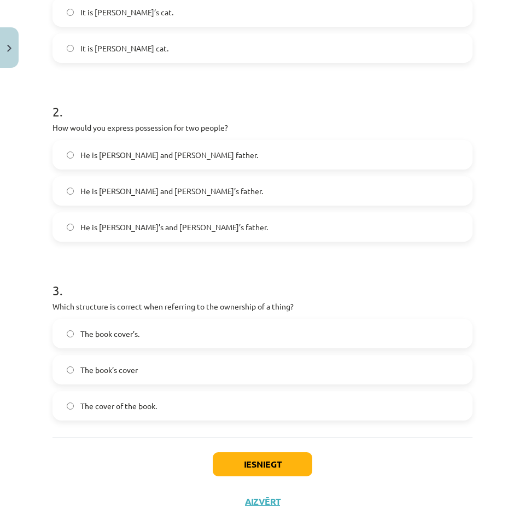
scroll to position [328, 0]
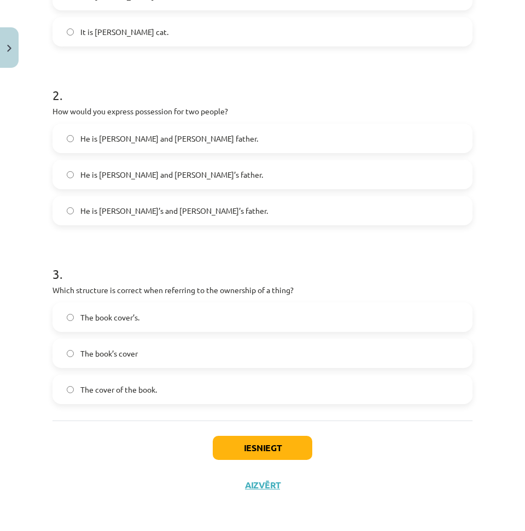
click at [158, 358] on label "The book’s cover" at bounding box center [263, 352] width 418 height 27
click at [277, 434] on div "Iesniegt Aizvērt" at bounding box center [262, 458] width 420 height 77
click at [270, 439] on button "Iesniegt" at bounding box center [262, 448] width 99 height 24
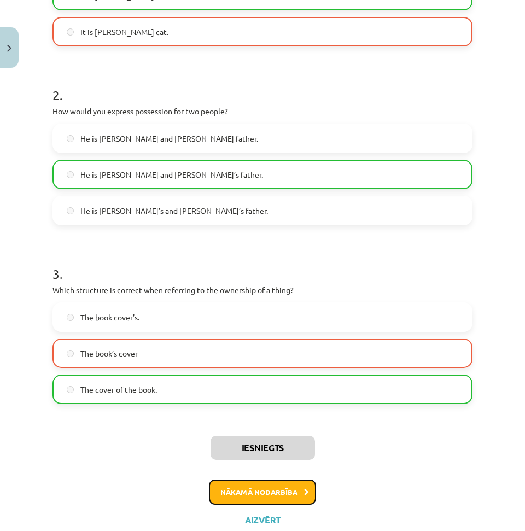
click at [285, 491] on button "Nākamā nodarbība" at bounding box center [262, 491] width 107 height 25
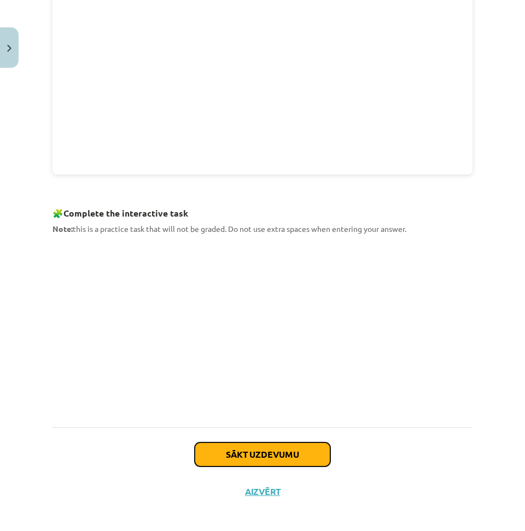
click at [244, 445] on button "Sākt uzdevumu" at bounding box center [263, 454] width 136 height 24
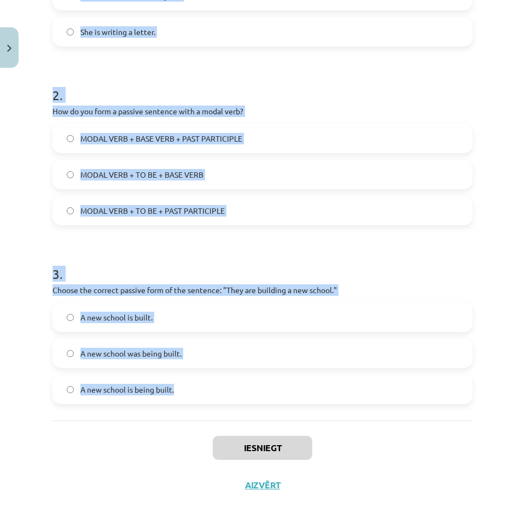
drag, startPoint x: 47, startPoint y: 234, endPoint x: 283, endPoint y: 391, distance: 283.5
click at [283, 391] on div "Mācību tēma: Angļu valoda i - 10.[PERSON_NAME] 1.ieskaites mācību materiāls #9 …" at bounding box center [262, 265] width 525 height 531
copy form "Which of the following sentences is in the passive voice? They will write a let…"
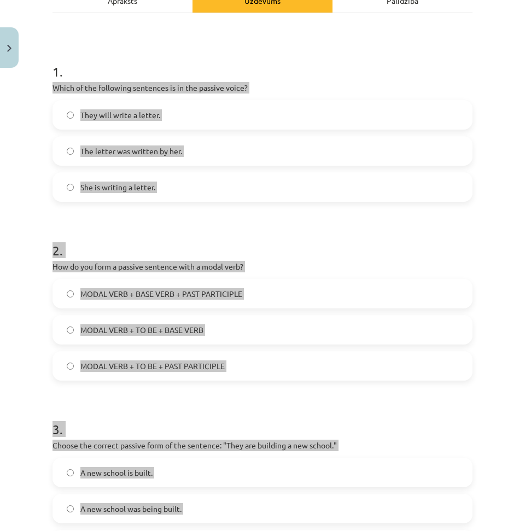
scroll to position [0, 0]
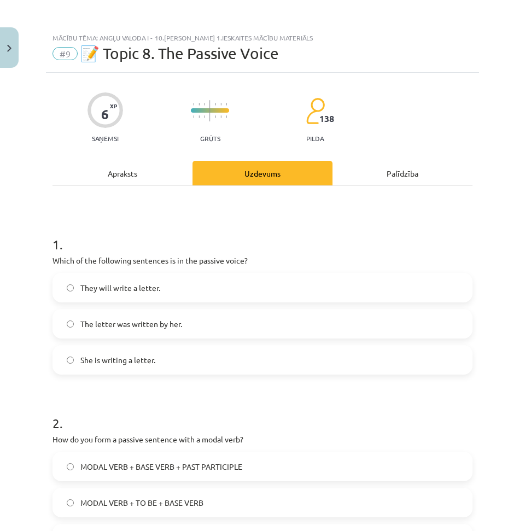
click at [387, 249] on h1 "1 ." at bounding box center [262, 235] width 420 height 34
click at [154, 313] on label "The letter was written by her." at bounding box center [263, 323] width 418 height 27
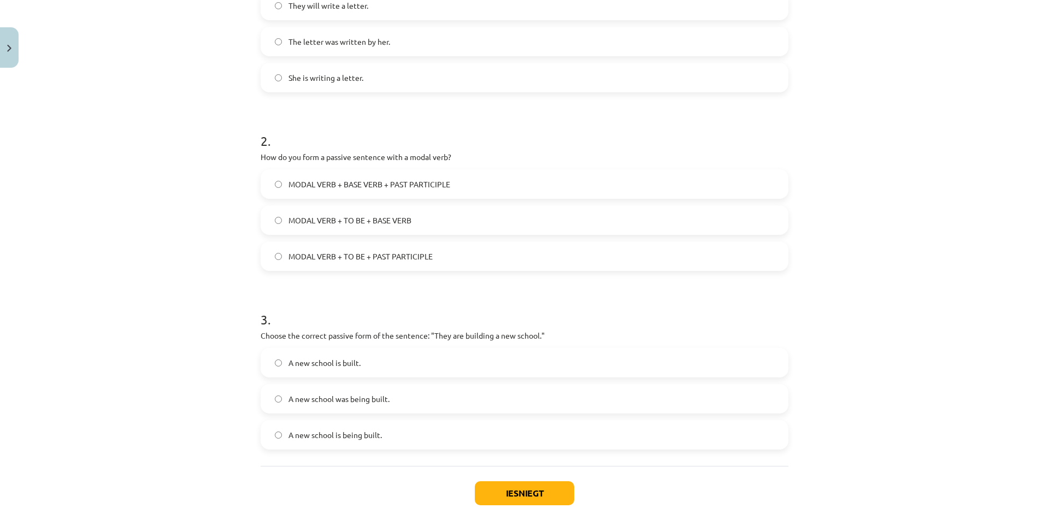
scroll to position [328, 0]
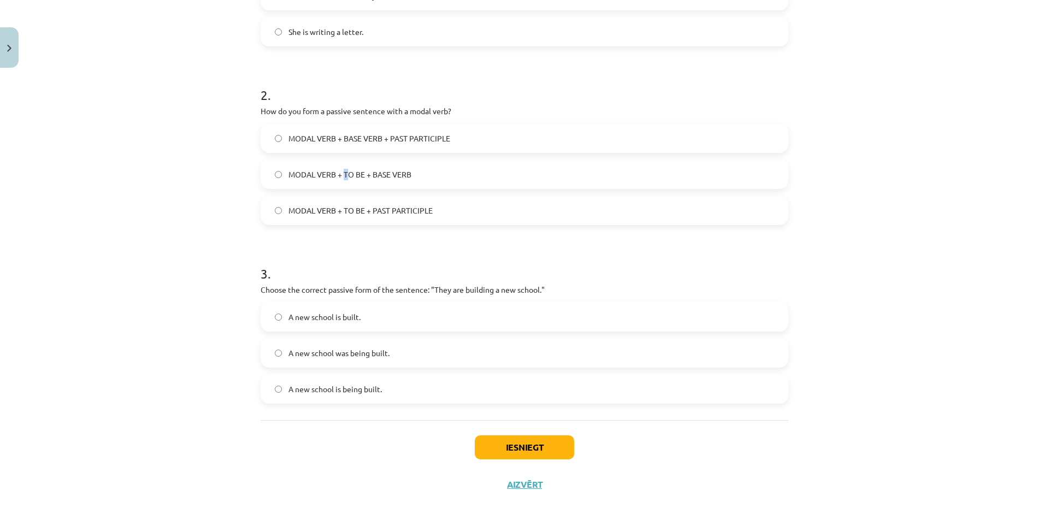
drag, startPoint x: 373, startPoint y: 175, endPoint x: 341, endPoint y: 172, distance: 32.4
click at [341, 172] on span "MODAL VERB + TO BE + BASE VERB" at bounding box center [350, 174] width 123 height 11
click at [344, 180] on span "MODAL VERB + TO BE + BASE VERB" at bounding box center [350, 174] width 123 height 11
click at [341, 178] on span "MODAL VERB + TO BE + BASE VERB" at bounding box center [350, 174] width 123 height 11
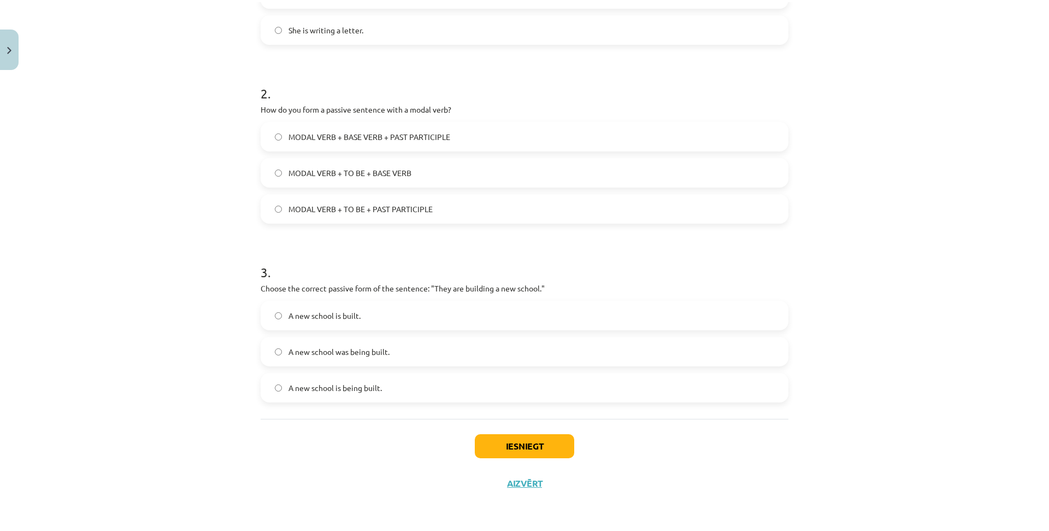
scroll to position [332, 0]
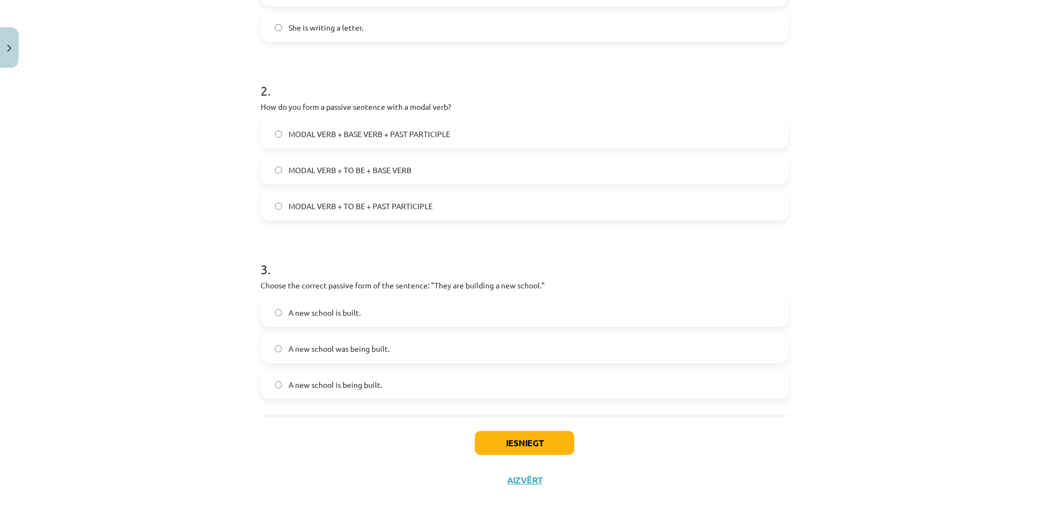
click at [383, 349] on span "A new school was being built." at bounding box center [339, 348] width 101 height 11
click at [524, 437] on button "Iesniegt" at bounding box center [524, 443] width 99 height 24
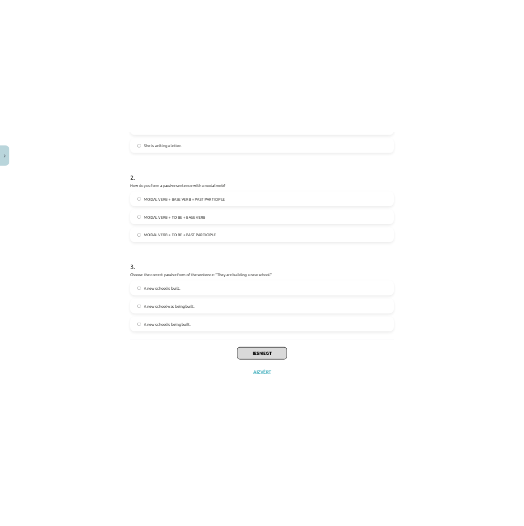
scroll to position [328, 0]
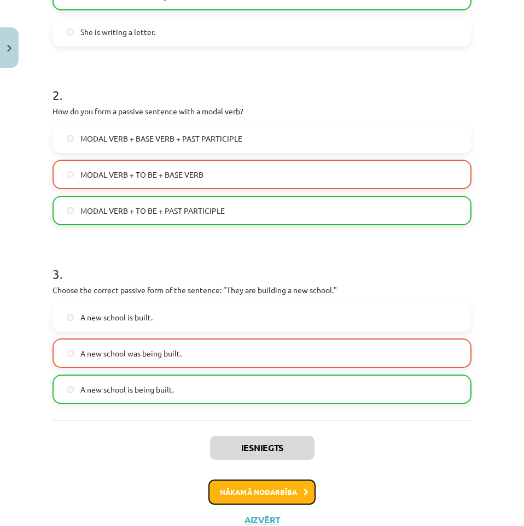
click at [286, 485] on button "Nākamā nodarbība" at bounding box center [261, 491] width 107 height 25
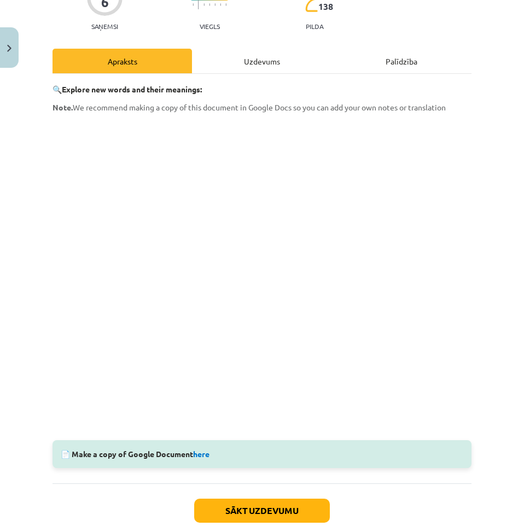
scroll to position [189, 0]
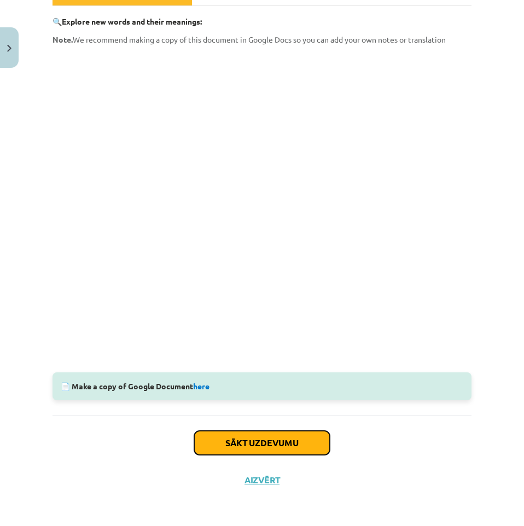
click at [273, 436] on button "Sākt uzdevumu" at bounding box center [262, 443] width 136 height 24
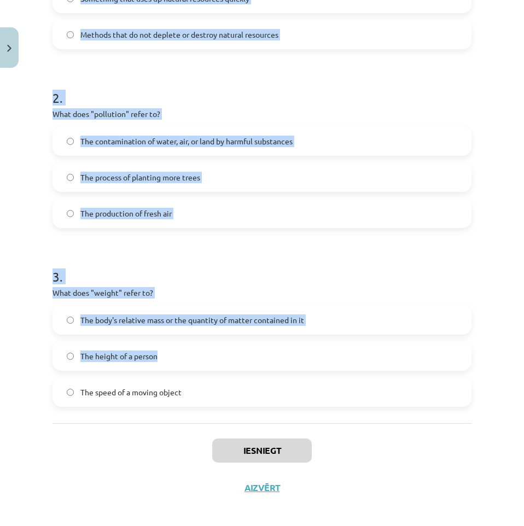
scroll to position [333, 0]
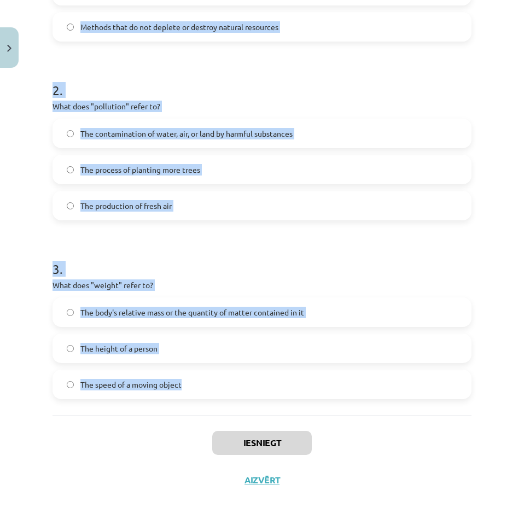
drag, startPoint x: 88, startPoint y: 241, endPoint x: 268, endPoint y: 387, distance: 231.9
click at [268, 387] on div "6 XP Saņemsi Viegls 138 pilda Apraksts Uzdevums Palīdzība 1 . What does "sustai…" at bounding box center [262, 119] width 432 height 759
copy form "What does "sustainable" mean? A process that relies heavily on fossil fuels Som…"
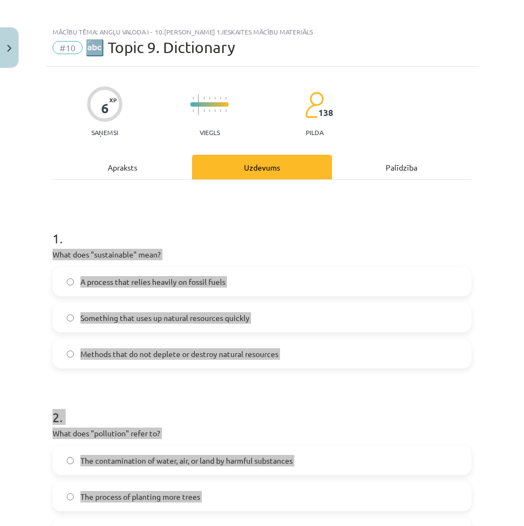
scroll to position [5, 0]
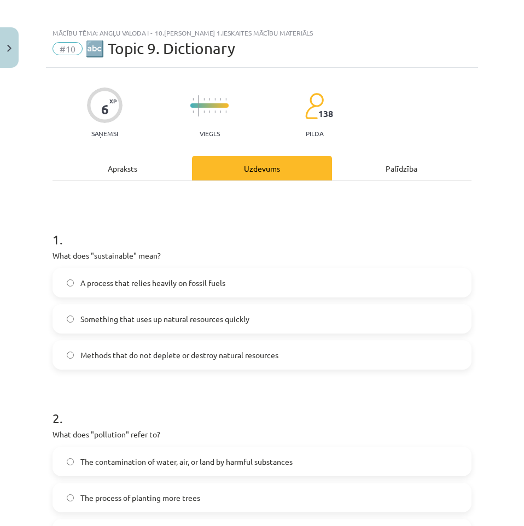
click at [354, 211] on div "1 . What does "sustainable" mean? A process that relies heavily on fossil fuels…" at bounding box center [261, 462] width 419 height 562
click at [172, 361] on label "Methods that do not deplete or destroy natural resources" at bounding box center [262, 354] width 417 height 27
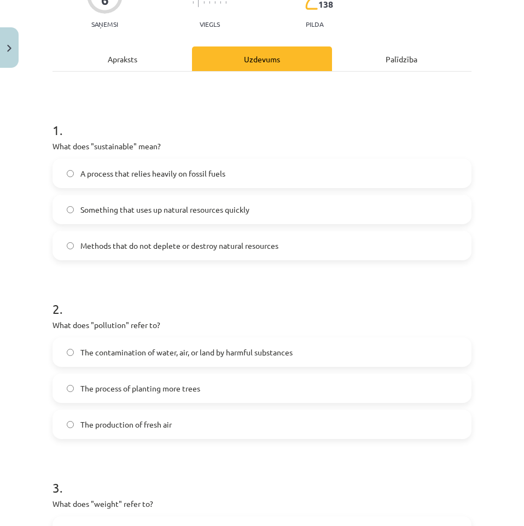
click at [178, 354] on span "The contamination of water, air, or land by harmful substances" at bounding box center [186, 352] width 212 height 11
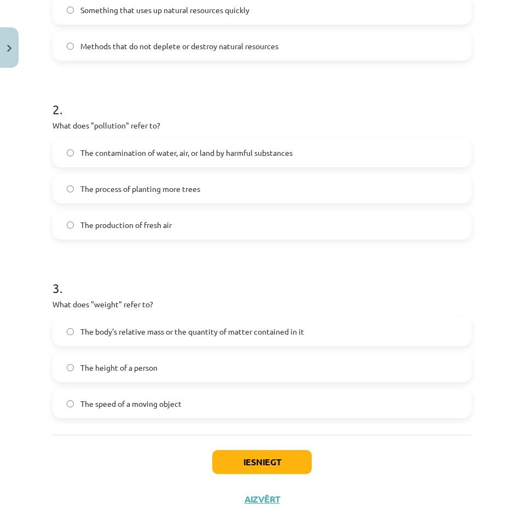
scroll to position [333, 0]
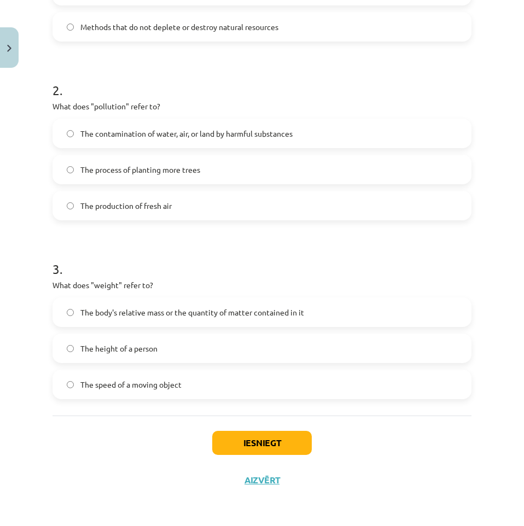
drag, startPoint x: 177, startPoint y: 323, endPoint x: 175, endPoint y: 316, distance: 6.6
click at [175, 316] on div "The body's relative mass or the quantity of matter contained in it" at bounding box center [261, 312] width 419 height 30
click at [175, 316] on span "The body's relative mass or the quantity of matter contained in it" at bounding box center [192, 312] width 224 height 11
click at [254, 446] on button "Iesniegt" at bounding box center [261, 443] width 99 height 24
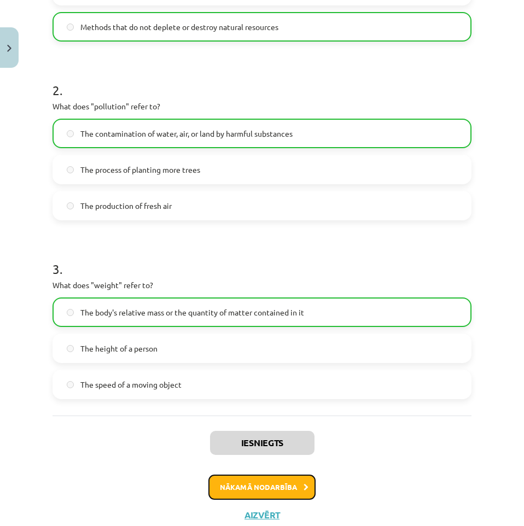
click at [274, 491] on button "Nākamā nodarbība" at bounding box center [261, 486] width 107 height 25
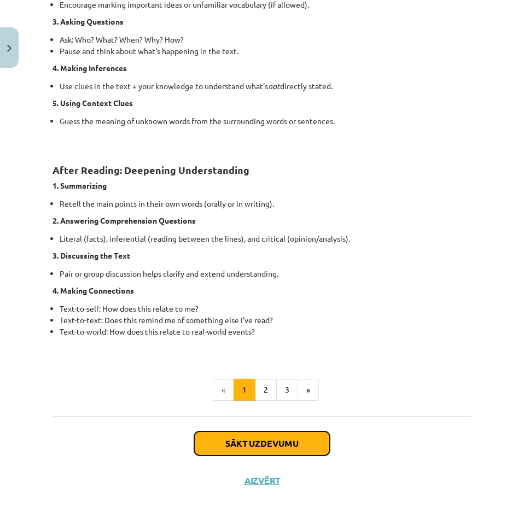
click at [267, 442] on button "Sākt uzdevumu" at bounding box center [262, 443] width 136 height 24
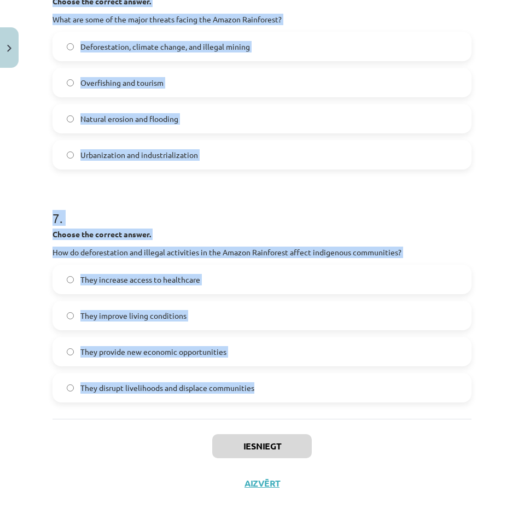
scroll to position [1138, 0]
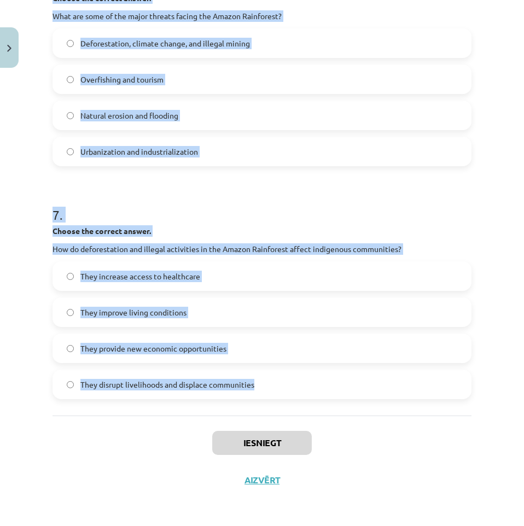
drag, startPoint x: 86, startPoint y: 249, endPoint x: 301, endPoint y: 373, distance: 248.1
click at [301, 373] on div "Mācību tēma: Angļu valoda i - 10.[PERSON_NAME] 1.ieskaites mācību materiāls #11…" at bounding box center [262, 263] width 524 height 526
copy form "Loremi dolorsi ame consecte ad Elit se Doeiu. Tem Incidi Utlaboreet do magna al…"
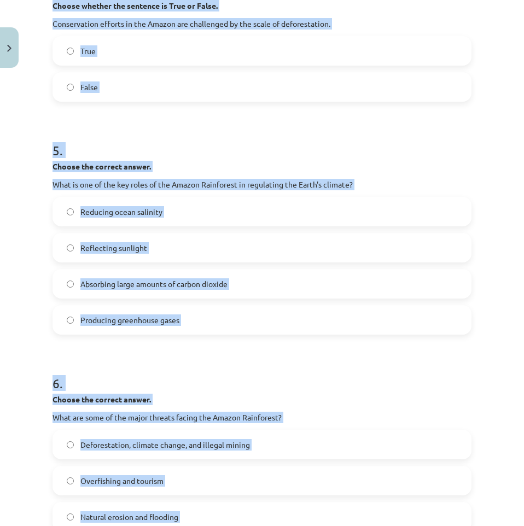
drag, startPoint x: 462, startPoint y: 255, endPoint x: 465, endPoint y: 174, distance: 80.9
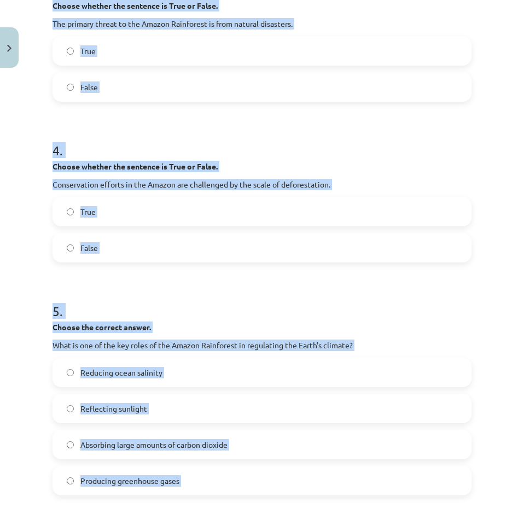
click at [470, 188] on div "Mācību tēma: Angļu valoda i - 10.[PERSON_NAME] 1.ieskaites mācību materiāls #11…" at bounding box center [262, 263] width 524 height 526
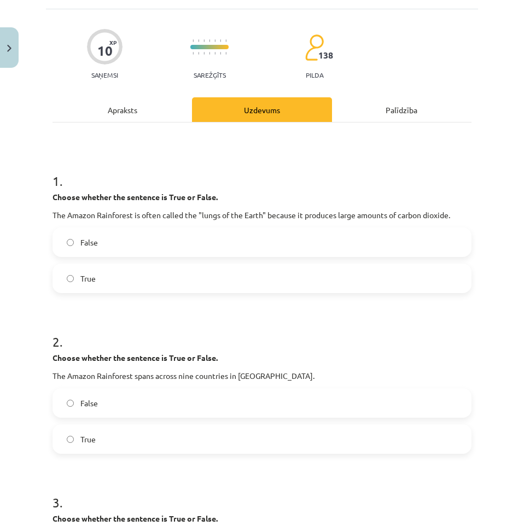
scroll to position [0, 0]
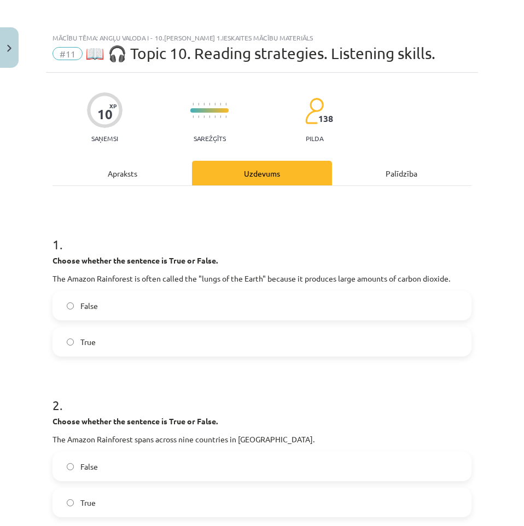
click at [134, 350] on label "True" at bounding box center [262, 341] width 417 height 27
click at [153, 316] on label "False" at bounding box center [262, 305] width 417 height 27
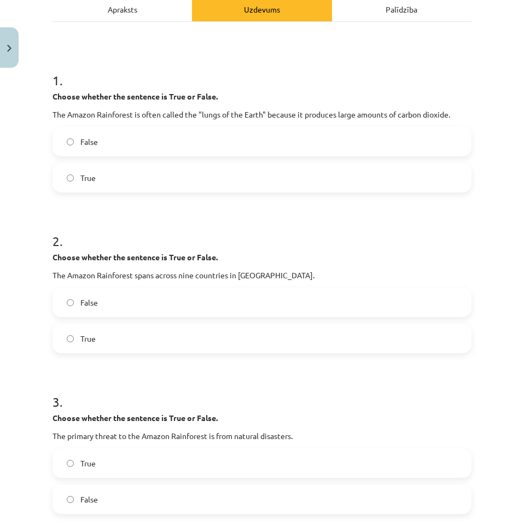
click at [132, 342] on label "True" at bounding box center [262, 338] width 417 height 27
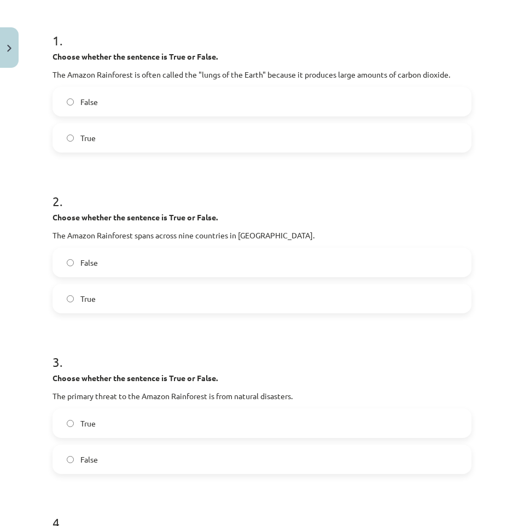
scroll to position [273, 0]
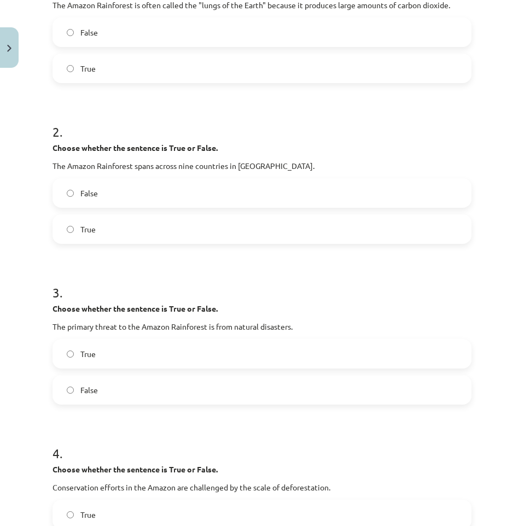
click at [154, 356] on label "True" at bounding box center [262, 353] width 417 height 27
click at [181, 398] on label "False" at bounding box center [262, 389] width 417 height 27
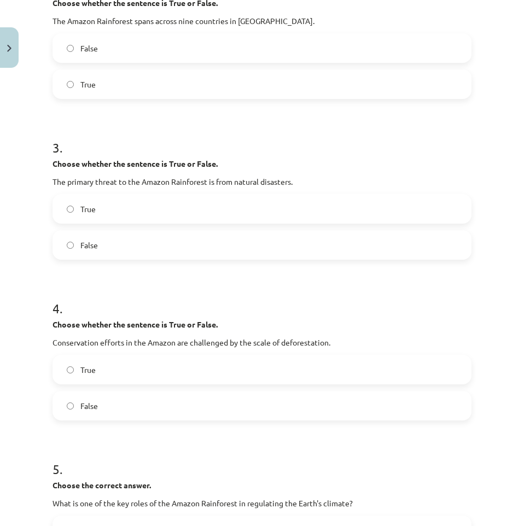
scroll to position [437, 0]
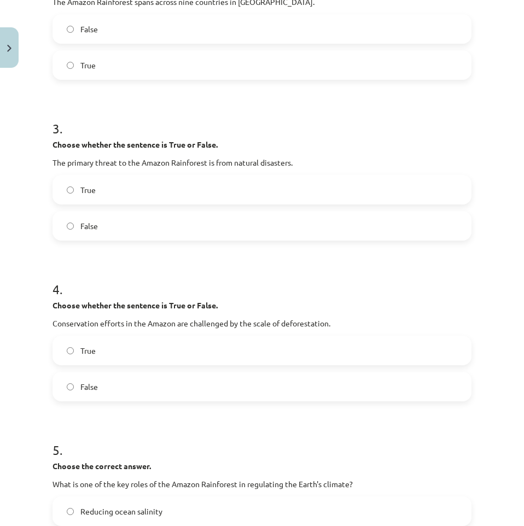
drag, startPoint x: 172, startPoint y: 355, endPoint x: 274, endPoint y: 351, distance: 101.7
click at [175, 355] on label "True" at bounding box center [262, 350] width 417 height 27
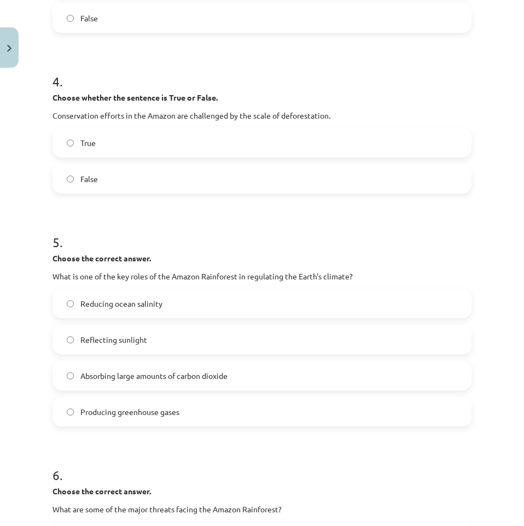
scroll to position [656, 0]
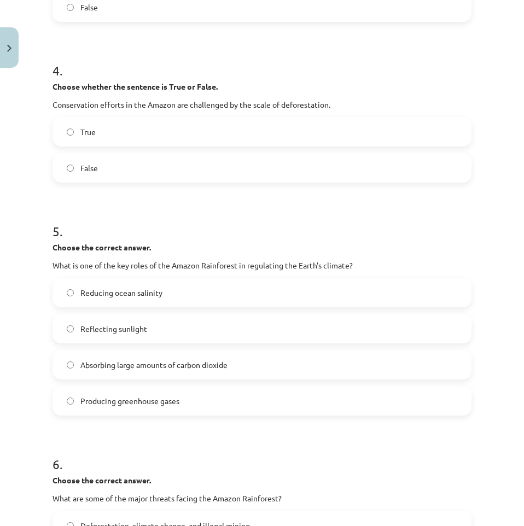
click at [175, 360] on span "Absorbing large amounts of carbon dioxide" at bounding box center [153, 364] width 147 height 11
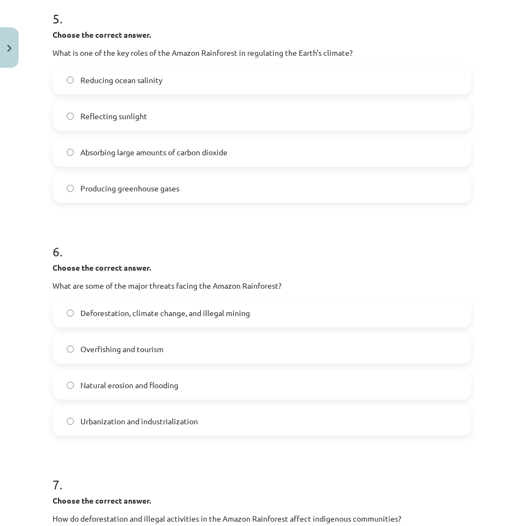
scroll to position [875, 0]
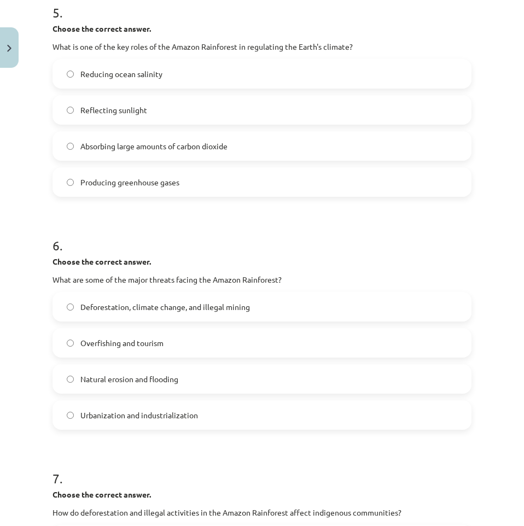
click at [171, 309] on span "Deforestation, climate change, and illegal mining" at bounding box center [164, 306] width 169 height 11
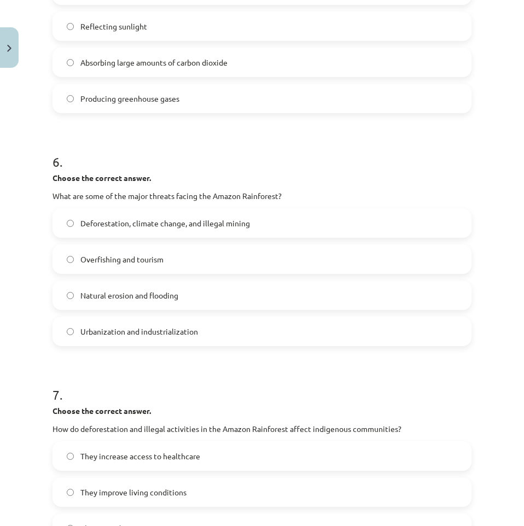
scroll to position [1093, 0]
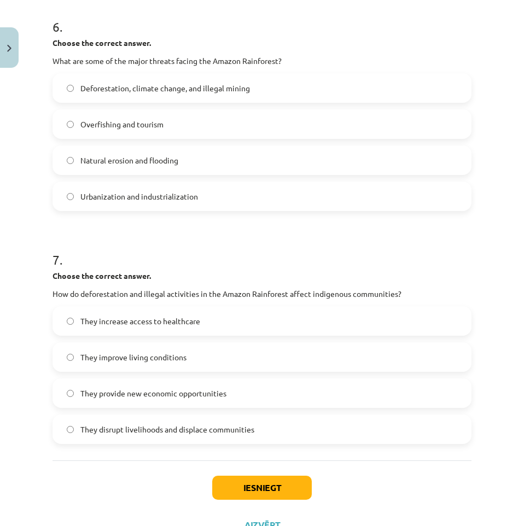
click at [180, 430] on span "They disrupt livelihoods and displace communities" at bounding box center [167, 429] width 174 height 11
click at [236, 473] on div "Iesniegt Aizvērt" at bounding box center [261, 498] width 419 height 77
click at [235, 483] on button "Iesniegt" at bounding box center [261, 488] width 99 height 24
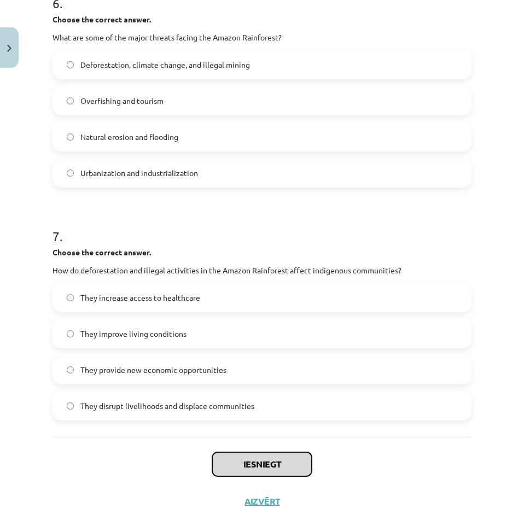
scroll to position [1138, 0]
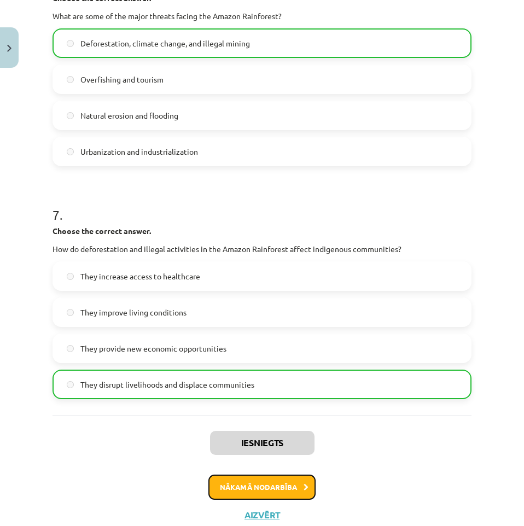
click at [278, 480] on button "Nākamā nodarbība" at bounding box center [261, 486] width 107 height 25
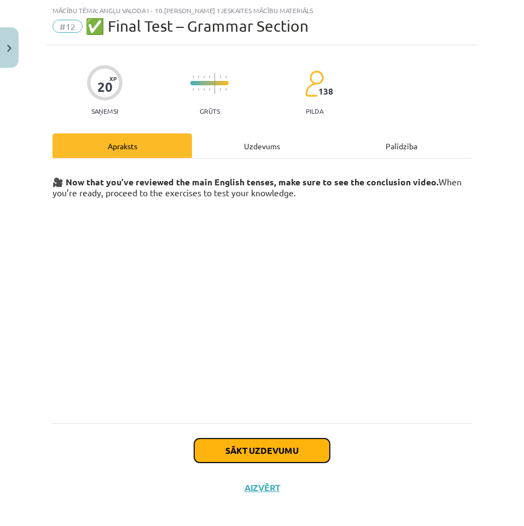
click at [255, 452] on button "Sākt uzdevumu" at bounding box center [262, 450] width 136 height 24
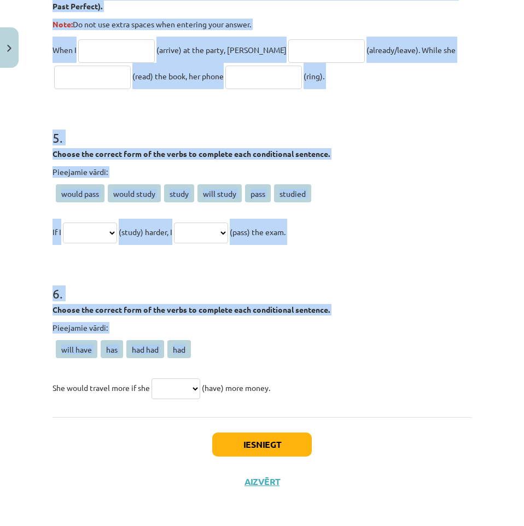
scroll to position [881, 0]
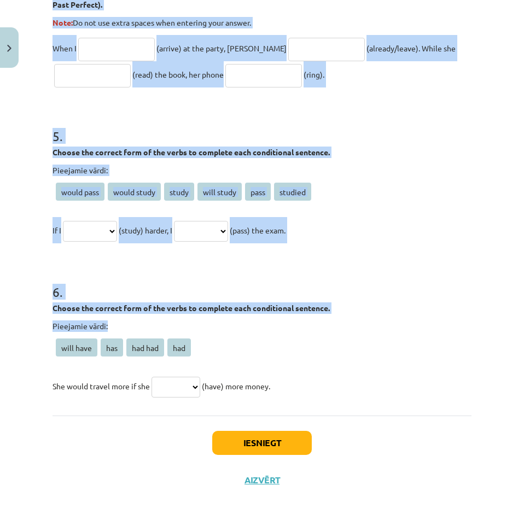
drag, startPoint x: 50, startPoint y: 239, endPoint x: 303, endPoint y: 292, distance: 258.7
click at [274, 307] on div "Mācību tēma: Angļu valoda i - 10.[PERSON_NAME] 1.ieskaites mācību materiāls #12…" at bounding box center [262, 263] width 524 height 526
click at [310, 291] on h1 "6 ." at bounding box center [261, 282] width 419 height 34
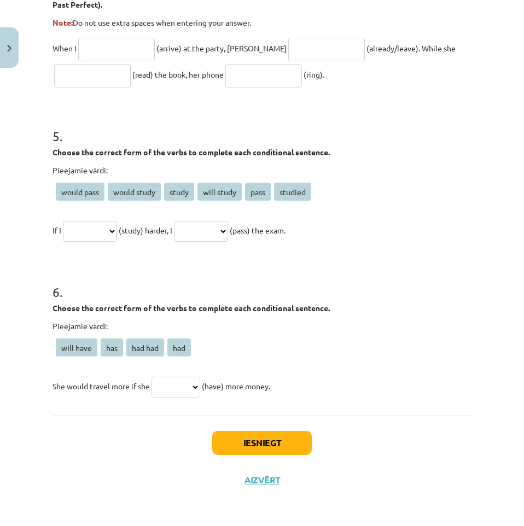
click at [201, 370] on div "Pieejamie vārdi: will have has had had had She would travel more if she *******…" at bounding box center [261, 359] width 419 height 79
click at [104, 342] on span "has" at bounding box center [112, 347] width 22 height 18
click at [131, 349] on span "had had" at bounding box center [145, 347] width 38 height 18
click at [138, 350] on span "had had" at bounding box center [145, 347] width 38 height 18
click at [183, 380] on select "********* *** ******* ***" at bounding box center [175, 387] width 49 height 21
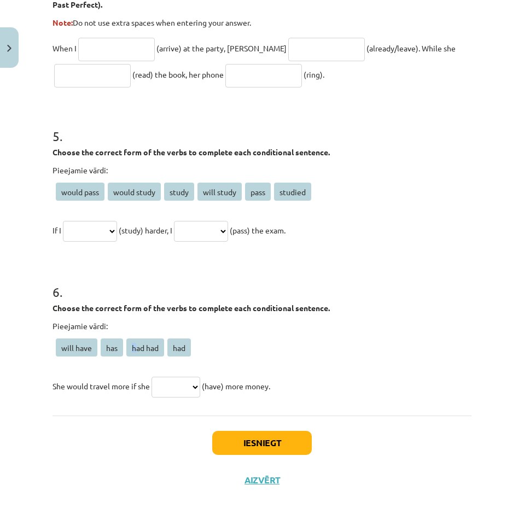
select select "*********"
click at [154, 377] on select "********* *** ******* ***" at bounding box center [175, 387] width 49 height 21
drag, startPoint x: 212, startPoint y: 230, endPoint x: 212, endPoint y: 241, distance: 10.4
click at [212, 230] on select "**********" at bounding box center [201, 231] width 54 height 21
select select "**********"
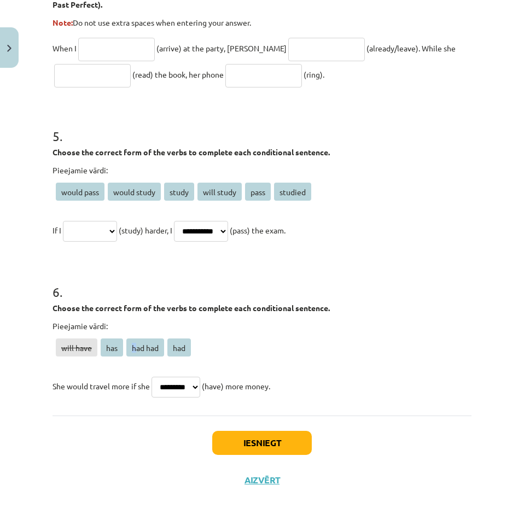
click at [191, 221] on select "**********" at bounding box center [201, 231] width 54 height 21
click at [98, 218] on p "**********" at bounding box center [261, 230] width 419 height 26
click at [94, 227] on select "**********" at bounding box center [90, 231] width 54 height 21
select select "**********"
click at [65, 221] on select "**********" at bounding box center [90, 231] width 54 height 21
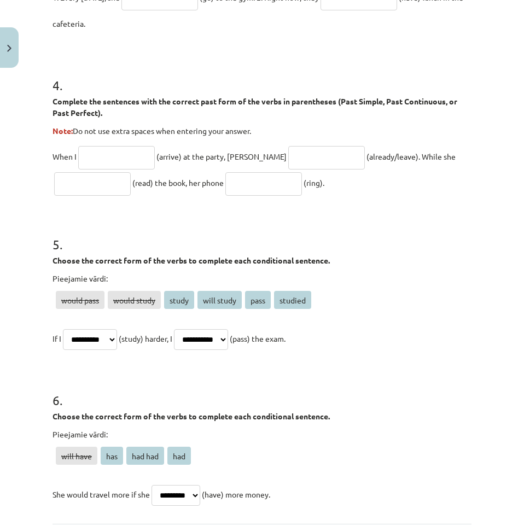
scroll to position [771, 0]
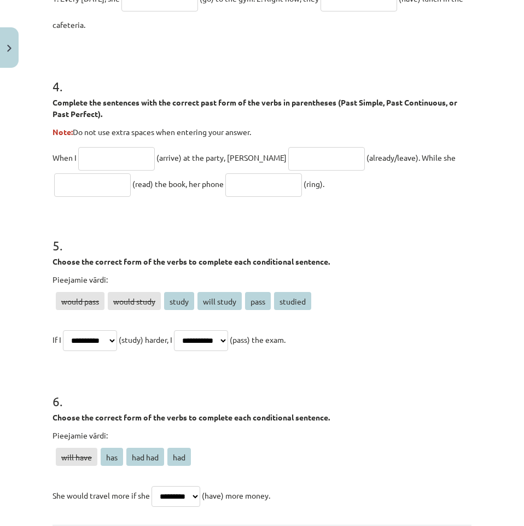
click at [84, 185] on input "text" at bounding box center [92, 185] width 77 height 24
click at [130, 160] on input "text" at bounding box center [116, 159] width 77 height 24
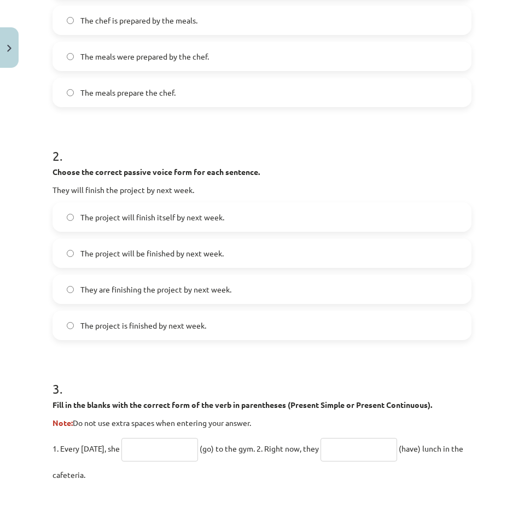
click at [159, 255] on div "The project will finish itself by next week. The project will be finished by ne…" at bounding box center [261, 271] width 419 height 138
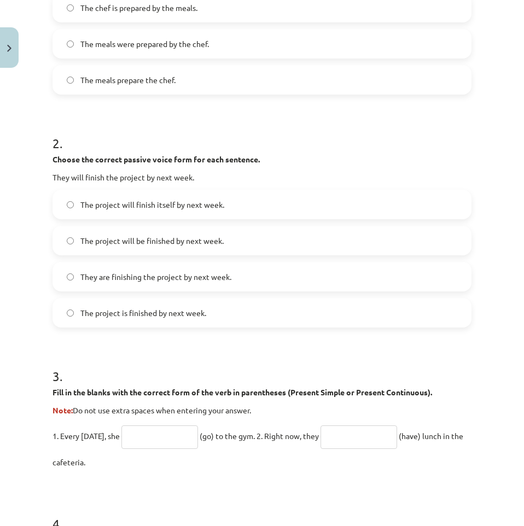
click at [160, 259] on div "The project will finish itself by next week. The project will be finished by ne…" at bounding box center [261, 259] width 419 height 138
click at [163, 272] on label "They are finishing the project by next week." at bounding box center [262, 276] width 417 height 27
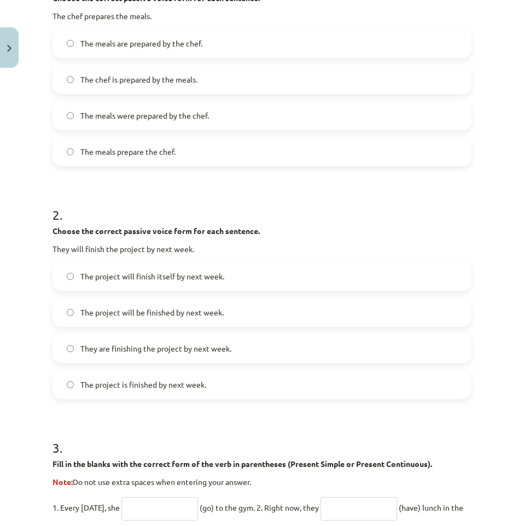
scroll to position [170, 0]
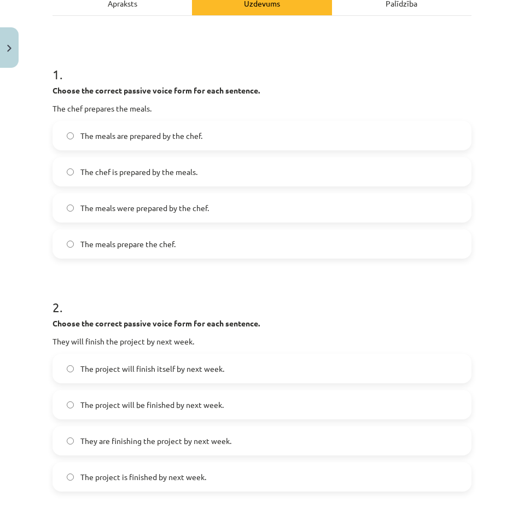
click at [159, 213] on span "The meals were prepared by the chef." at bounding box center [144, 207] width 128 height 11
click at [155, 151] on div "The meals are prepared by the chef. The chef is prepared by the meals. The meal…" at bounding box center [261, 190] width 419 height 138
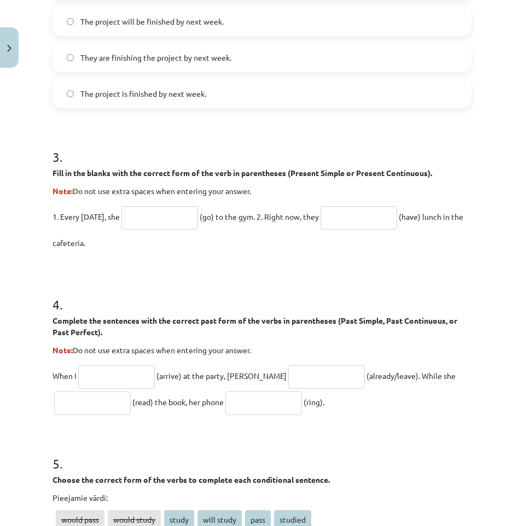
scroll to position [881, 0]
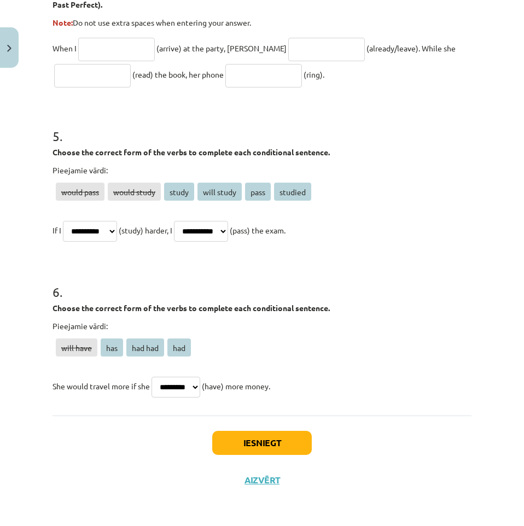
click at [289, 427] on div "Iesniegt Aizvērt" at bounding box center [261, 453] width 419 height 77
click at [289, 434] on button "Iesniegt" at bounding box center [261, 443] width 99 height 24
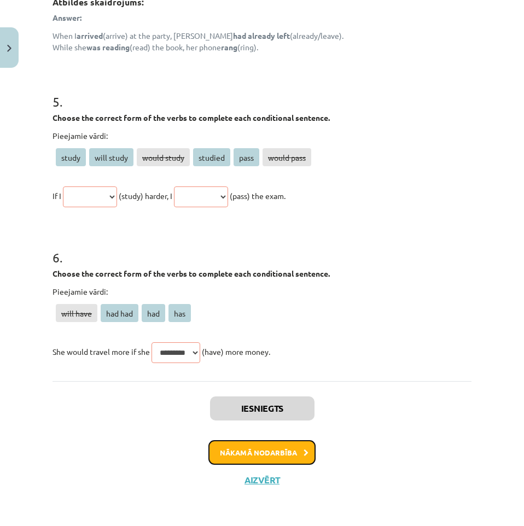
click at [249, 446] on button "Nākamā nodarbība" at bounding box center [261, 452] width 107 height 25
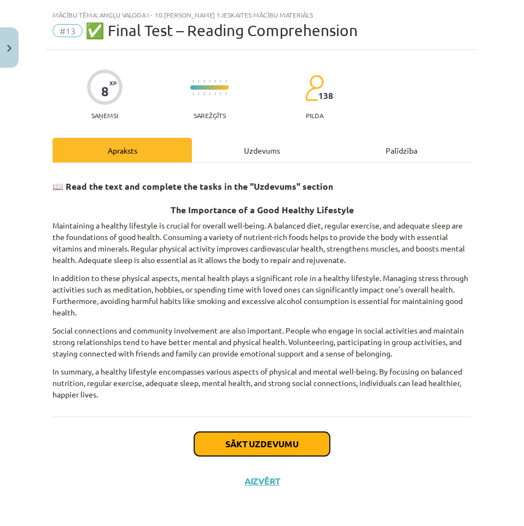
click at [271, 440] on button "Sākt uzdevumu" at bounding box center [262, 444] width 136 height 24
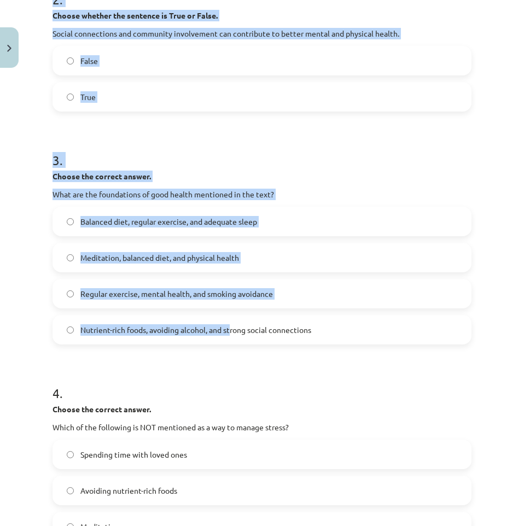
drag, startPoint x: 41, startPoint y: 237, endPoint x: 231, endPoint y: 321, distance: 207.7
click at [231, 321] on div "Mācību tēma: Angļu valoda i - 10.[PERSON_NAME] 1.ieskaites mācību materiāls #13…" at bounding box center [262, 263] width 524 height 526
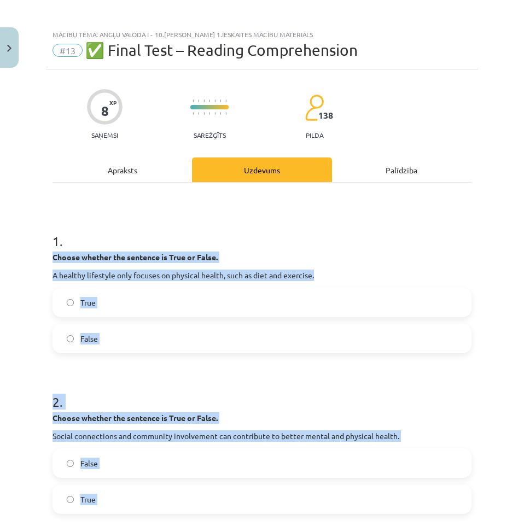
scroll to position [0, 0]
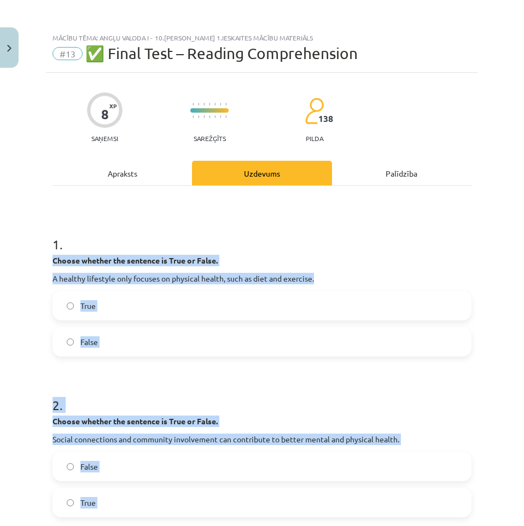
click at [126, 297] on label "True" at bounding box center [262, 305] width 417 height 27
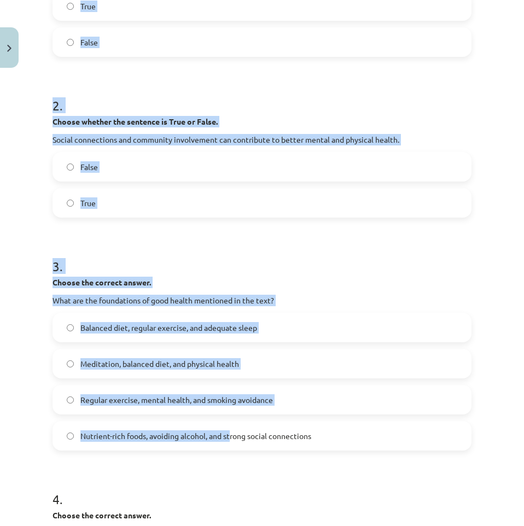
scroll to position [328, 0]
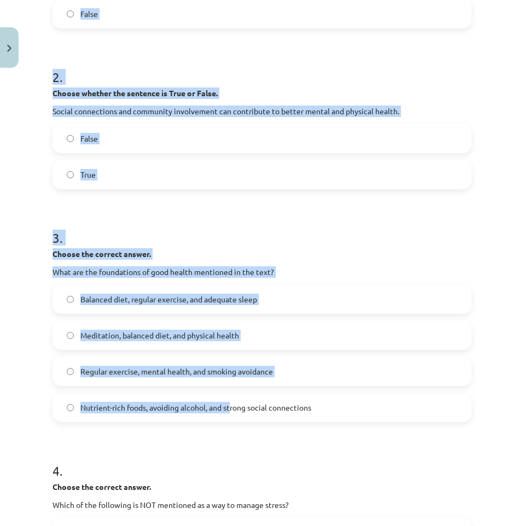
click at [78, 173] on label "True" at bounding box center [262, 174] width 417 height 27
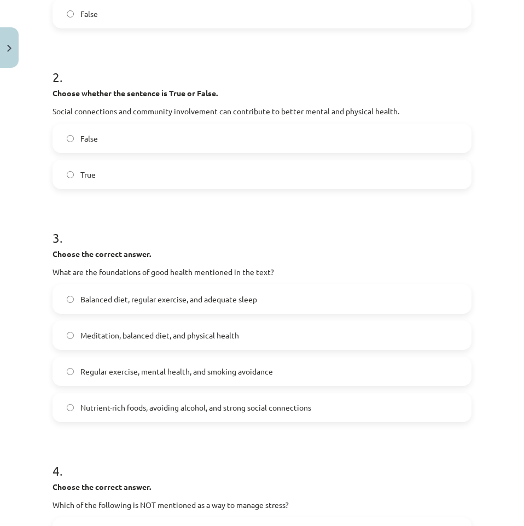
click at [75, 204] on form "1 . Choose whether the sentence is True or False. A healthy lifestyle only focu…" at bounding box center [261, 272] width 419 height 765
click at [144, 324] on label "Meditation, balanced diet, and physical health" at bounding box center [262, 334] width 417 height 27
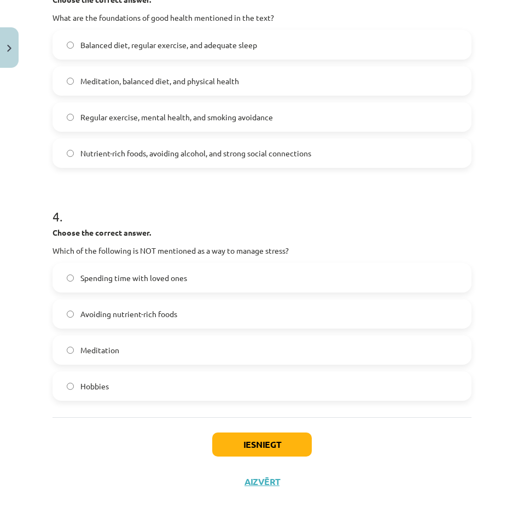
scroll to position [584, 0]
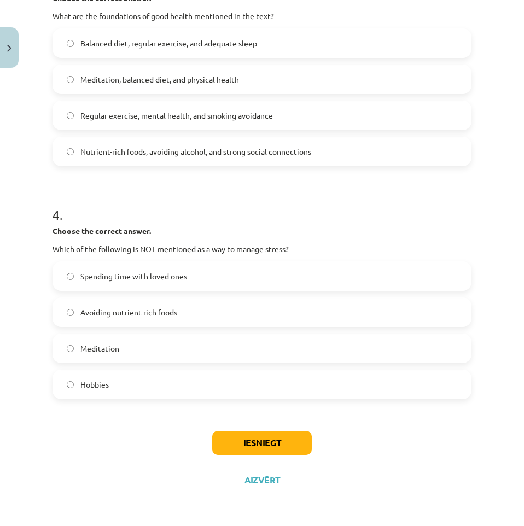
click at [143, 313] on span "Avoiding nutrient-rich foods" at bounding box center [128, 312] width 97 height 11
click at [228, 459] on div "Iesniegt Aizvērt" at bounding box center [261, 453] width 419 height 77
click at [226, 442] on button "Iesniegt" at bounding box center [261, 443] width 99 height 24
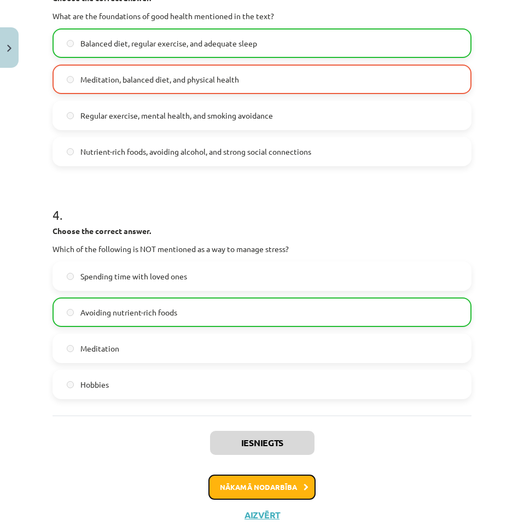
click at [304, 478] on button "Nākamā nodarbība" at bounding box center [261, 486] width 107 height 25
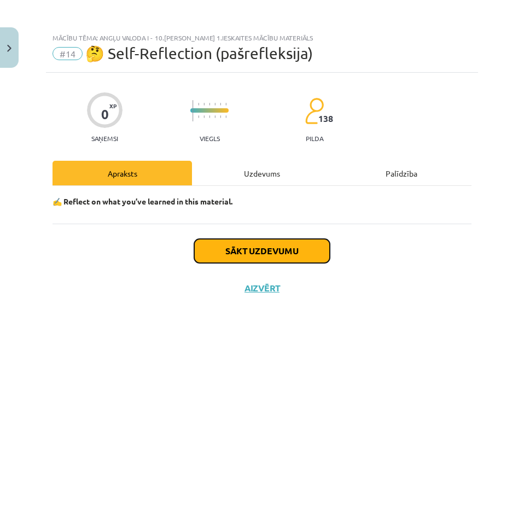
click at [261, 252] on button "Sākt uzdevumu" at bounding box center [262, 251] width 136 height 24
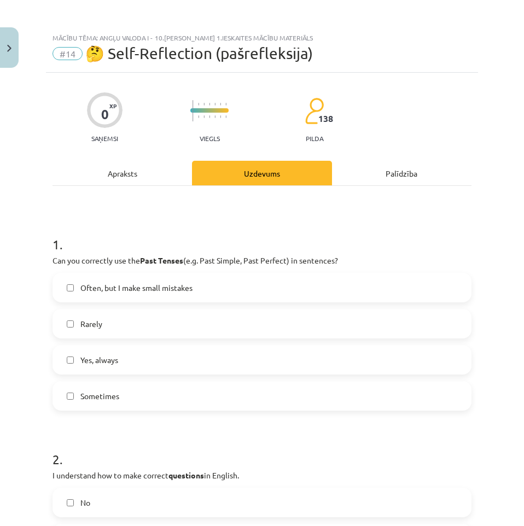
click at [119, 298] on label "Often, but I make small mistakes" at bounding box center [262, 287] width 417 height 27
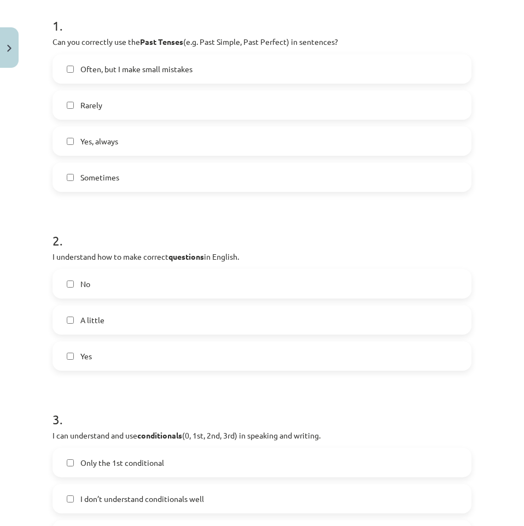
click at [127, 349] on label "Yes" at bounding box center [262, 355] width 417 height 27
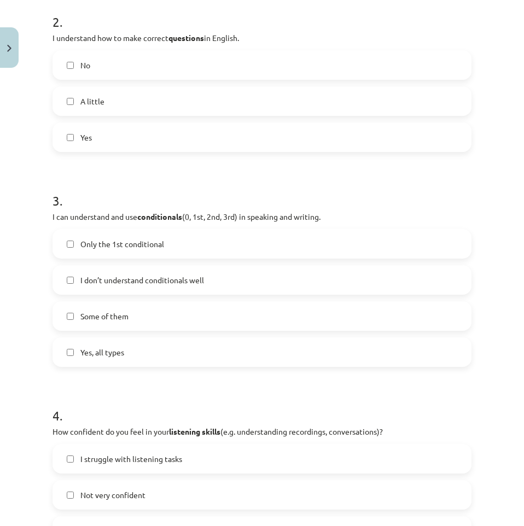
click at [129, 338] on div "Yes, all types" at bounding box center [261, 352] width 419 height 30
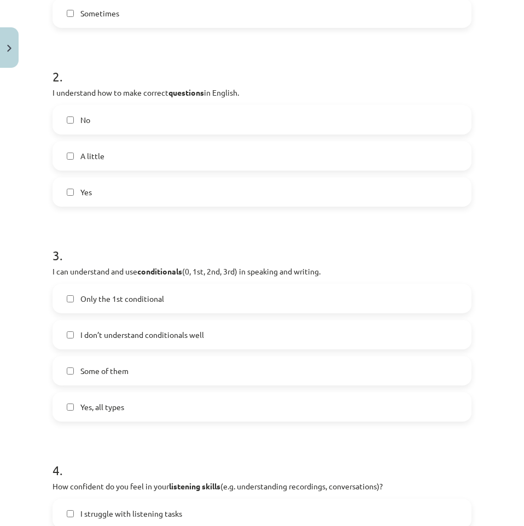
click at [127, 297] on span "Only the 1st conditional" at bounding box center [122, 298] width 84 height 11
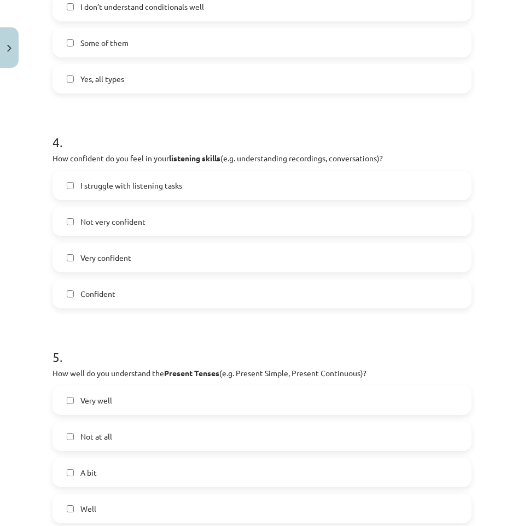
click at [121, 250] on label "Very confident" at bounding box center [262, 257] width 417 height 27
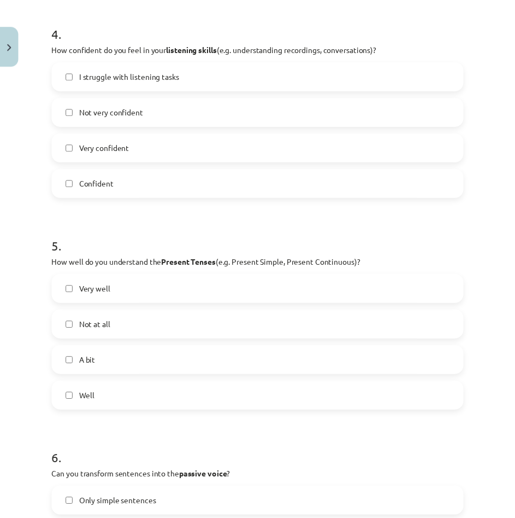
scroll to position [1039, 0]
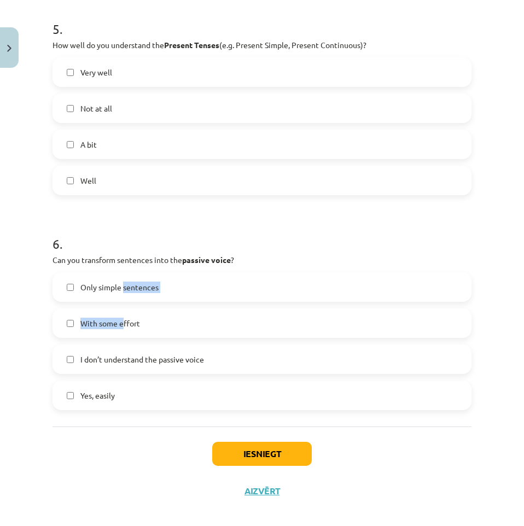
click at [124, 302] on div "Only simple sentences With some effort I don’t understand the passive voice Yes…" at bounding box center [261, 341] width 419 height 138
click at [125, 140] on label "A bit" at bounding box center [262, 144] width 417 height 27
click at [136, 337] on div "With some effort" at bounding box center [261, 323] width 419 height 30
click at [152, 314] on label "With some effort" at bounding box center [262, 322] width 417 height 27
click at [272, 445] on button "Iesniegt" at bounding box center [261, 454] width 99 height 24
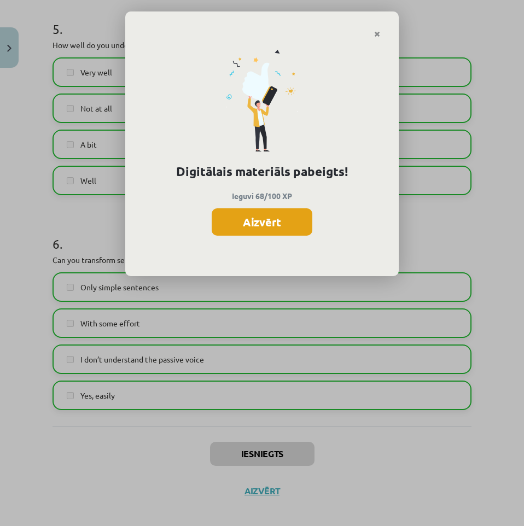
click at [257, 222] on button "Aizvērt" at bounding box center [262, 221] width 101 height 27
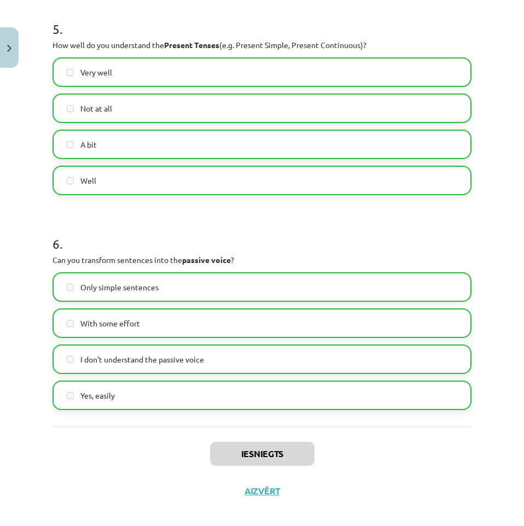
click at [255, 499] on div "Iesniegts Aizvērt" at bounding box center [261, 464] width 419 height 77
click at [257, 492] on button "Aizvērt" at bounding box center [262, 490] width 42 height 11
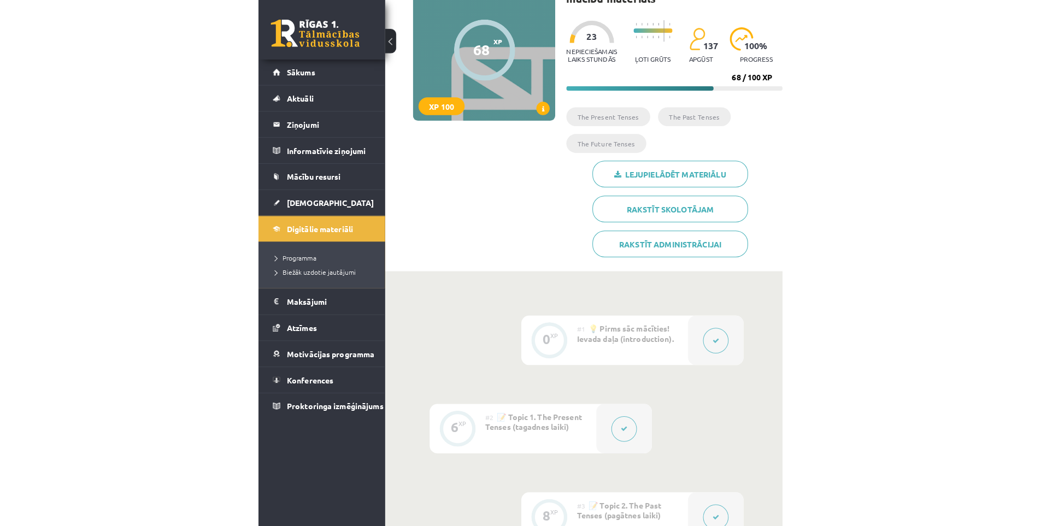
scroll to position [0, 0]
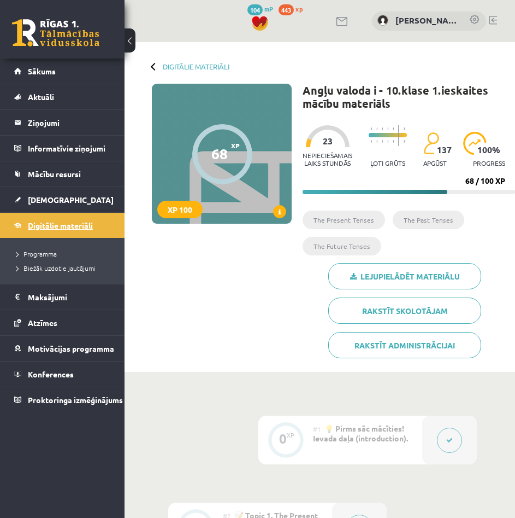
click at [56, 224] on span "Digitālie materiāli" at bounding box center [60, 225] width 65 height 10
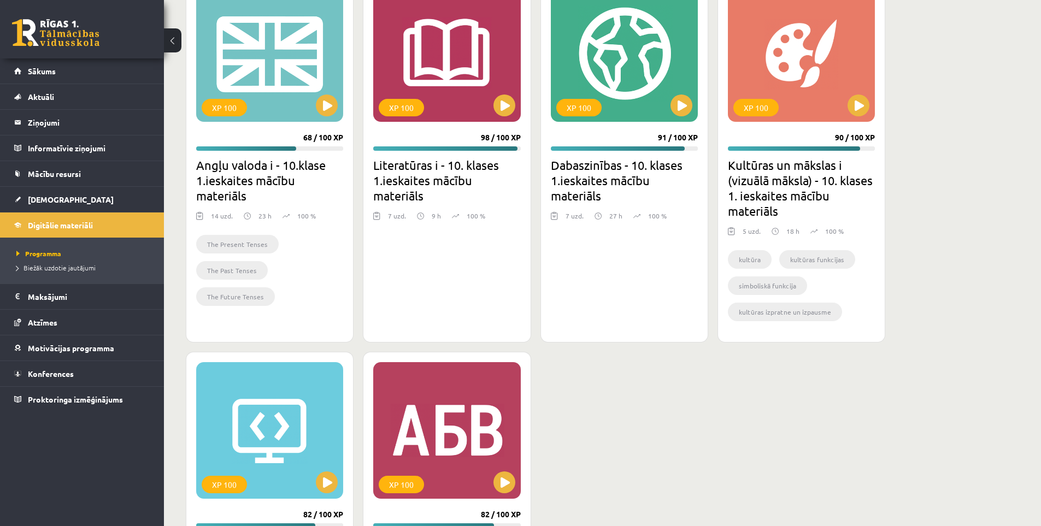
scroll to position [656, 0]
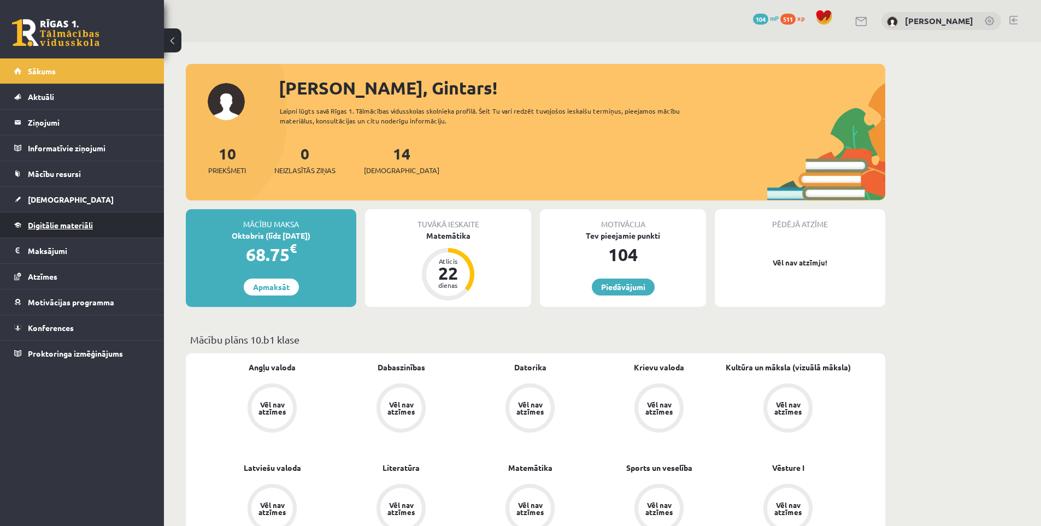
click at [53, 222] on span "Digitālie materiāli" at bounding box center [60, 225] width 65 height 10
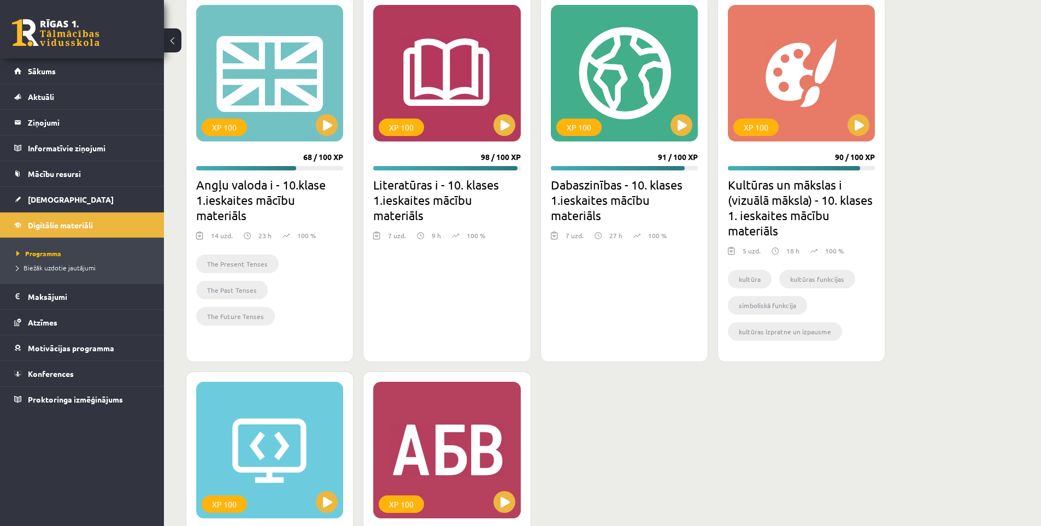
scroll to position [656, 0]
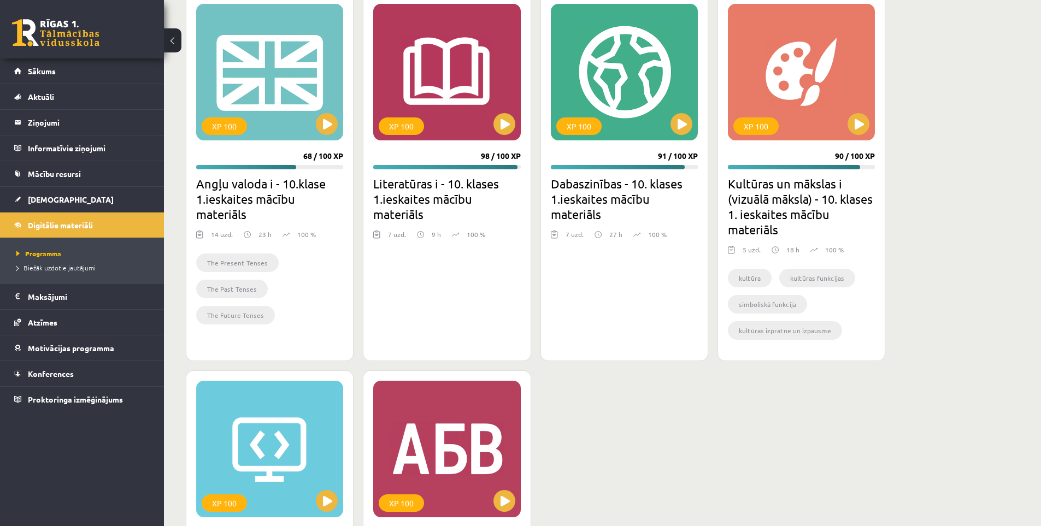
drag, startPoint x: 471, startPoint y: 165, endPoint x: 494, endPoint y: 161, distance: 23.3
click at [495, 161] on div "XP 100 98 / 100 XP Literatūras i - 10. klases 1.ieskaites mācību materiāls 7 uz…" at bounding box center [447, 177] width 168 height 368
drag, startPoint x: 480, startPoint y: 158, endPoint x: 492, endPoint y: 157, distance: 12.6
click at [492, 157] on div "98 / 100 XP" at bounding box center [501, 156] width 40 height 10
click at [483, 157] on div "98 / 100 XP" at bounding box center [501, 156] width 40 height 10
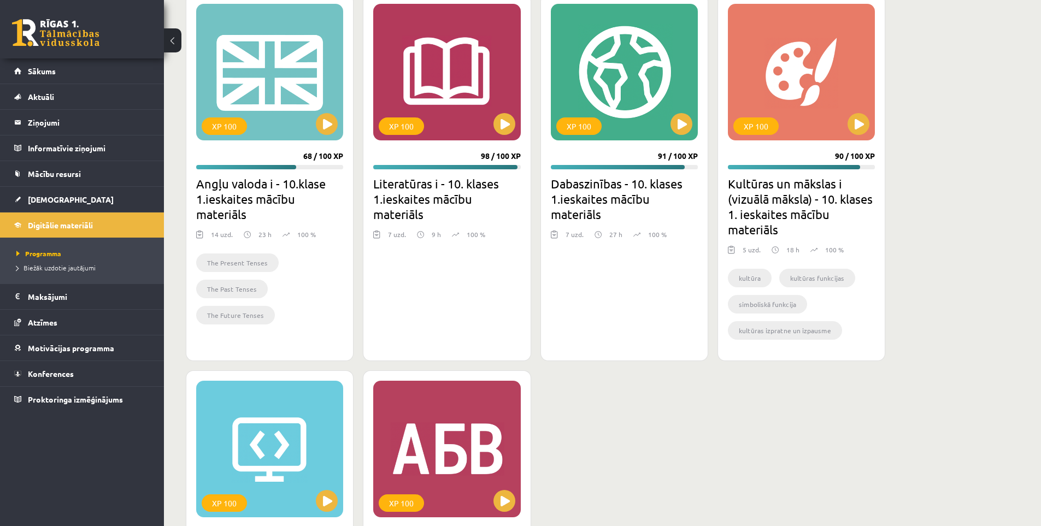
drag, startPoint x: 486, startPoint y: 156, endPoint x: 493, endPoint y: 155, distance: 6.6
click at [493, 155] on div "XP 100 98 / 100 XP Literatūras i - 10. klases 1.ieskaites mācību materiāls 7 uz…" at bounding box center [447, 177] width 168 height 368
click at [493, 155] on div "98 / 100 XP" at bounding box center [501, 156] width 40 height 10
drag, startPoint x: 510, startPoint y: 155, endPoint x: 473, endPoint y: 155, distance: 37.2
click at [472, 155] on div "XP 100 98 / 100 XP Literatūras i - 10. klases 1.ieskaites mācību materiāls 7 uz…" at bounding box center [447, 177] width 168 height 368
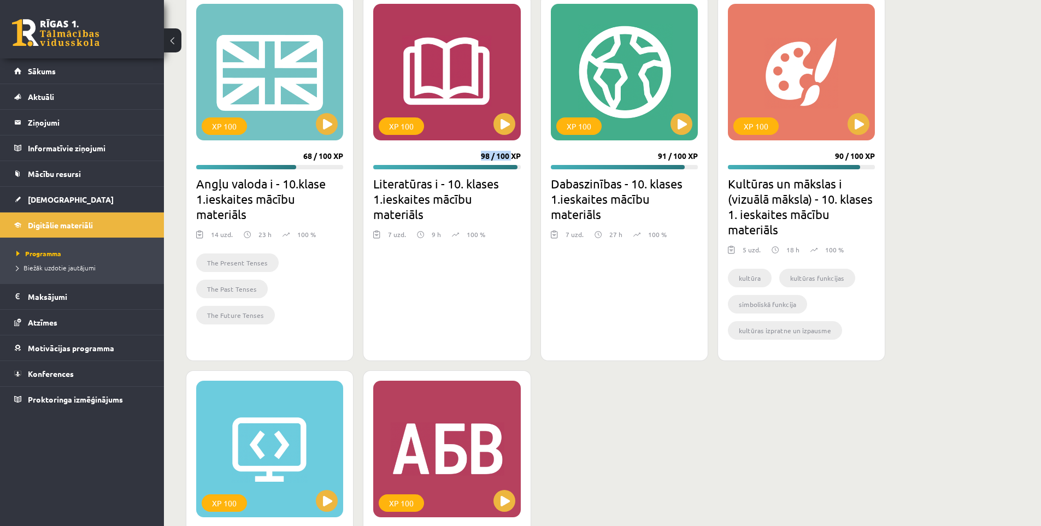
click at [473, 155] on div "XP 100 98 / 100 XP Literatūras i - 10. klases 1.ieskaites mācību materiāls 7 uz…" at bounding box center [447, 177] width 168 height 368
drag, startPoint x: 482, startPoint y: 155, endPoint x: 524, endPoint y: 157, distance: 41.6
click at [523, 156] on div "XP 100 98 / 100 XP Literatūras i - 10. klases 1.ieskaites mācību materiāls 7 uz…" at bounding box center [447, 177] width 168 height 368
click at [522, 157] on div "XP 100 98 / 100 XP Literatūras i - 10. klases 1.ieskaites mācību materiāls 7 uz…" at bounding box center [447, 177] width 168 height 368
click at [49, 370] on span "Konferences" at bounding box center [51, 374] width 46 height 10
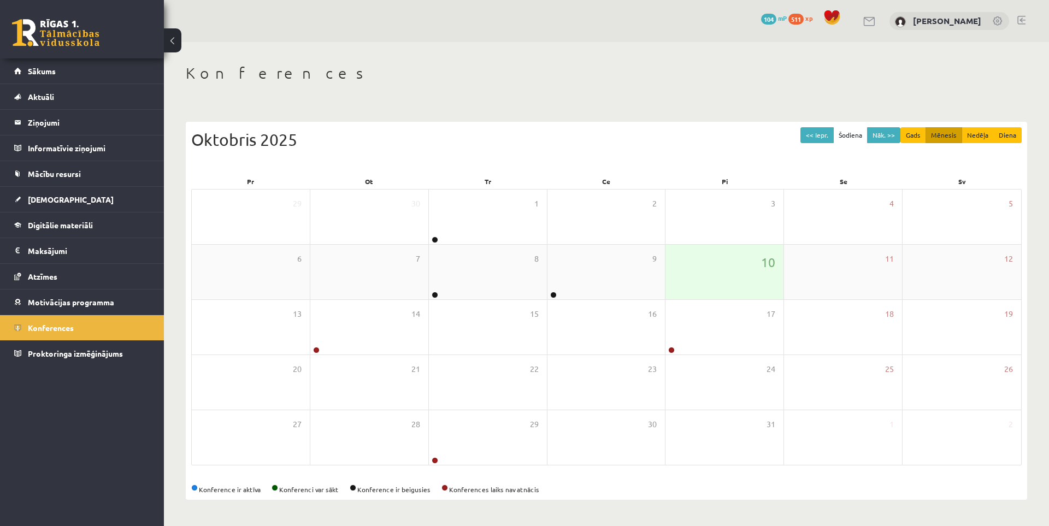
click at [673, 264] on div "10" at bounding box center [725, 272] width 118 height 55
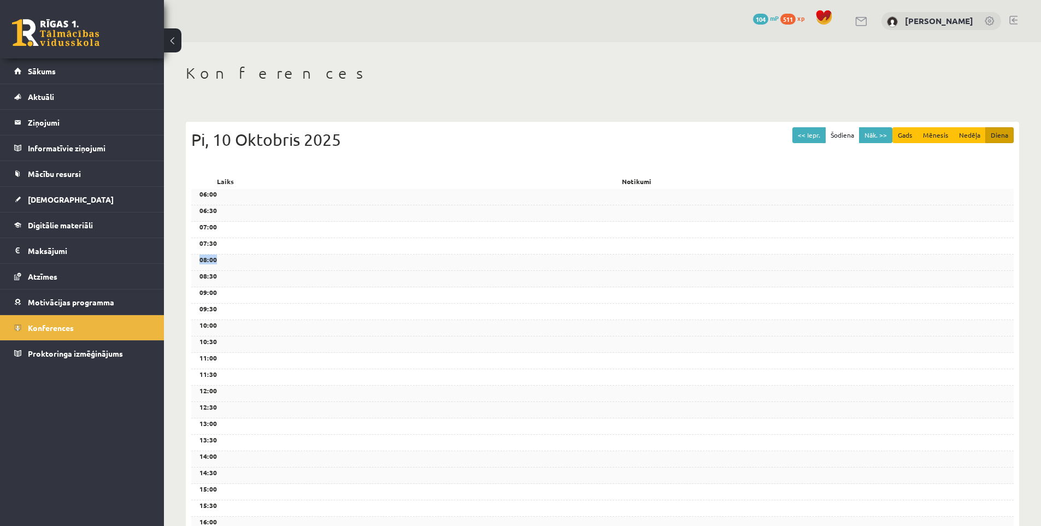
click at [673, 264] on div "08:00" at bounding box center [602, 263] width 823 height 16
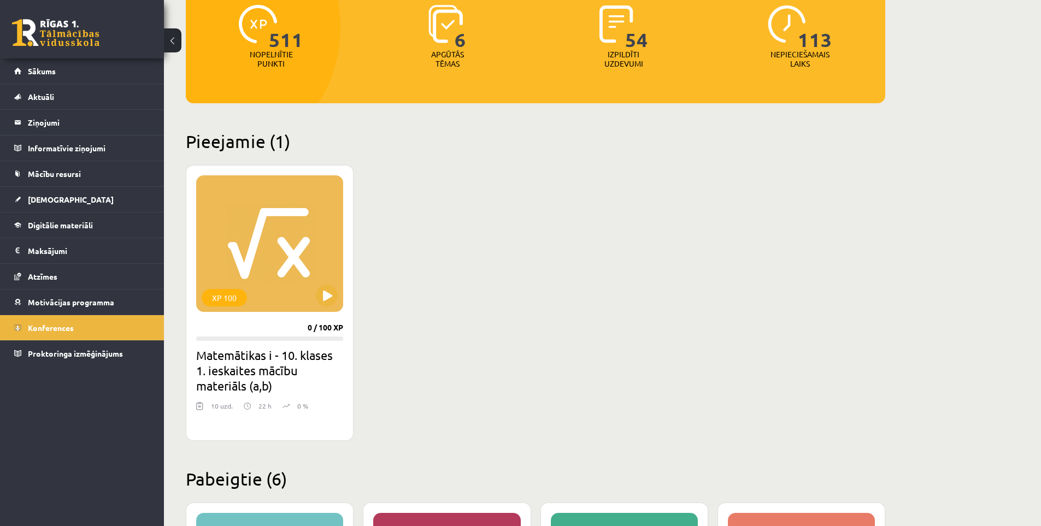
scroll to position [135, 0]
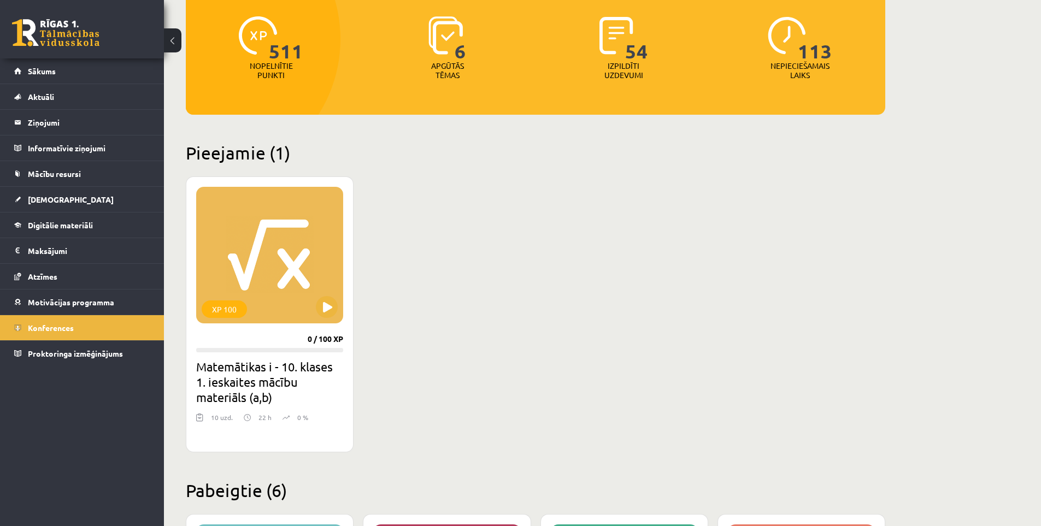
drag, startPoint x: 353, startPoint y: 326, endPoint x: 347, endPoint y: 330, distance: 6.8
drag, startPoint x: 347, startPoint y: 330, endPoint x: 481, endPoint y: 374, distance: 141.2
click at [489, 373] on div "XP 100 0 / 100 XP Matemātikas i - 10. klases 1. ieskaites mācību materiāls (a,b…" at bounding box center [536, 315] width 700 height 276
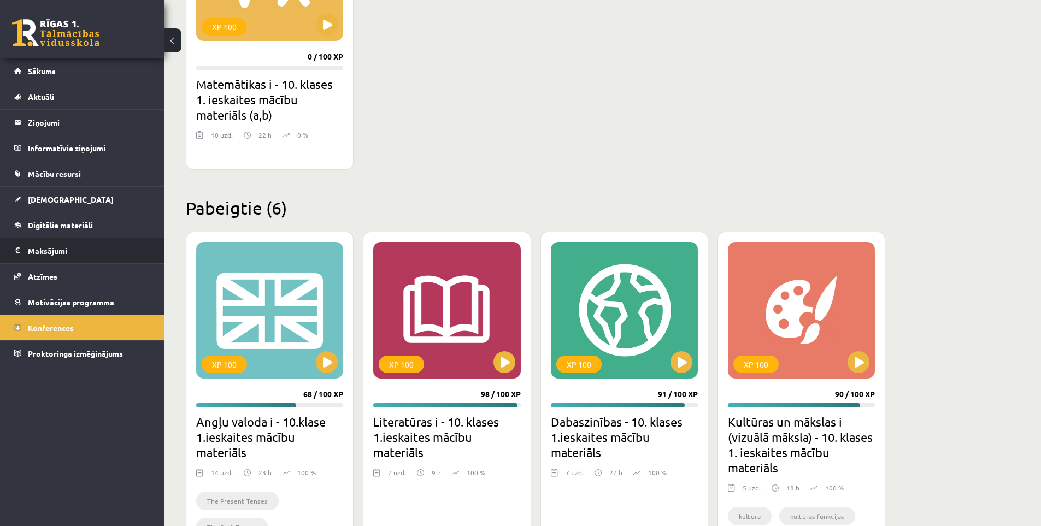
scroll to position [408, 0]
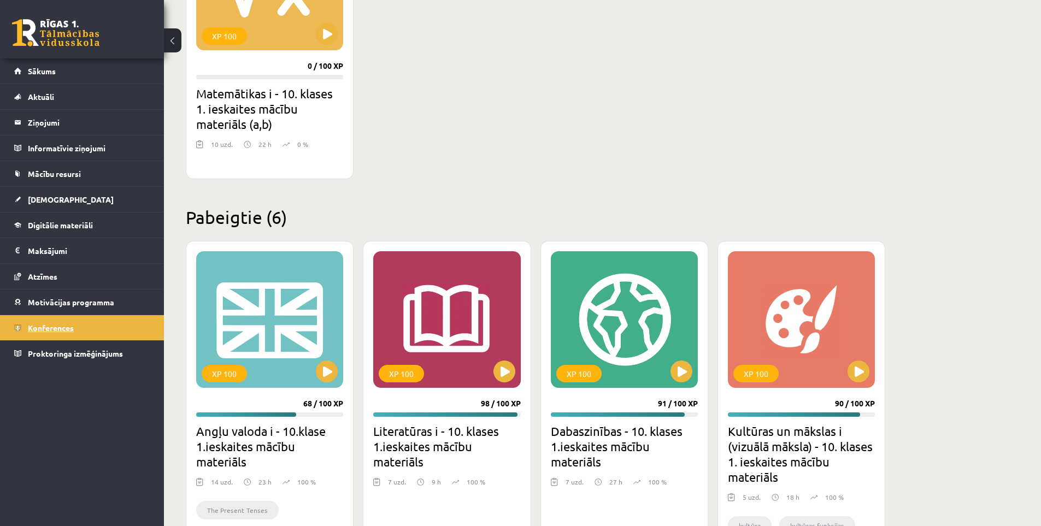
click at [57, 323] on link "Konferences" at bounding box center [82, 327] width 136 height 25
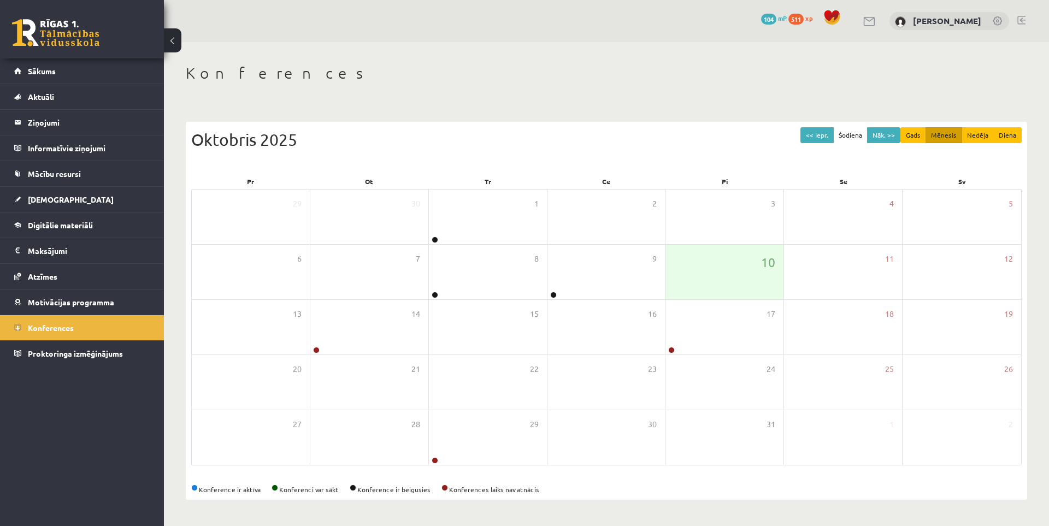
drag, startPoint x: 530, startPoint y: 165, endPoint x: 507, endPoint y: 105, distance: 64.0
click at [507, 105] on div "Konferences << Iepr. Šodiena Nāk. >> Gads Mēnesis Nedēļa Diena Oktobris 2025 Pr…" at bounding box center [607, 282] width 886 height 480
